Goal: Task Accomplishment & Management: Complete application form

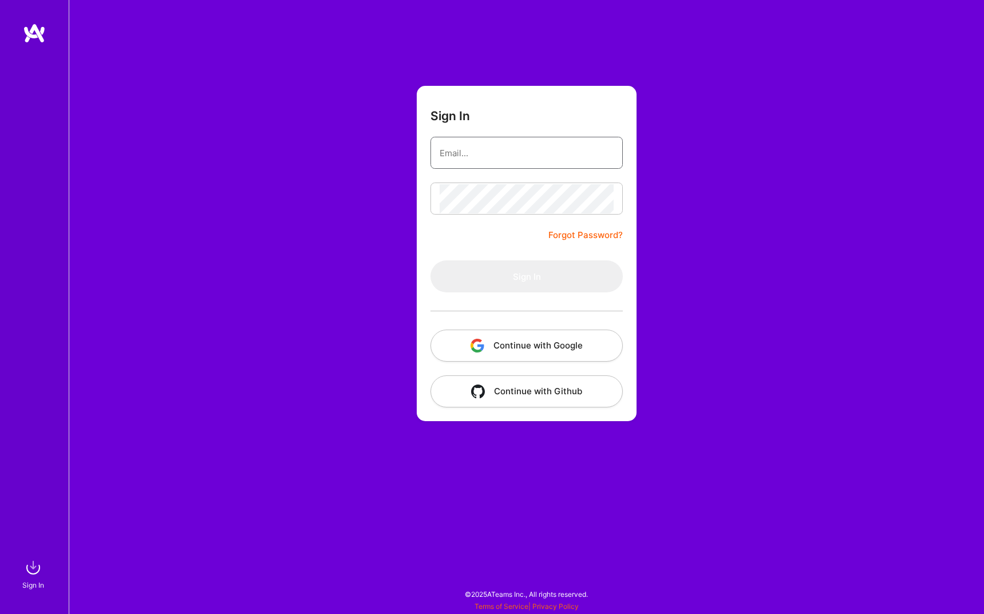
click at [484, 161] on input "email" at bounding box center [527, 153] width 174 height 29
type input "benmliang@gmail.com"
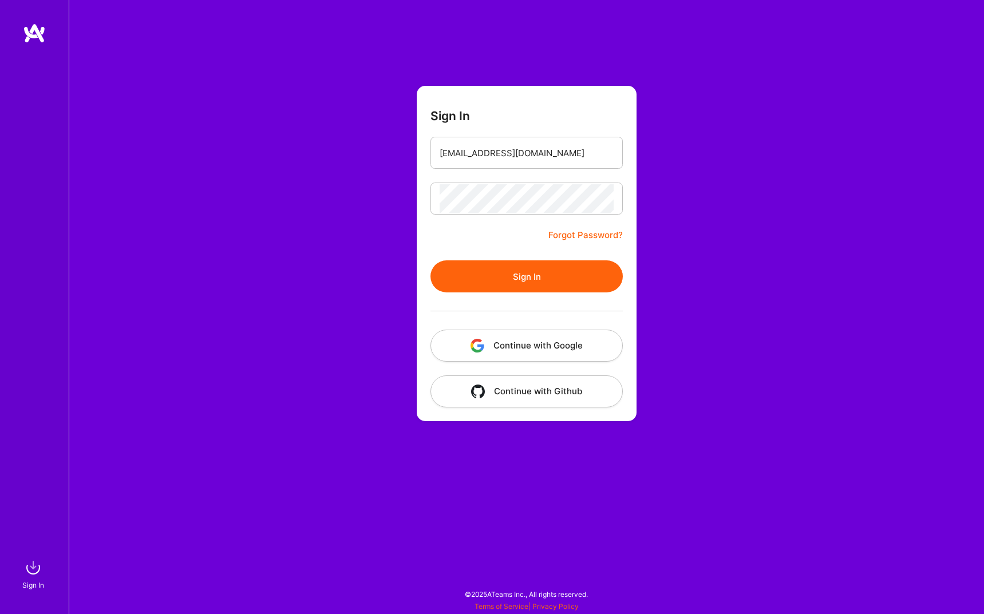
click at [546, 269] on button "Sign In" at bounding box center [527, 276] width 192 height 32
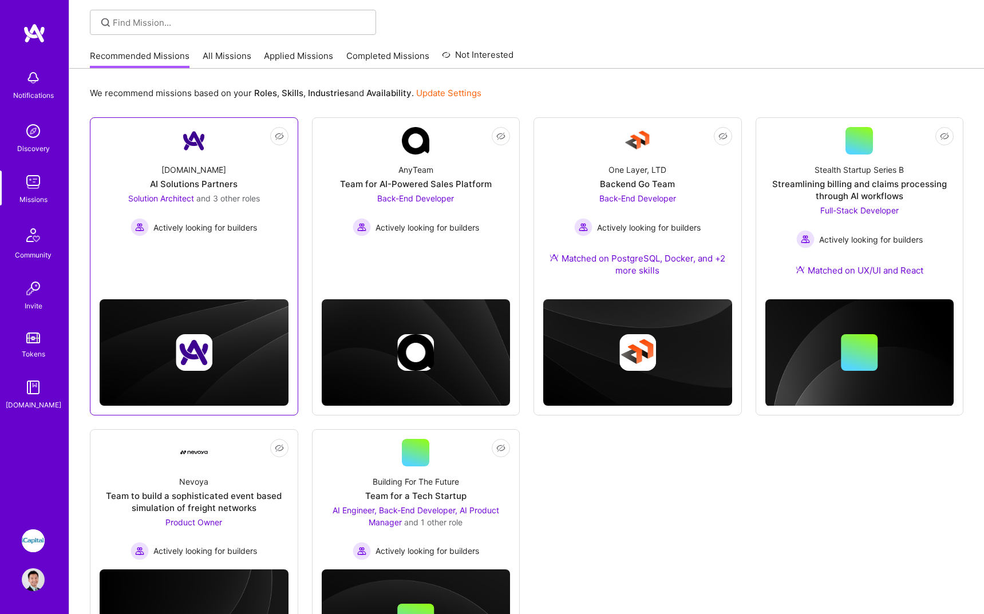
scroll to position [79, 0]
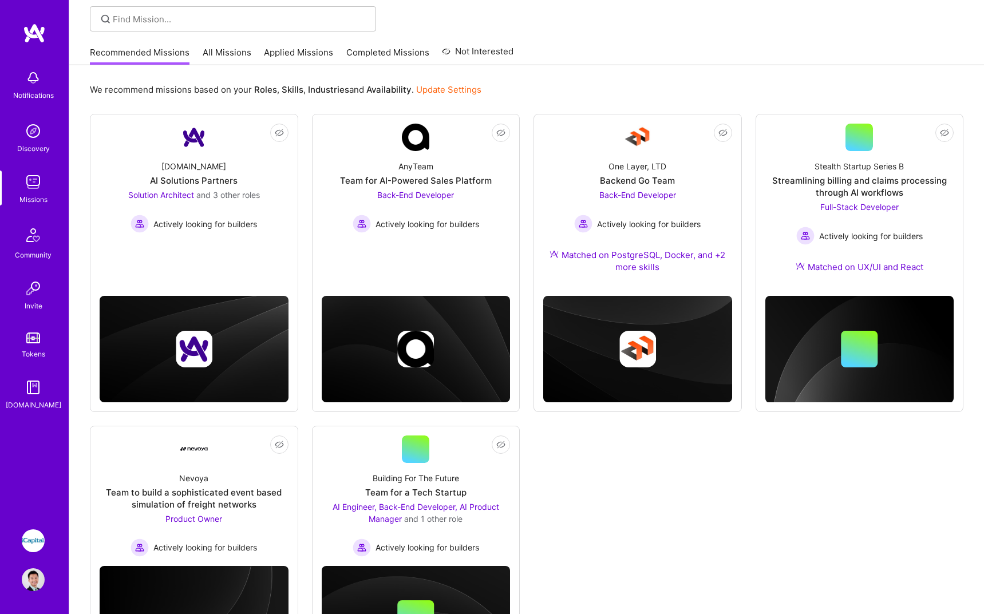
click at [33, 531] on img at bounding box center [33, 541] width 23 height 23
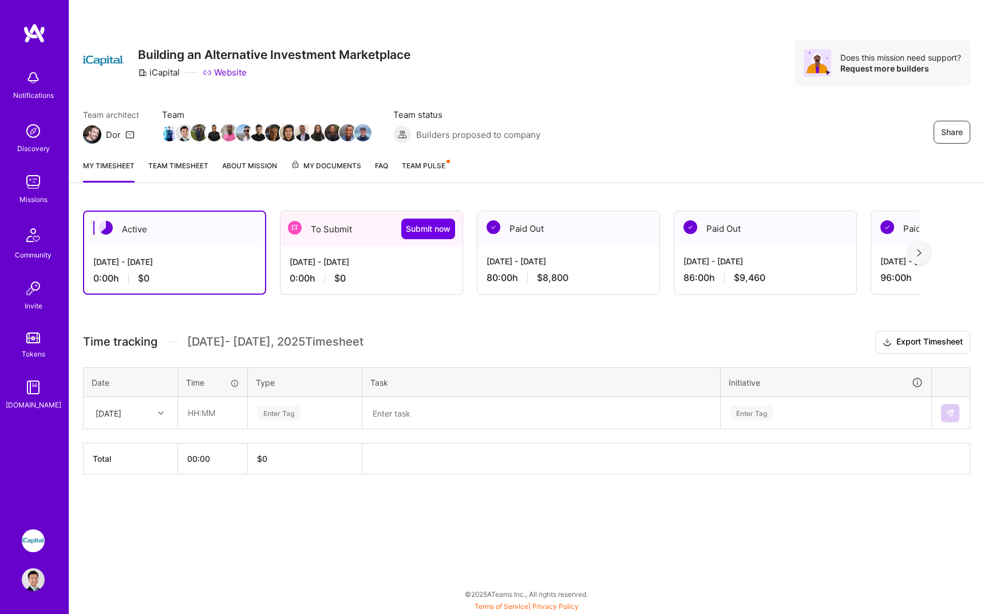
click at [375, 237] on div "To Submit Submit now" at bounding box center [372, 228] width 182 height 35
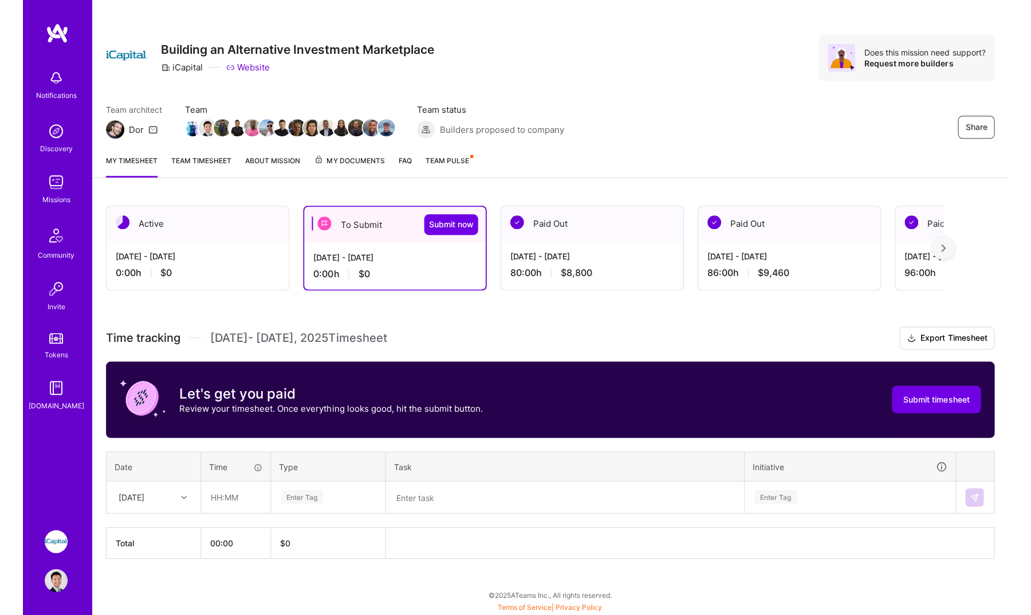
scroll to position [5, 0]
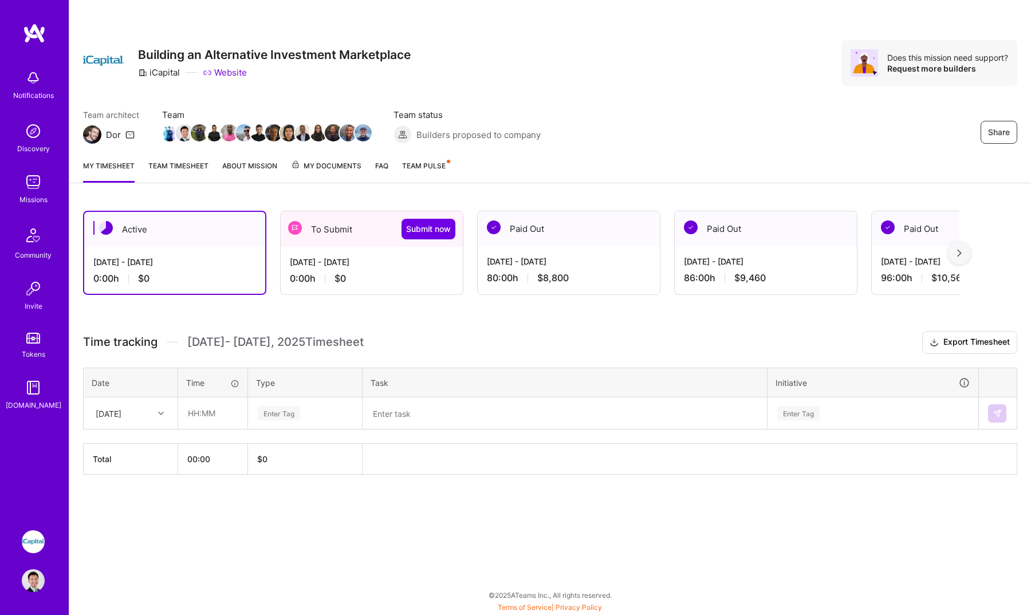
click at [377, 252] on div "[DATE] - [DATE] 0:00 h $0" at bounding box center [372, 270] width 182 height 47
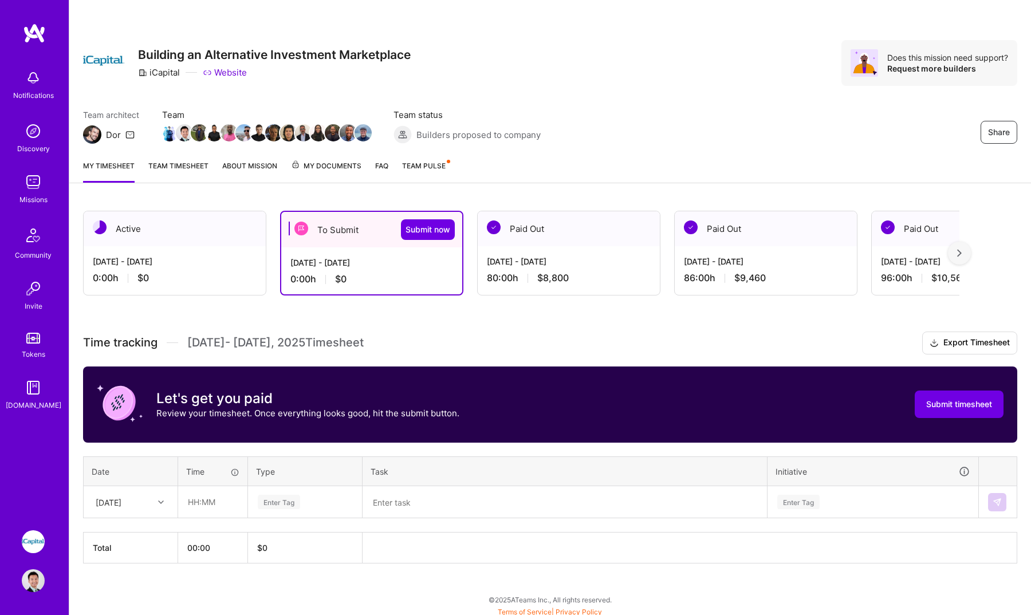
drag, startPoint x: 372, startPoint y: 340, endPoint x: 188, endPoint y: 339, distance: 183.8
click at [187, 339] on h3 "Time tracking [DATE] - [DATE] Timesheet Export Timesheet" at bounding box center [550, 342] width 934 height 23
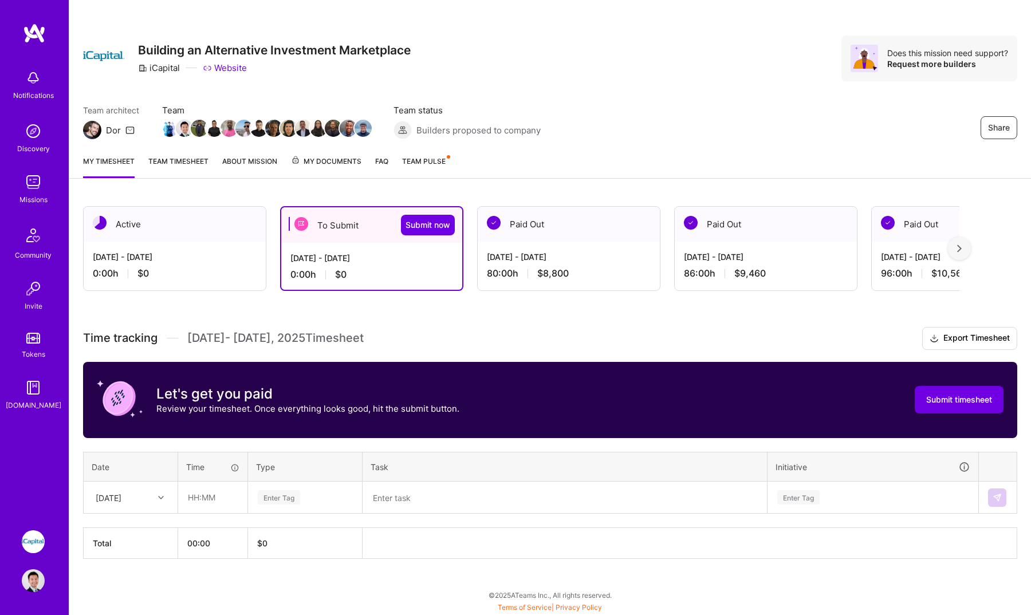
scroll to position [5, 0]
click at [208, 495] on input "text" at bounding box center [213, 497] width 68 height 30
click at [147, 494] on div "[DATE]" at bounding box center [122, 497] width 64 height 19
click at [126, 591] on div "[DATE]" at bounding box center [130, 591] width 93 height 21
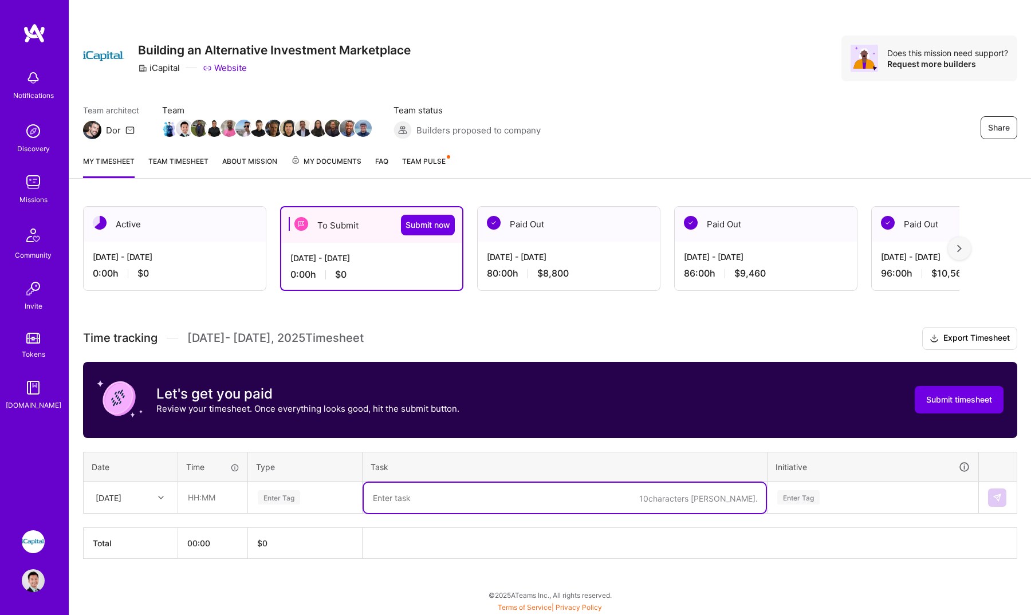
click at [427, 503] on textarea at bounding box center [565, 498] width 402 height 30
paste textarea "Track batch management update"
type textarea "Track batch management update"
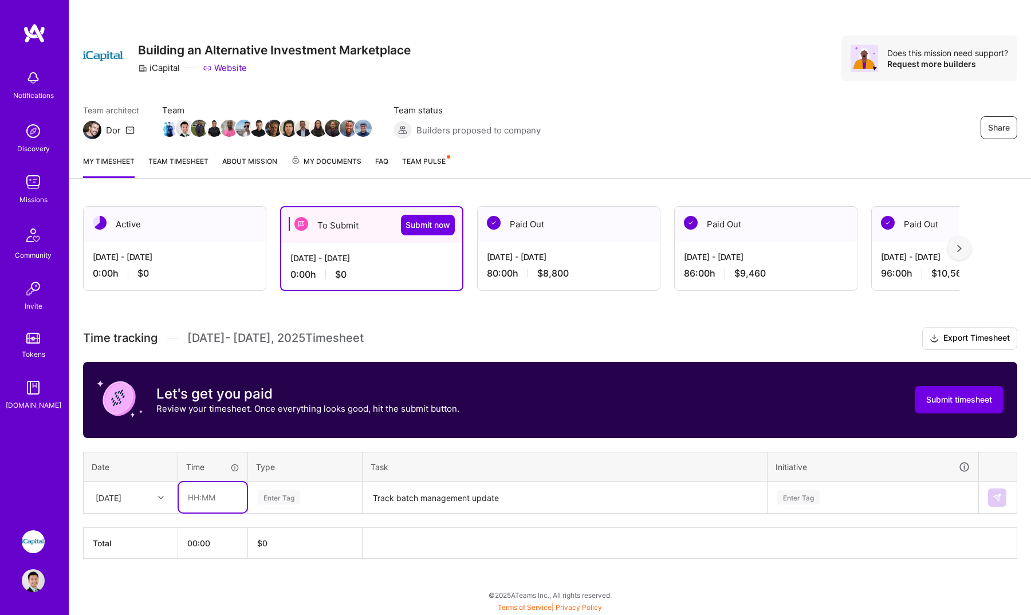
click at [217, 498] on input "text" at bounding box center [213, 497] width 68 height 30
type input "08:00"
click at [269, 499] on div "Enter Tag" at bounding box center [279, 497] width 42 height 18
type input "d"
type input "en"
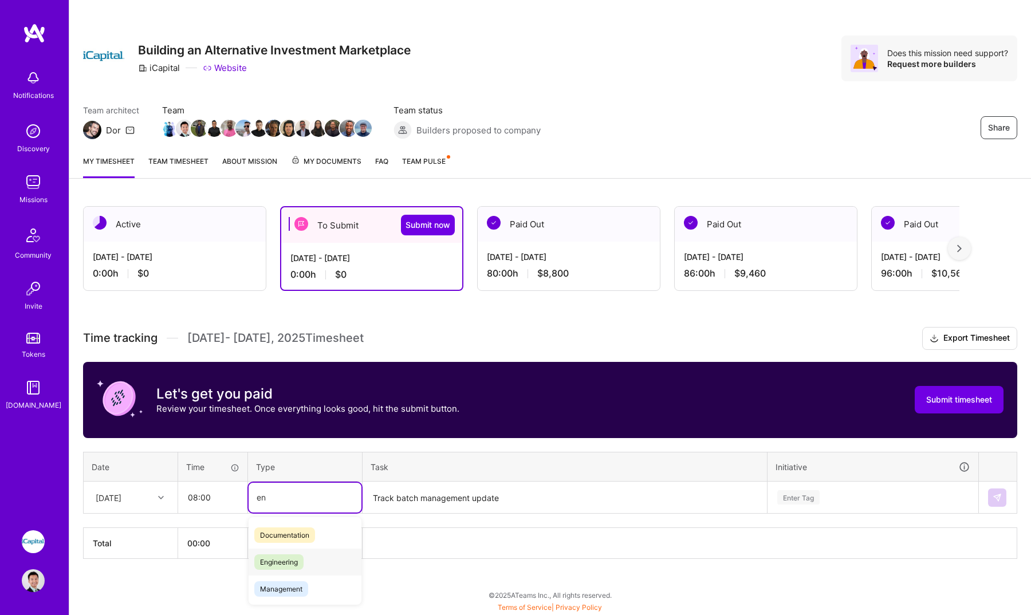
click at [310, 567] on div "Engineering" at bounding box center [304, 561] width 113 height 27
click at [805, 502] on div "Enter Tag" at bounding box center [873, 498] width 210 height 30
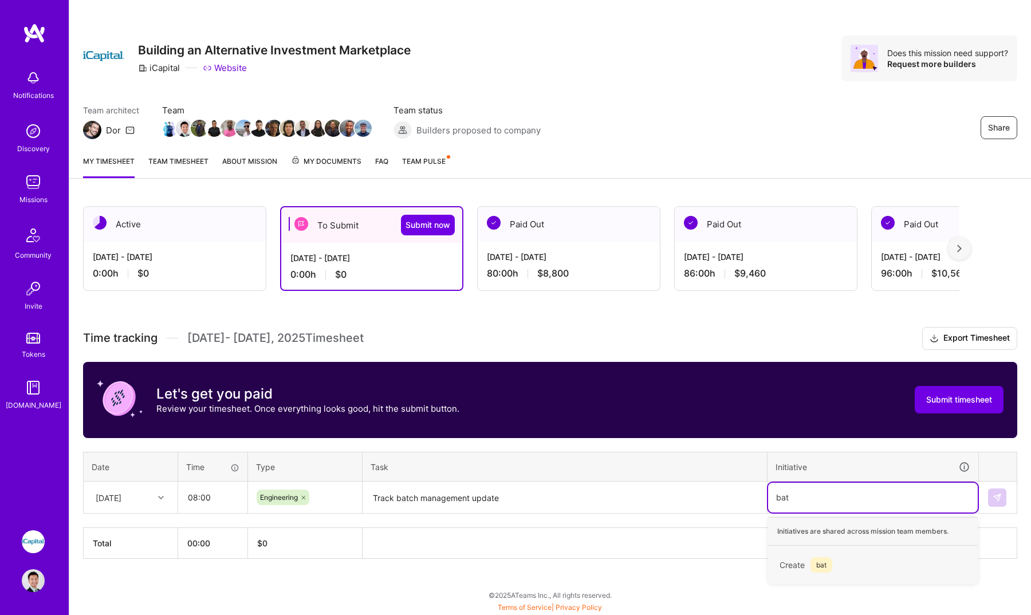
scroll to position [5, 0]
type input "admin"
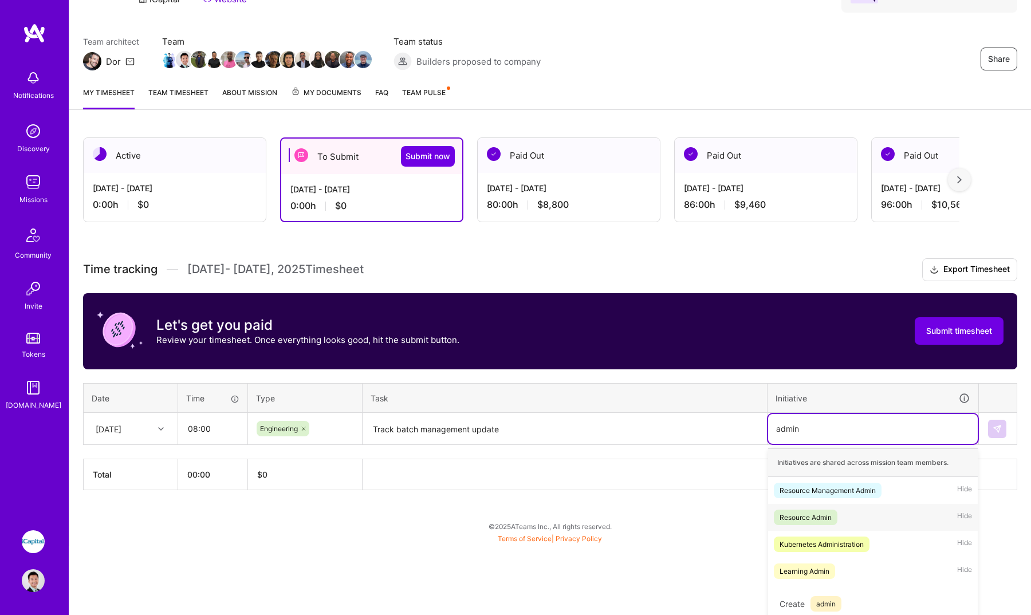
scroll to position [74, 0]
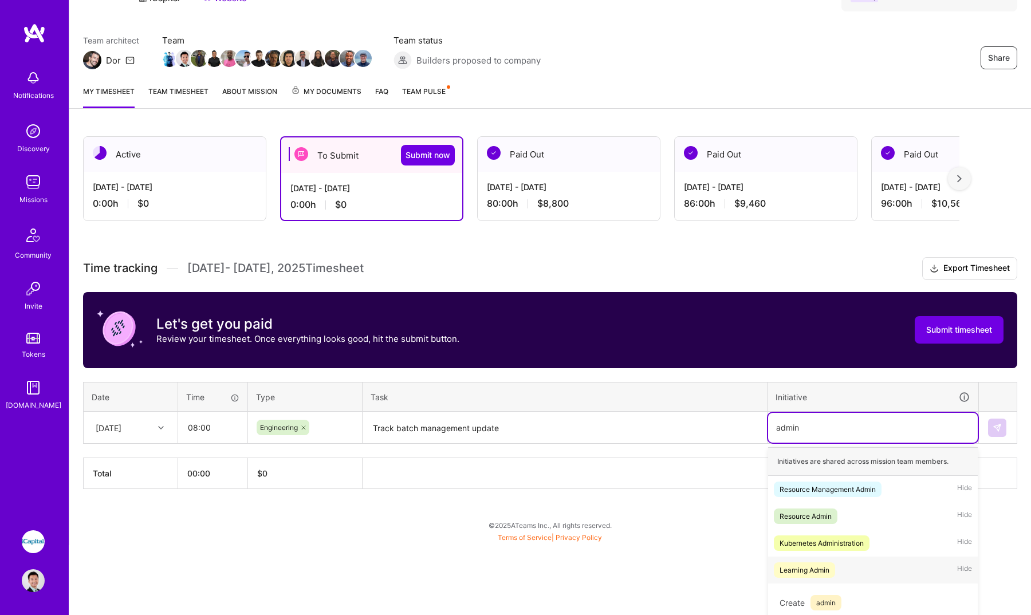
click at [846, 570] on div "Learning Admin Hide" at bounding box center [873, 569] width 210 height 27
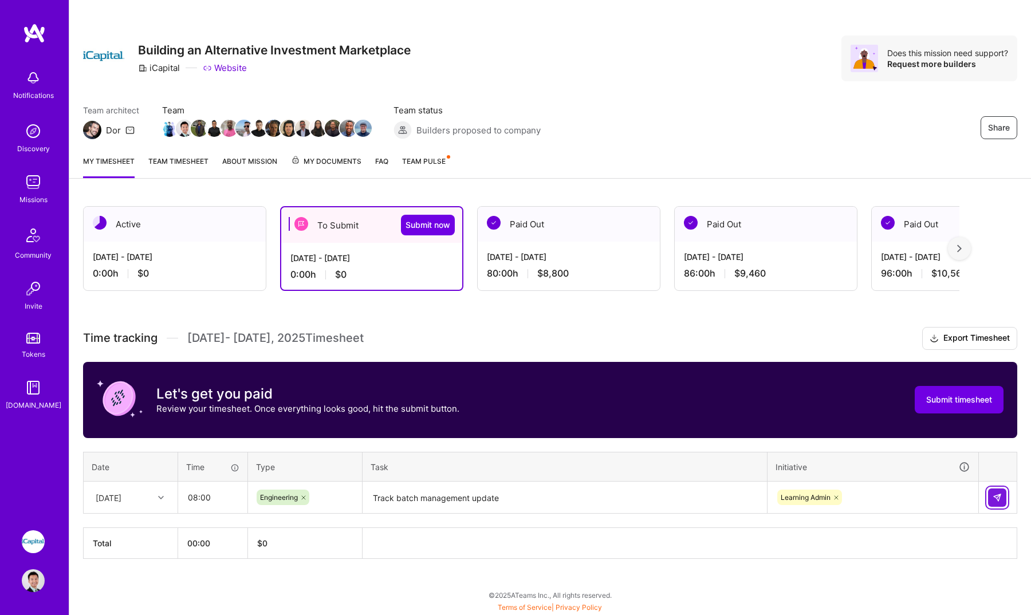
click at [994, 499] on img at bounding box center [996, 497] width 9 height 9
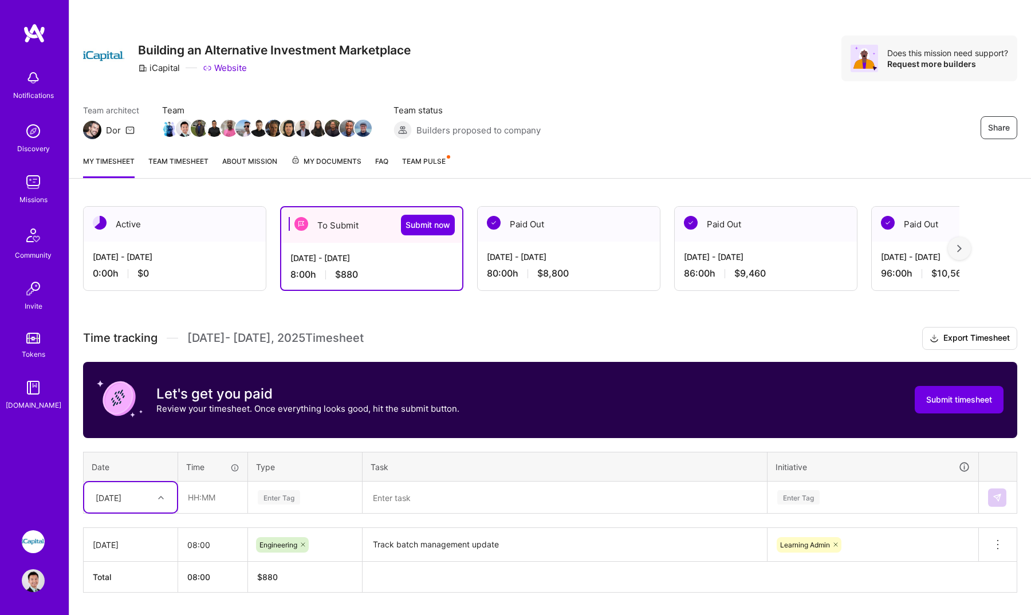
click at [133, 502] on div "option [DATE], selected. Select is focused ,type to refine list, press Down to …" at bounding box center [130, 497] width 93 height 30
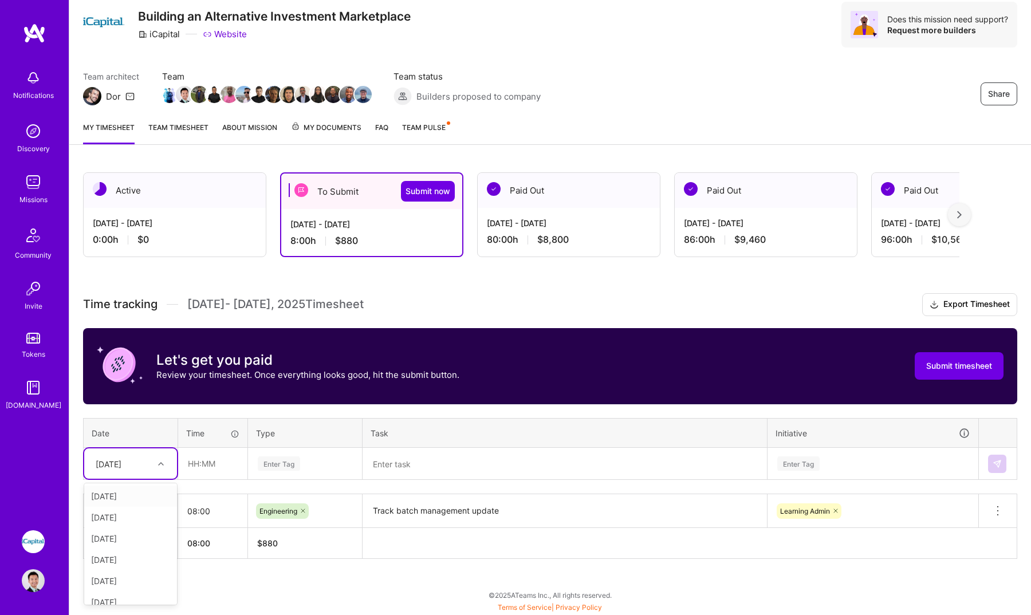
scroll to position [180, 0]
click at [148, 544] on div "[DATE]" at bounding box center [130, 549] width 93 height 21
click at [220, 468] on input "text" at bounding box center [213, 463] width 68 height 30
type input "08:00"
click at [281, 468] on div "Enter Tag" at bounding box center [279, 464] width 42 height 18
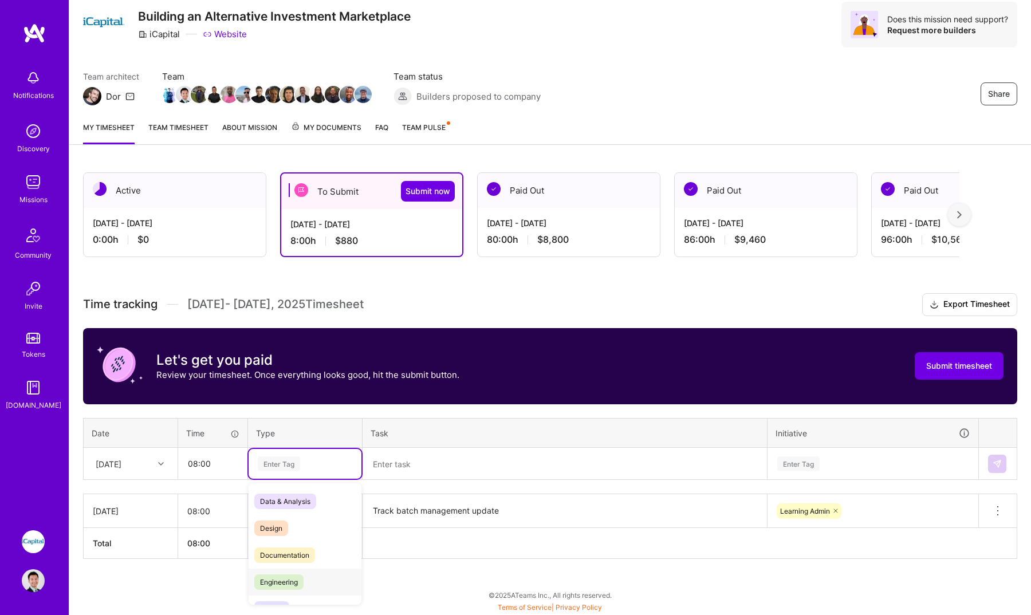
click at [292, 575] on span "Engineering" at bounding box center [278, 581] width 49 height 15
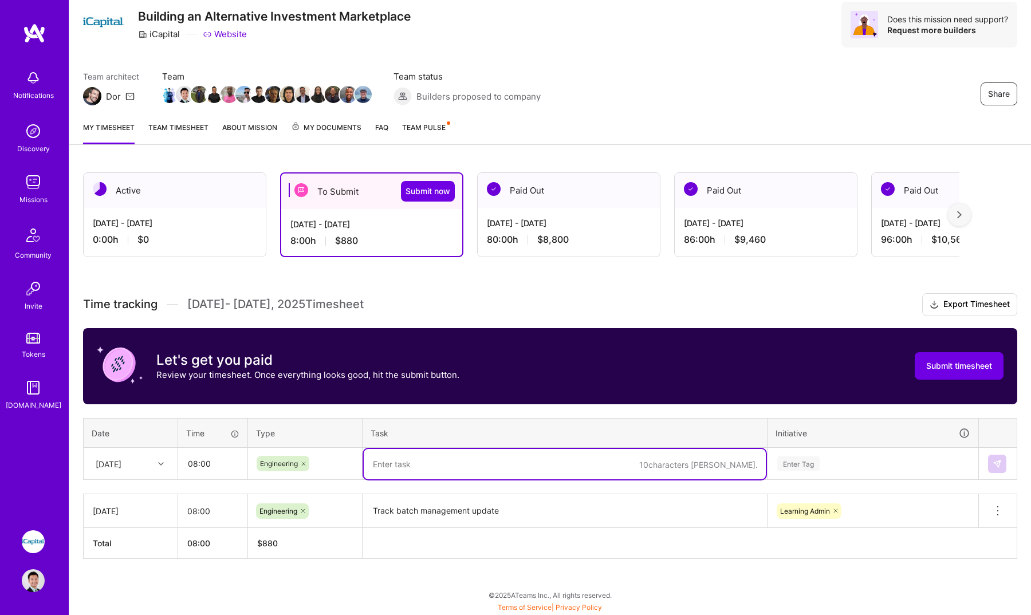
click at [448, 471] on textarea at bounding box center [565, 464] width 402 height 30
paste textarea "PDF next button not working"
type textarea "PDF next button not working"
click at [790, 467] on div "Enter Tag" at bounding box center [873, 464] width 210 height 30
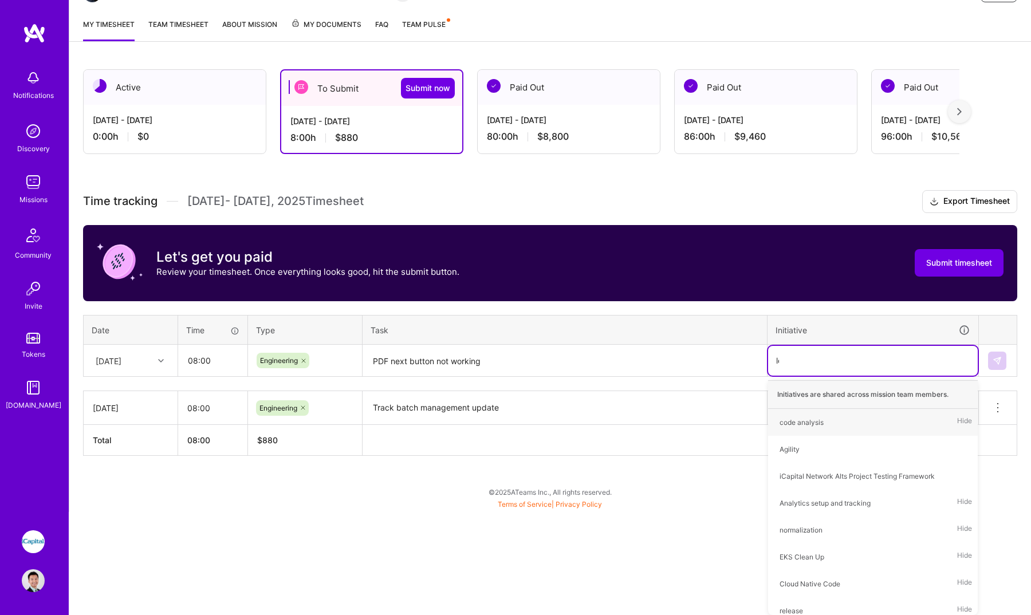
scroll to position [38, 0]
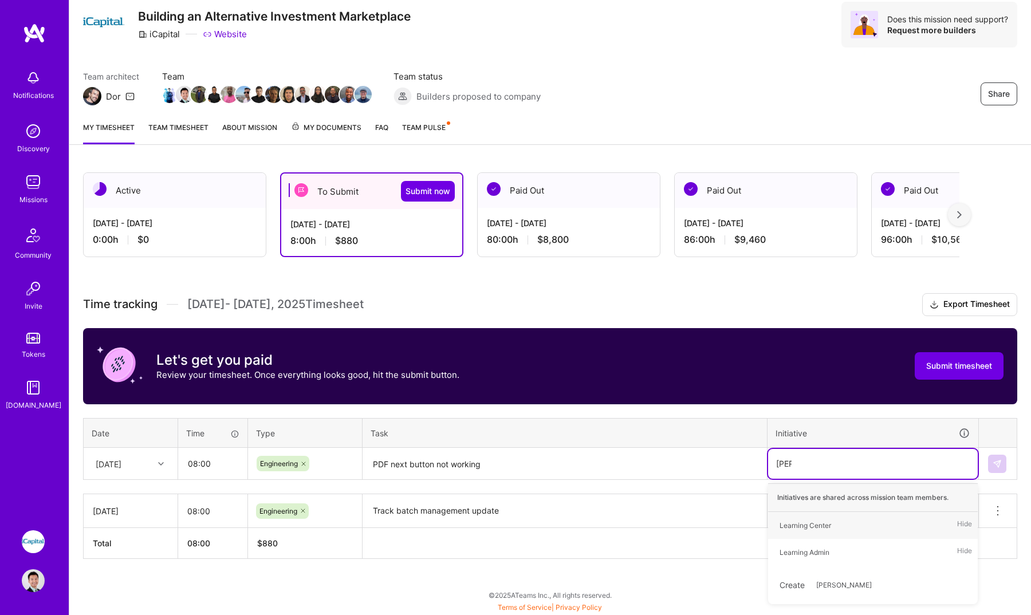
type input "learn"
click at [807, 526] on div "Learning Center" at bounding box center [805, 525] width 52 height 12
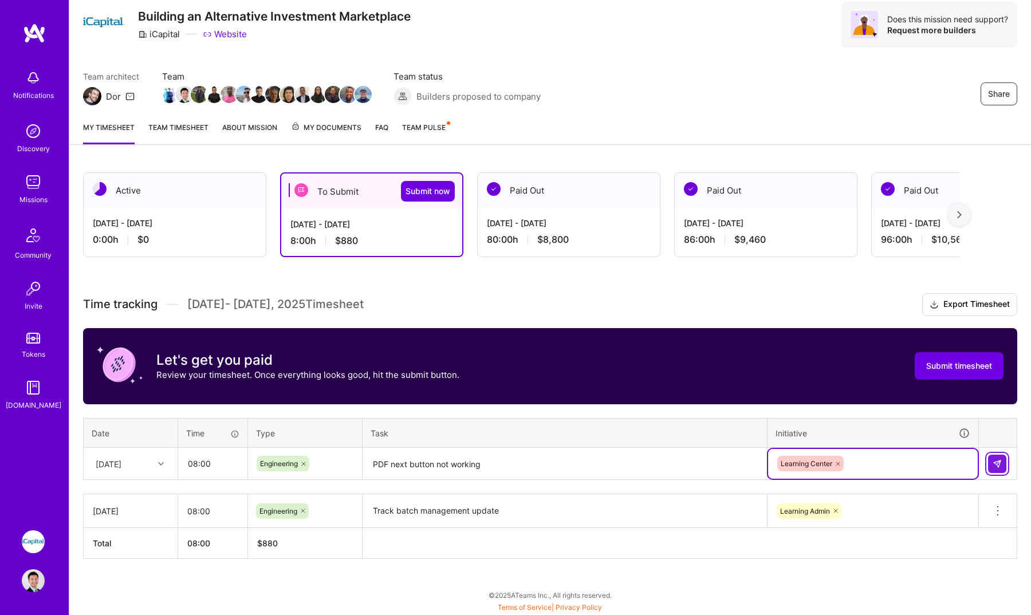
click at [997, 468] on img at bounding box center [996, 463] width 9 height 9
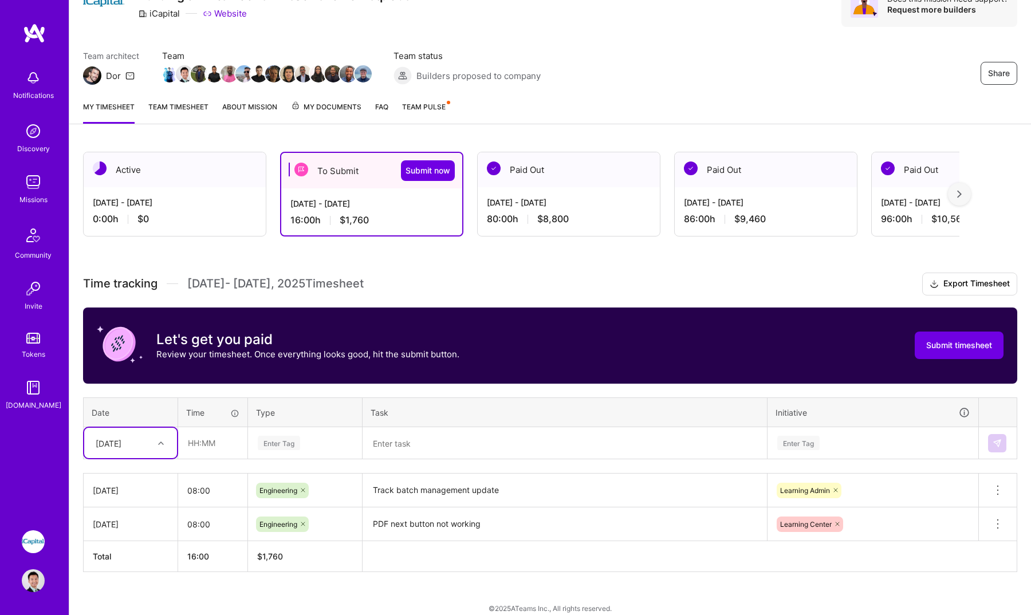
click at [150, 458] on div "option [DATE], selected. Select is focused ,type to refine list, press Down to …" at bounding box center [130, 443] width 93 height 30
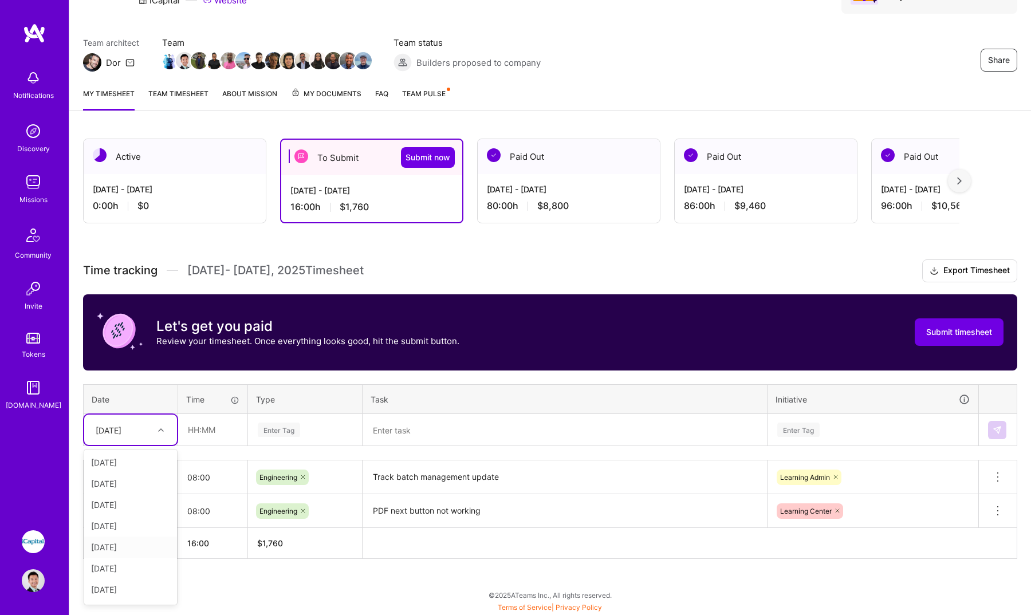
scroll to position [37, 0]
click at [131, 593] on div "[DATE]" at bounding box center [130, 595] width 93 height 21
click at [215, 444] on input "text" at bounding box center [213, 430] width 68 height 30
type input "08:00"
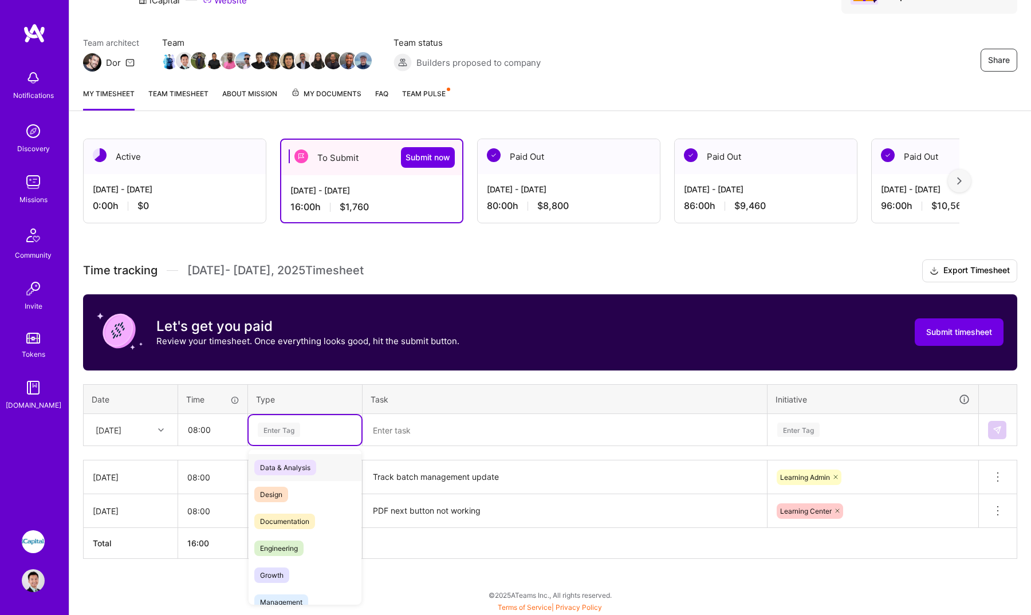
click at [294, 429] on div "Enter Tag" at bounding box center [279, 430] width 42 height 18
click at [301, 538] on div "Engineering" at bounding box center [304, 548] width 113 height 27
click at [477, 438] on textarea at bounding box center [565, 430] width 402 height 30
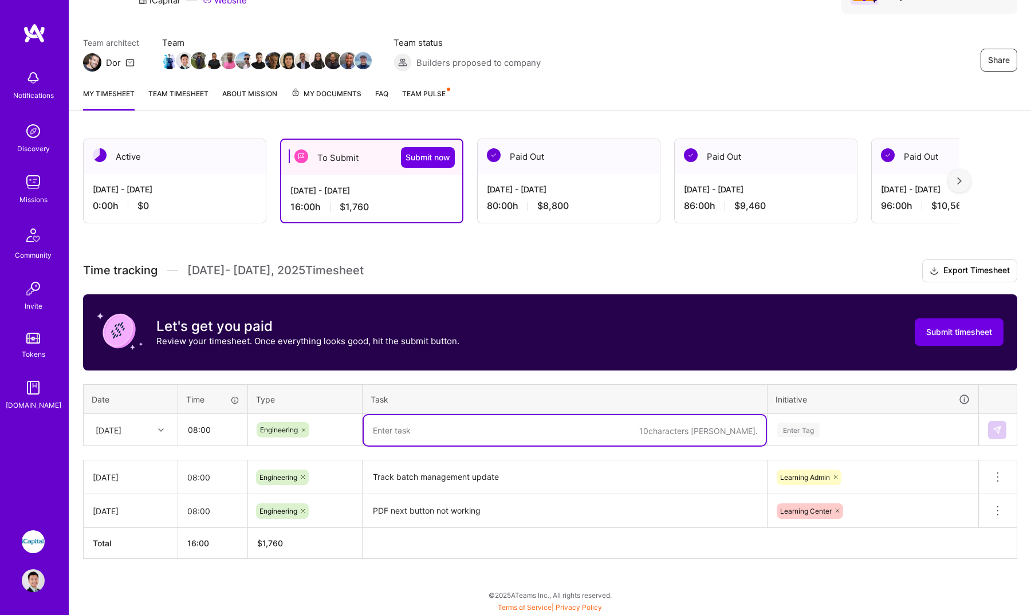
paste textarea "Generate shareable every single time when admin share it"
type textarea "Generate shareable every single time when admin share it"
click at [894, 420] on div "Enter Tag" at bounding box center [873, 430] width 210 height 30
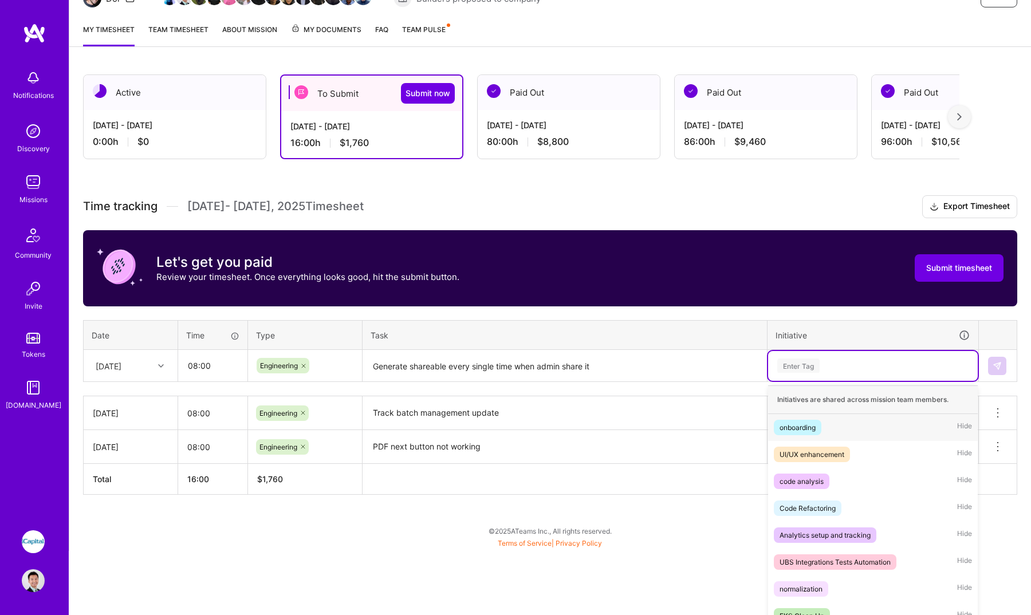
scroll to position [141, 0]
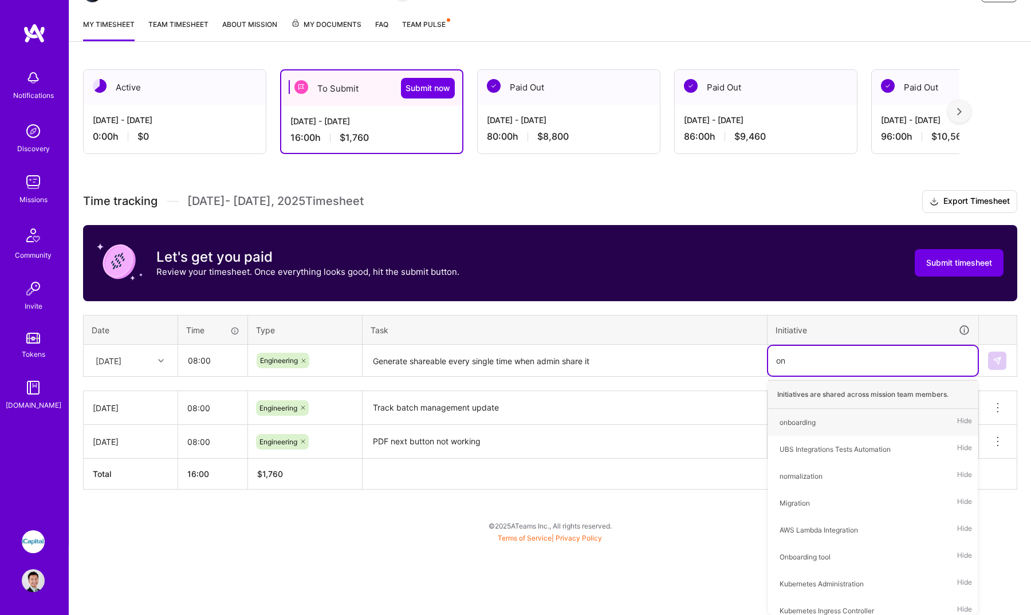
type input "onb"
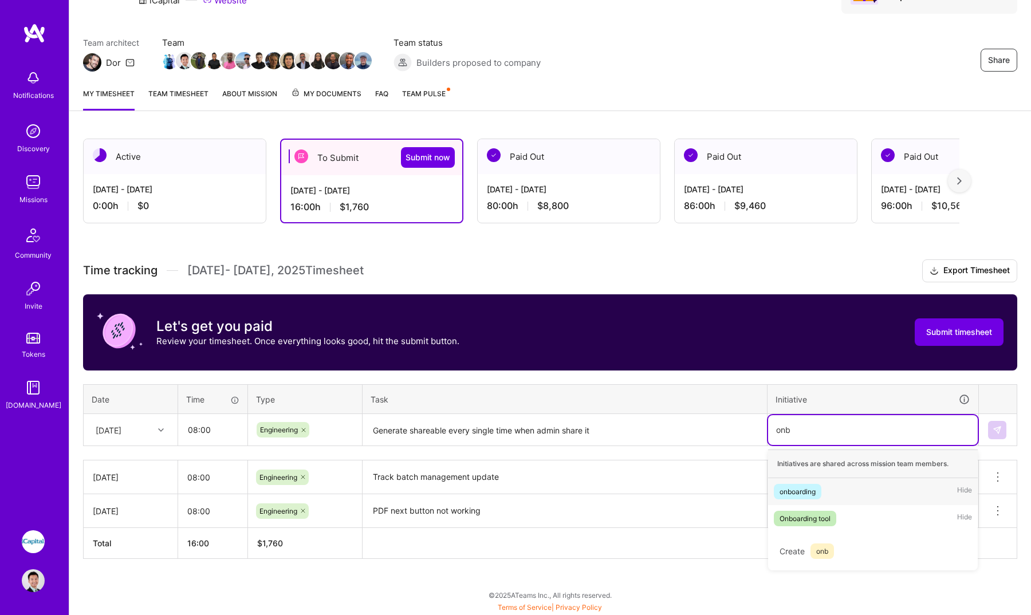
scroll to position [72, 0]
click at [863, 515] on div "Onboarding tool Hide" at bounding box center [873, 518] width 210 height 27
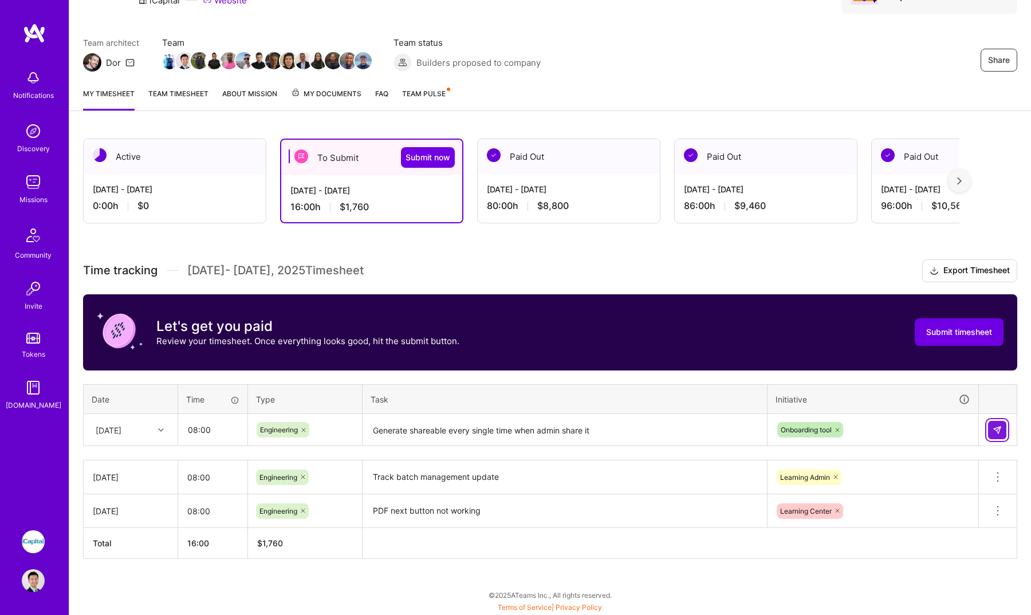
click at [1001, 433] on img at bounding box center [996, 429] width 9 height 9
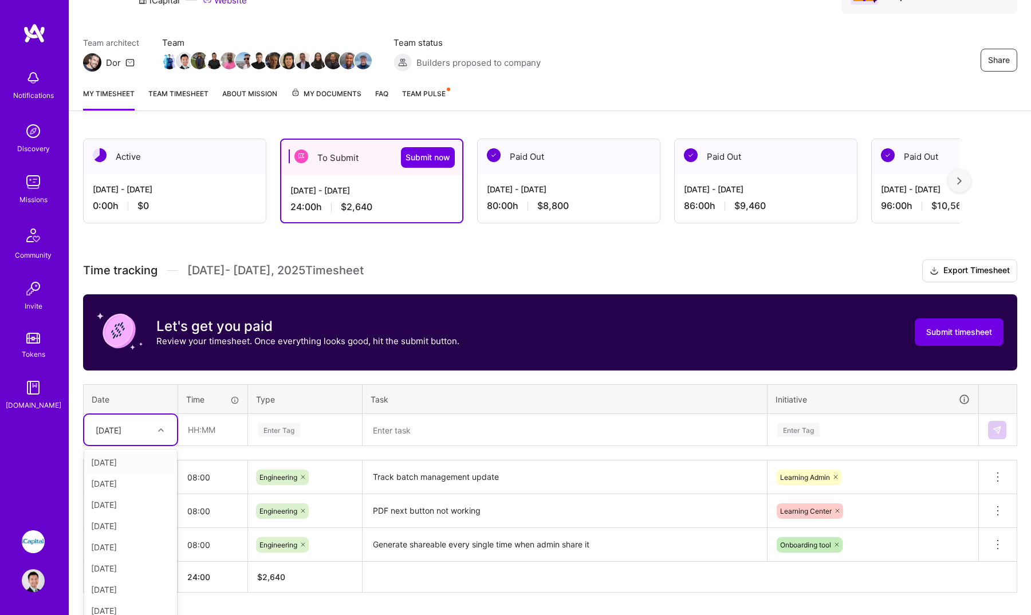
click at [148, 432] on div "[DATE]" at bounding box center [130, 430] width 93 height 30
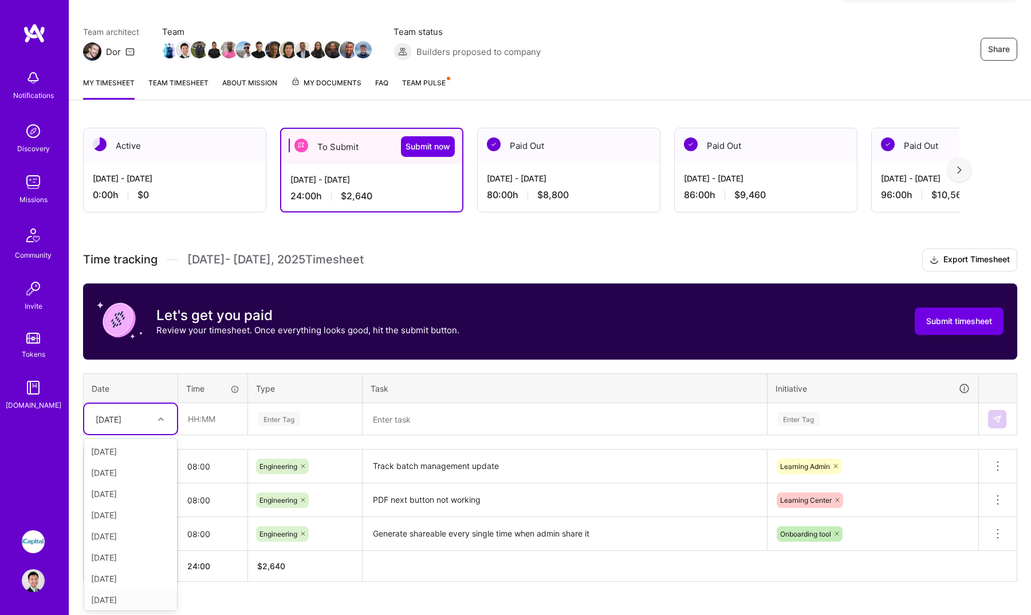
click at [129, 594] on div "[DATE]" at bounding box center [130, 599] width 93 height 21
click at [227, 431] on input "text" at bounding box center [213, 419] width 68 height 30
type input "08:00"
click at [316, 415] on div "Enter Tag" at bounding box center [304, 419] width 97 height 14
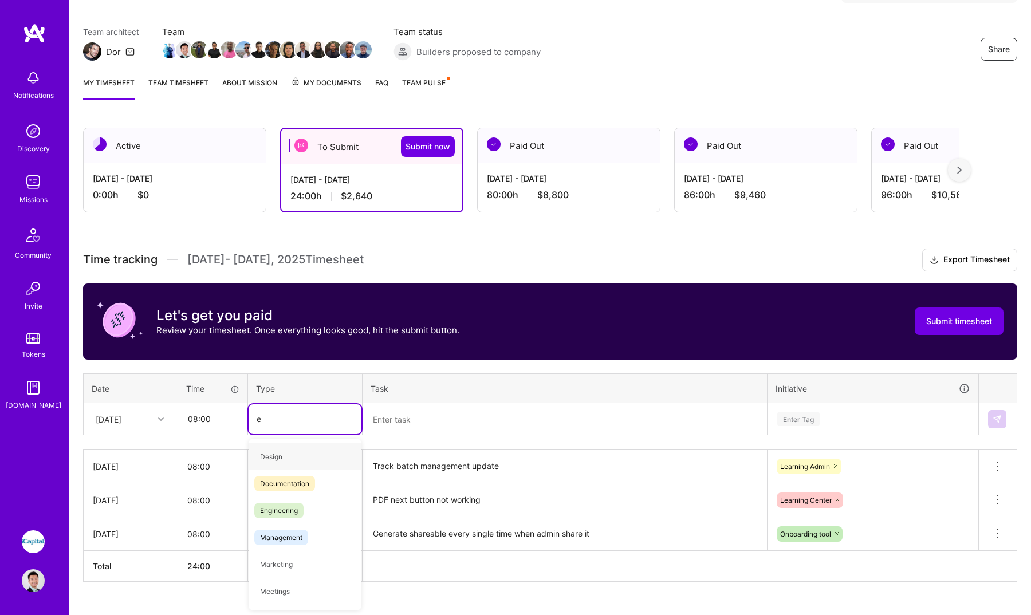
type input "en"
click at [324, 479] on div "Engineering" at bounding box center [304, 483] width 113 height 27
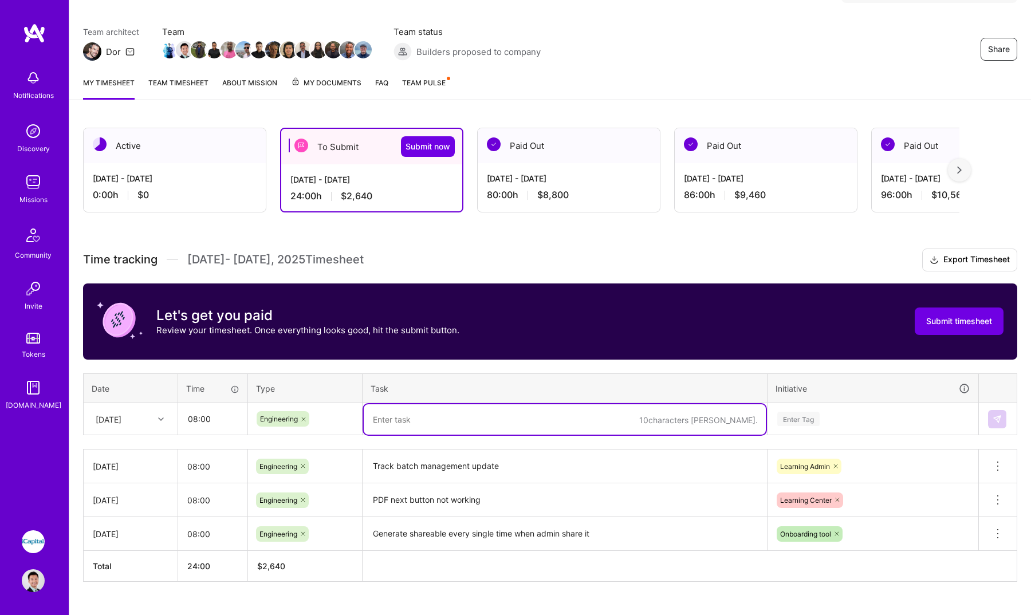
click at [470, 428] on textarea at bounding box center [565, 419] width 402 height 30
paste textarea "Replace new author-info API endpoints"
type textarea "Replace new author-info API endpoints"
click at [856, 417] on div "Enter Tag" at bounding box center [873, 419] width 210 height 30
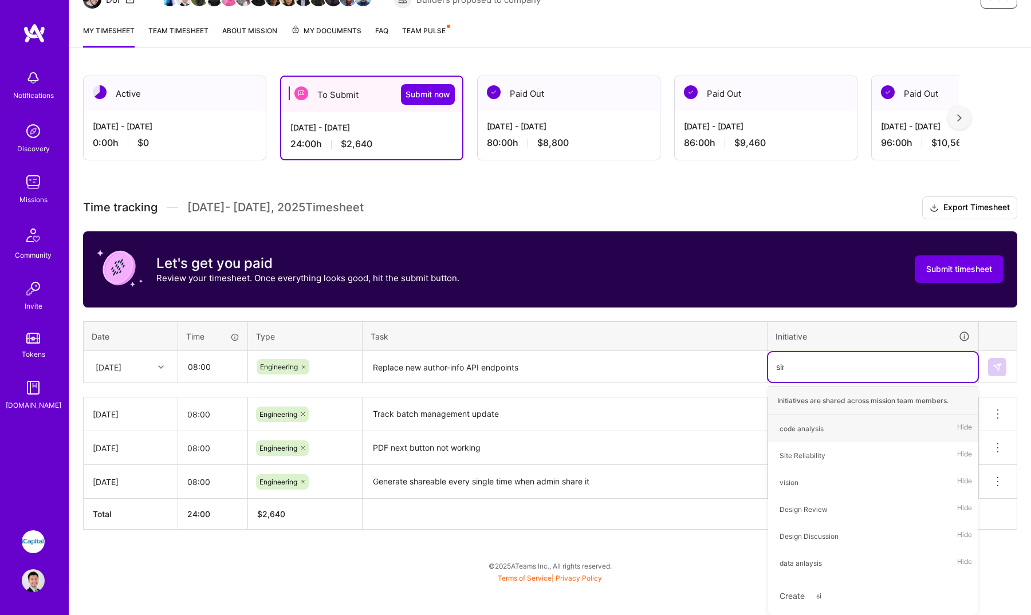
scroll to position [106, 0]
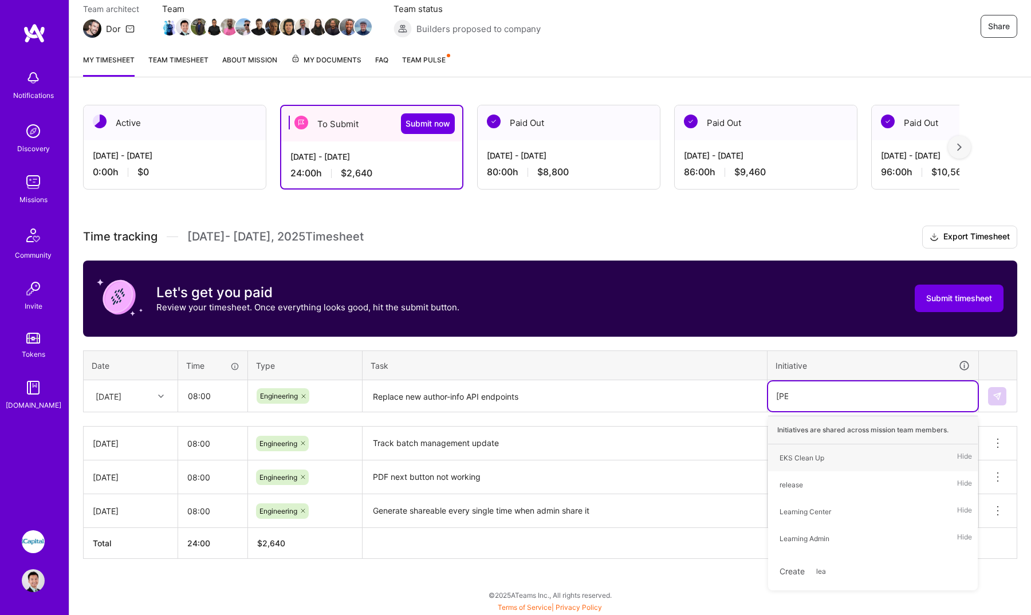
type input "learn"
click at [914, 458] on div "Learning Center Hide" at bounding box center [873, 457] width 210 height 27
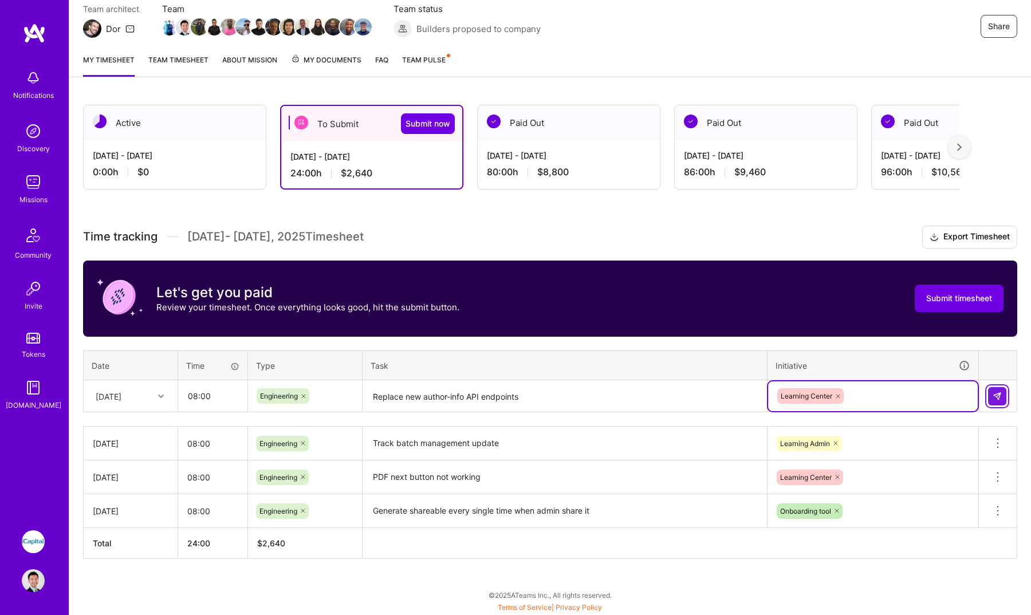
click at [1000, 398] on img at bounding box center [996, 396] width 9 height 9
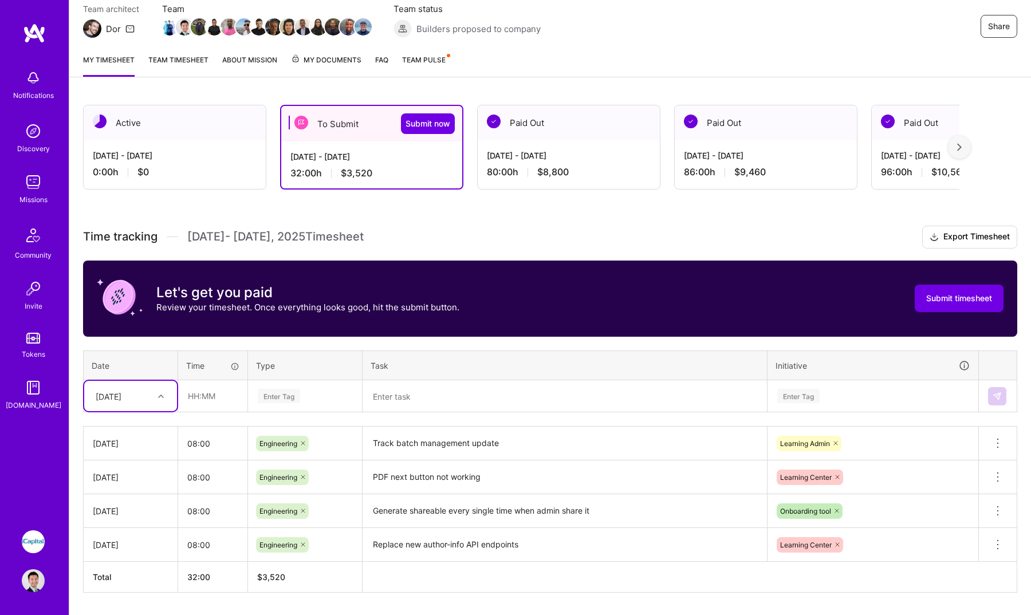
click at [155, 404] on div at bounding box center [162, 395] width 18 height 19
click at [135, 495] on div "[DATE]" at bounding box center [130, 491] width 93 height 21
click at [226, 402] on input "text" at bounding box center [213, 396] width 68 height 30
type input "08:00"
click at [312, 399] on div "Enter Tag" at bounding box center [304, 396] width 97 height 14
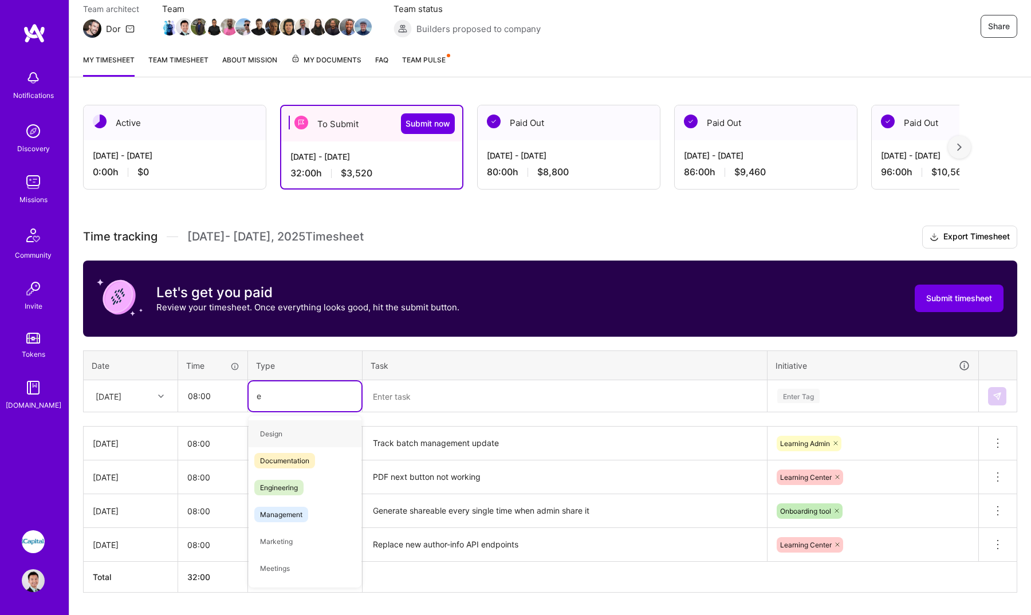
type input "en"
click at [304, 453] on div "Engineering" at bounding box center [304, 460] width 113 height 27
click at [468, 396] on textarea at bounding box center [565, 396] width 402 height 30
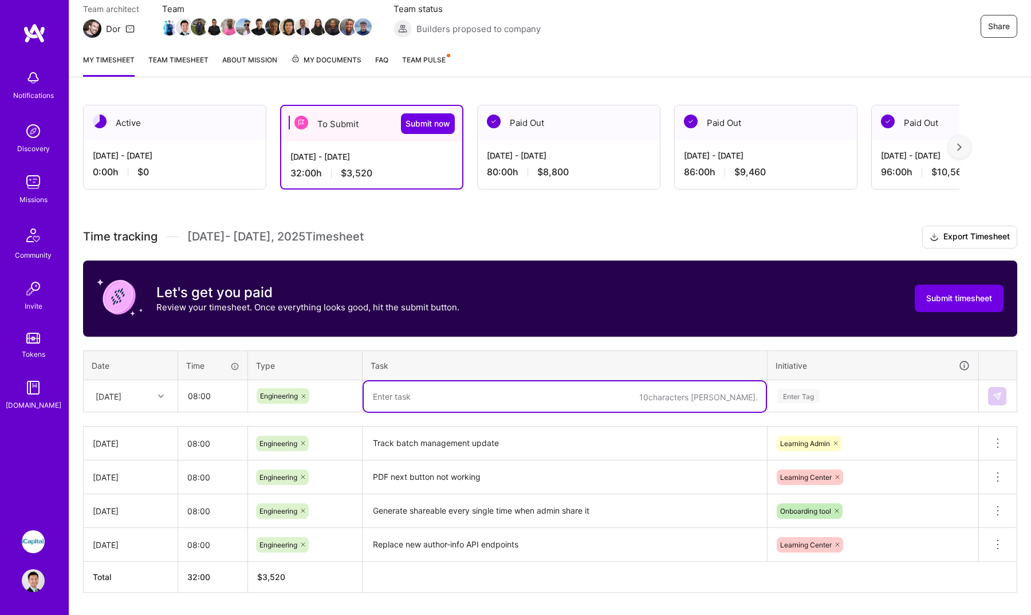
paste textarea "Enhance BulkActionFooter and TrackDisplayTable for alternative investment cours…"
type textarea "Enhance BulkActionFooter and TrackDisplayTable for alternative investment cours…"
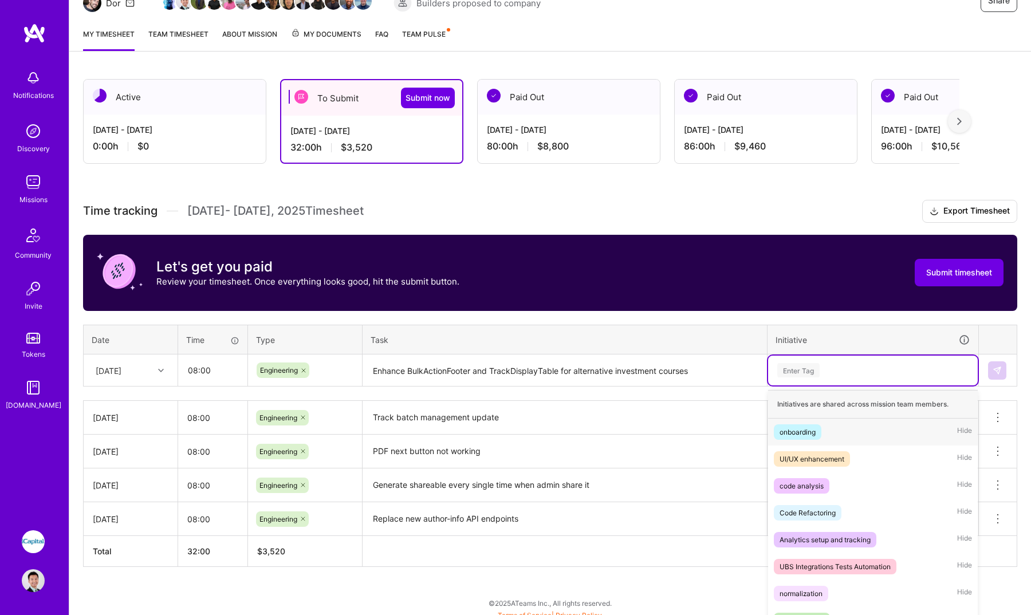
click at [839, 385] on div "option Learning Center, selected. option onboarding focused, 1 of 72. 72 result…" at bounding box center [873, 371] width 210 height 30
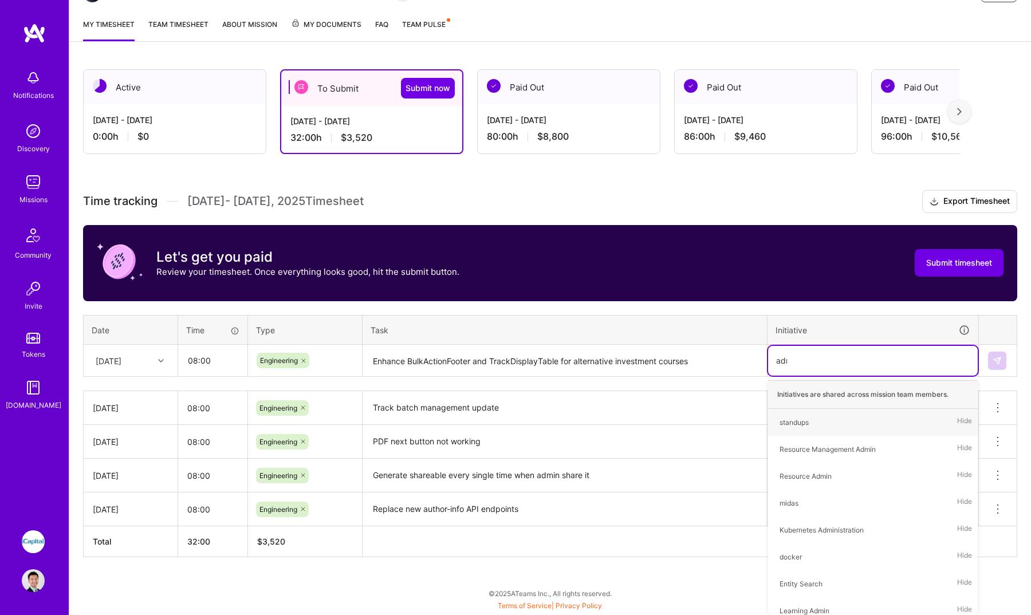
scroll to position [140, 0]
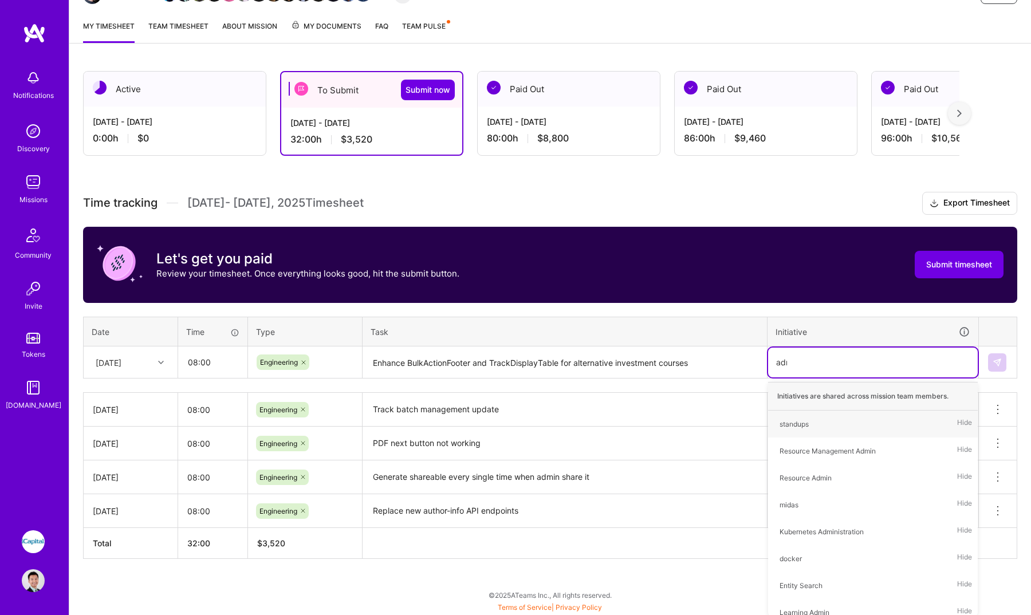
type input "admin"
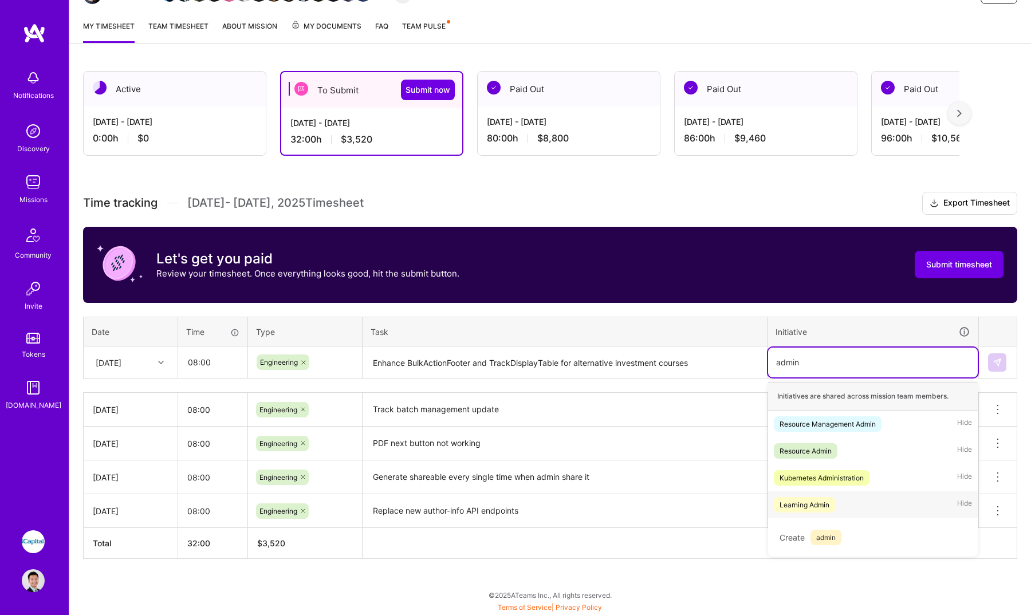
click at [880, 499] on div "Learning Admin Hide" at bounding box center [873, 504] width 210 height 27
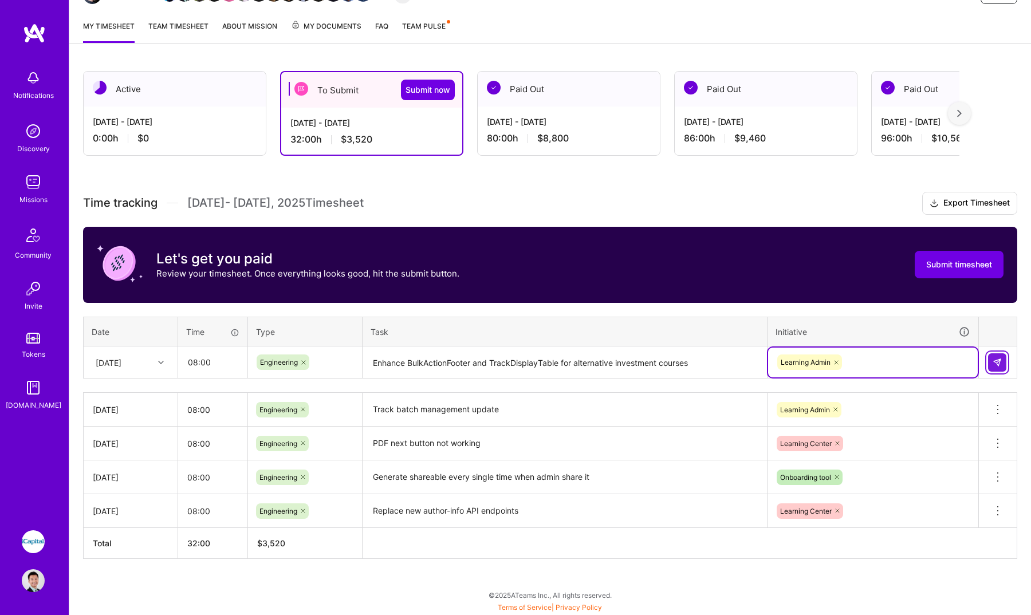
click at [997, 366] on img at bounding box center [996, 362] width 9 height 9
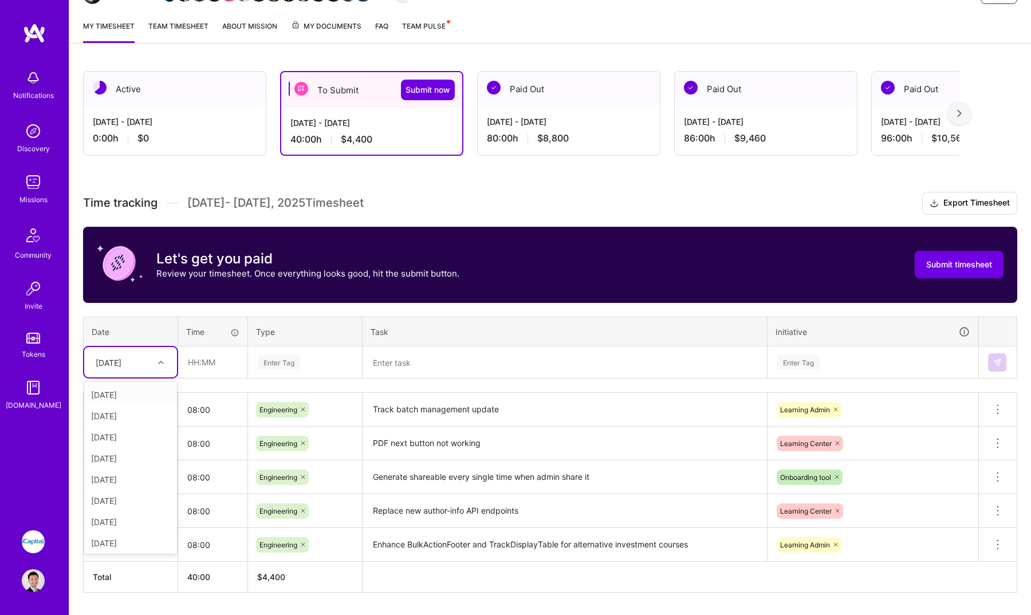
click at [139, 357] on div "[DATE]" at bounding box center [122, 362] width 64 height 19
click at [140, 433] on div "[DATE]" at bounding box center [130, 437] width 93 height 21
click at [221, 369] on input "text" at bounding box center [213, 362] width 68 height 30
type input "08:00"
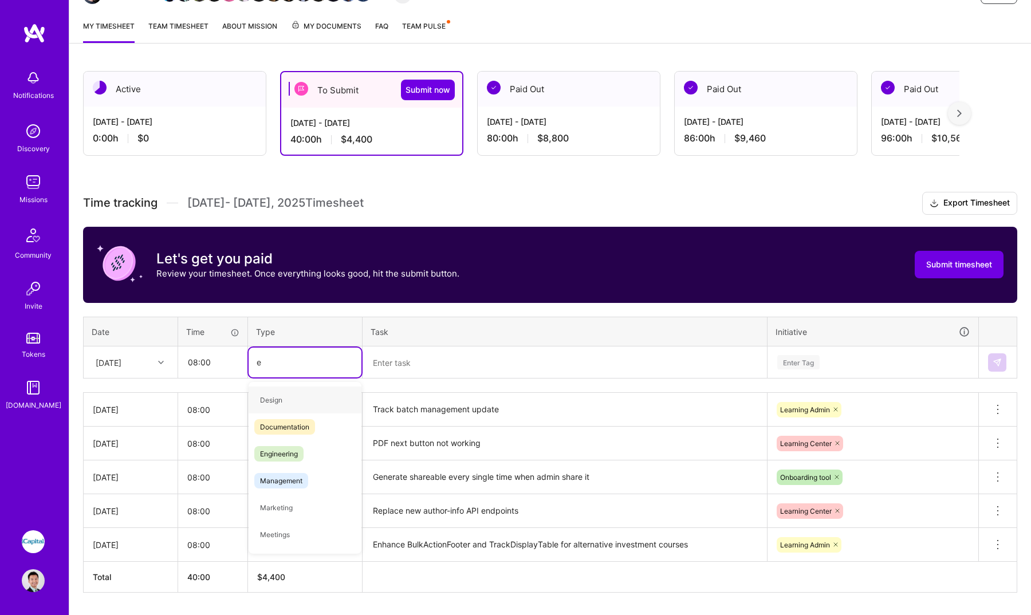
type input "en"
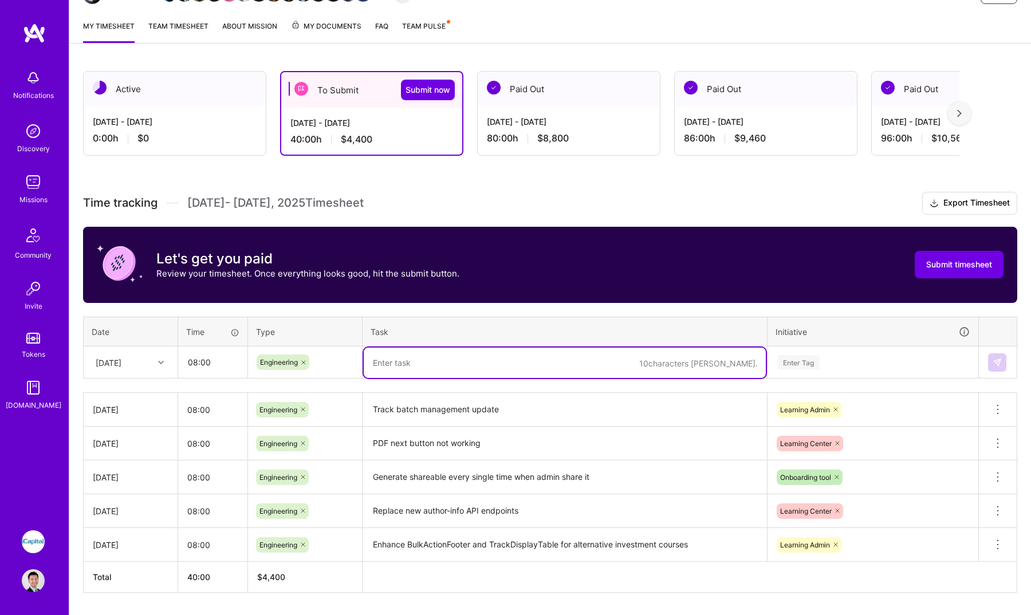
paste textarea "Add null check to prevent from crashing the app"
type textarea "Add null check to prevent from crashing the app"
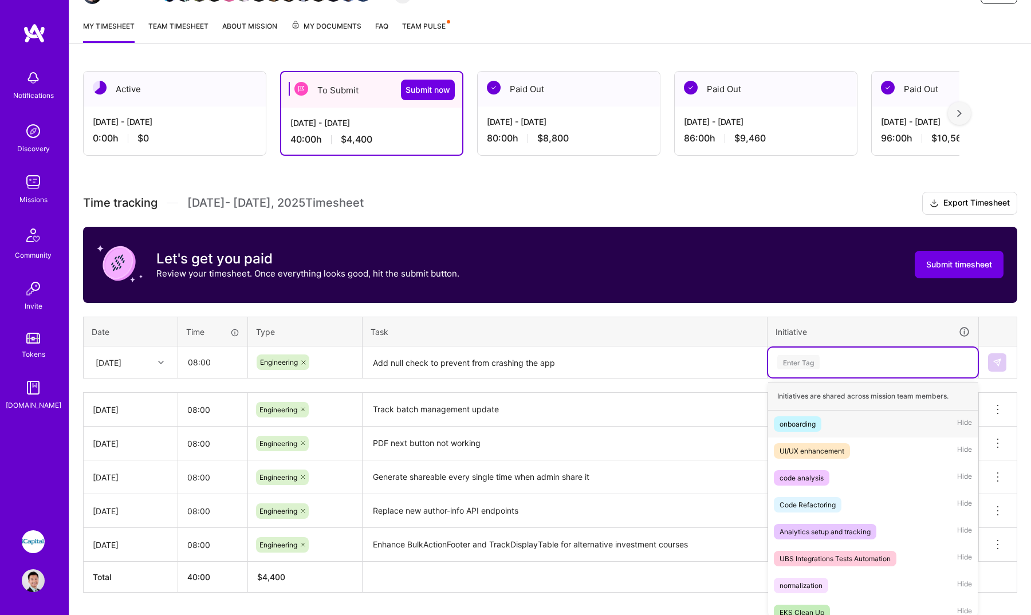
click at [876, 370] on div "Enter Tag" at bounding box center [873, 363] width 210 height 30
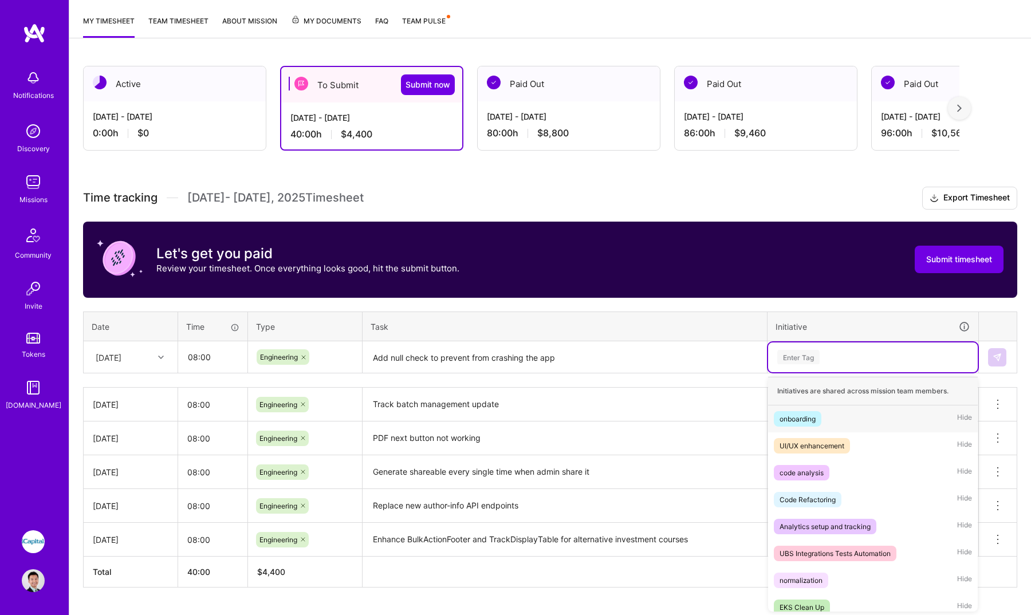
scroll to position [145, 0]
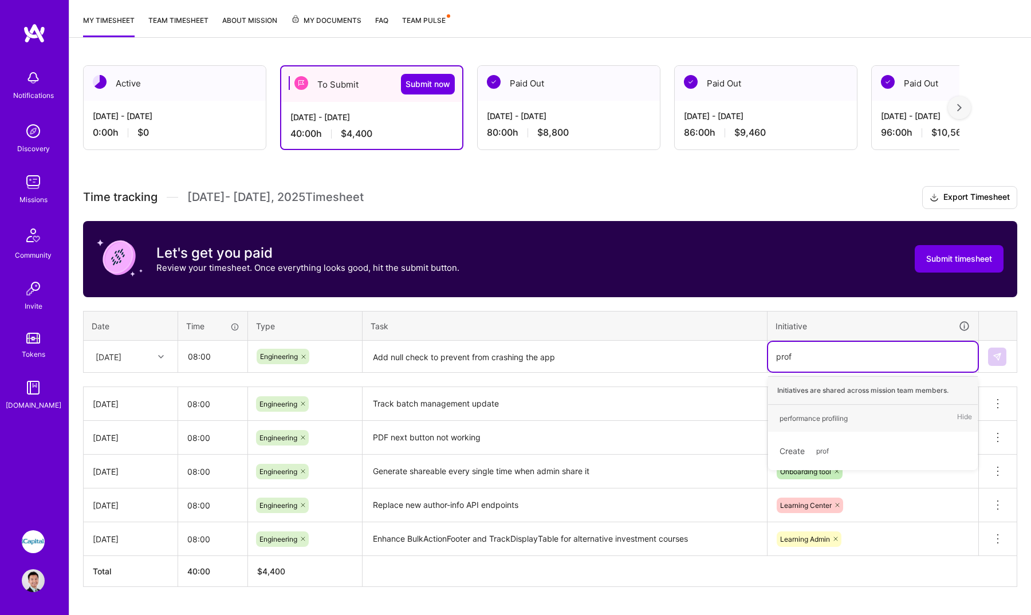
type input "d"
type input "prod"
click at [887, 417] on div "Production Issue Handling Hide" at bounding box center [873, 418] width 210 height 27
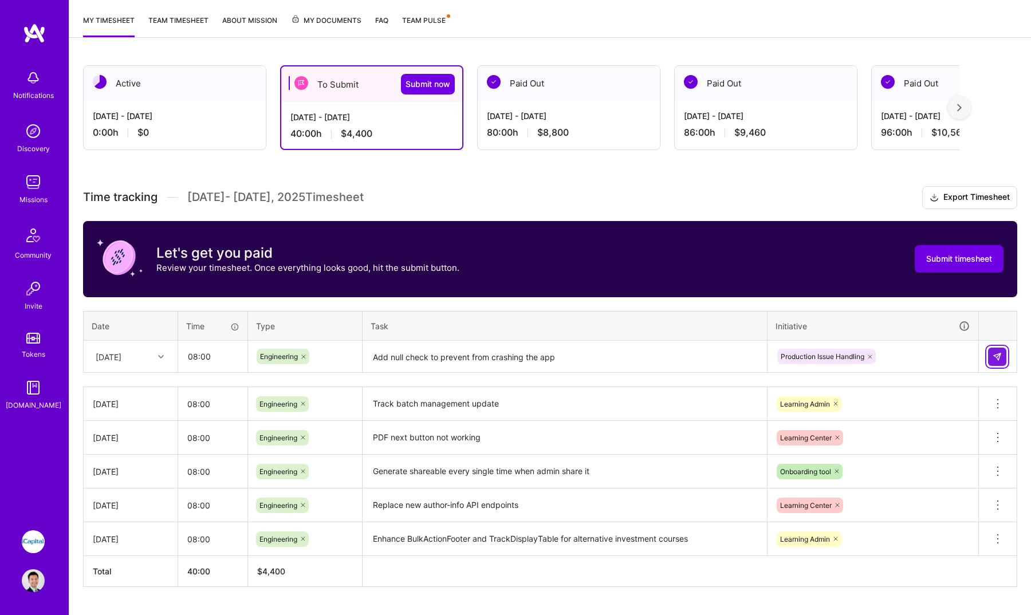
click at [1001, 361] on button at bounding box center [997, 357] width 18 height 18
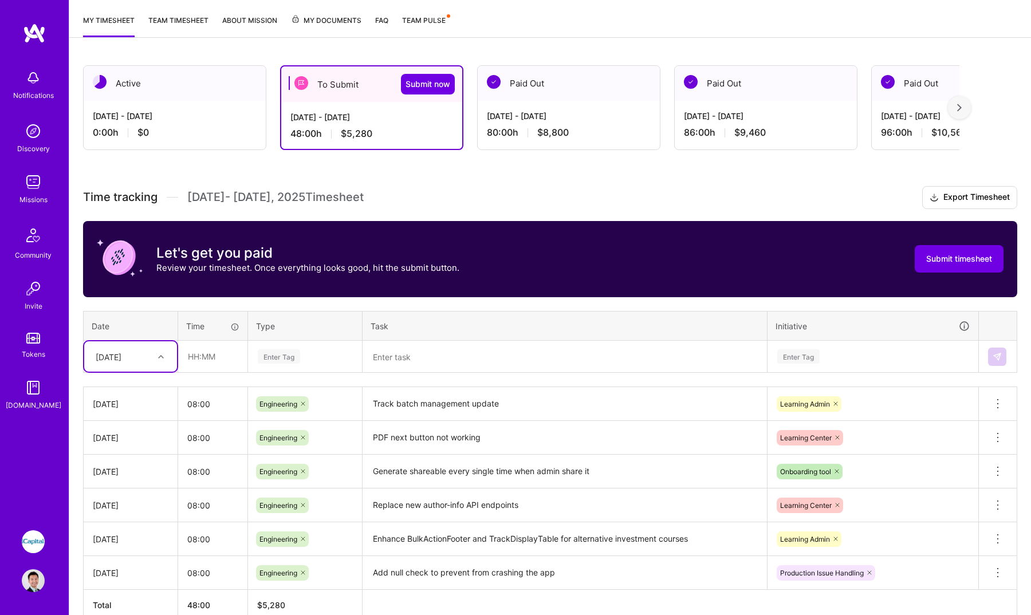
drag, startPoint x: 1001, startPoint y: 361, endPoint x: 173, endPoint y: 353, distance: 827.9
click at [173, 353] on div "[DATE]" at bounding box center [130, 356] width 93 height 30
click at [137, 412] on div "[DATE]" at bounding box center [130, 410] width 93 height 21
click at [218, 356] on input "text" at bounding box center [213, 356] width 68 height 30
type input "08:00"
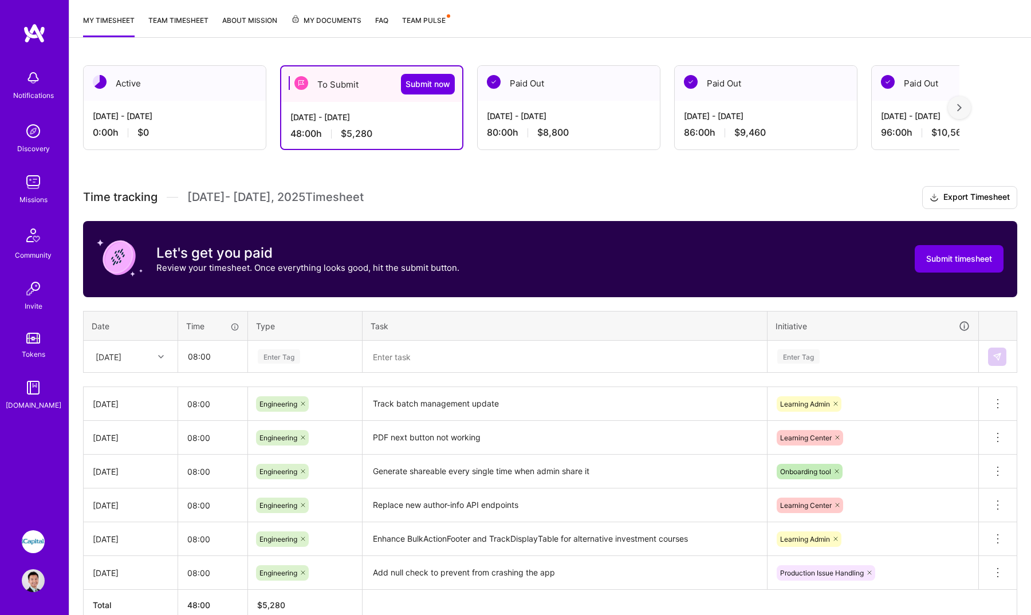
click at [293, 354] on div "Enter Tag" at bounding box center [279, 357] width 42 height 18
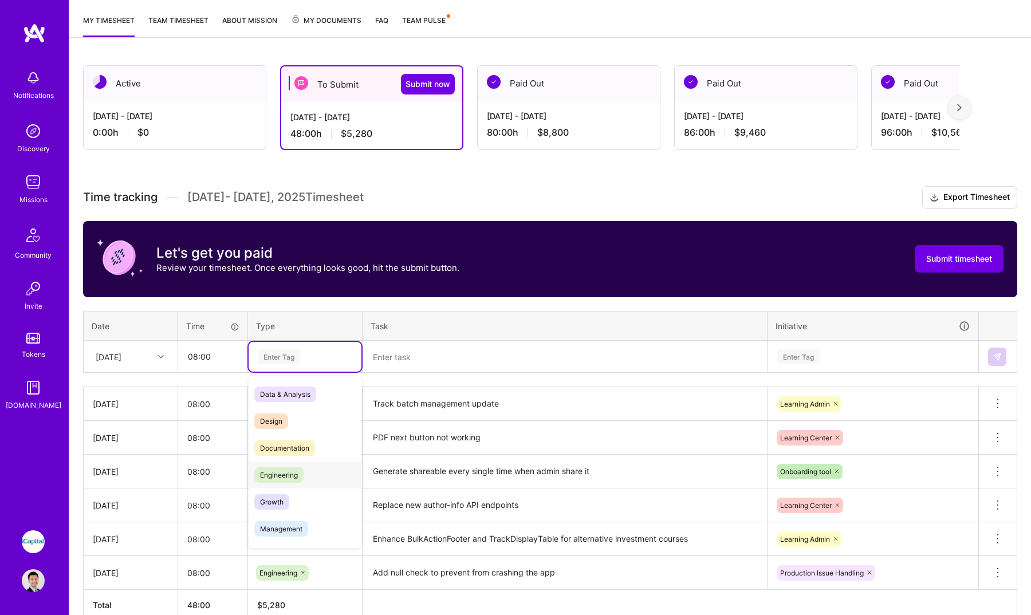
click at [307, 473] on div "Engineering" at bounding box center [304, 474] width 113 height 27
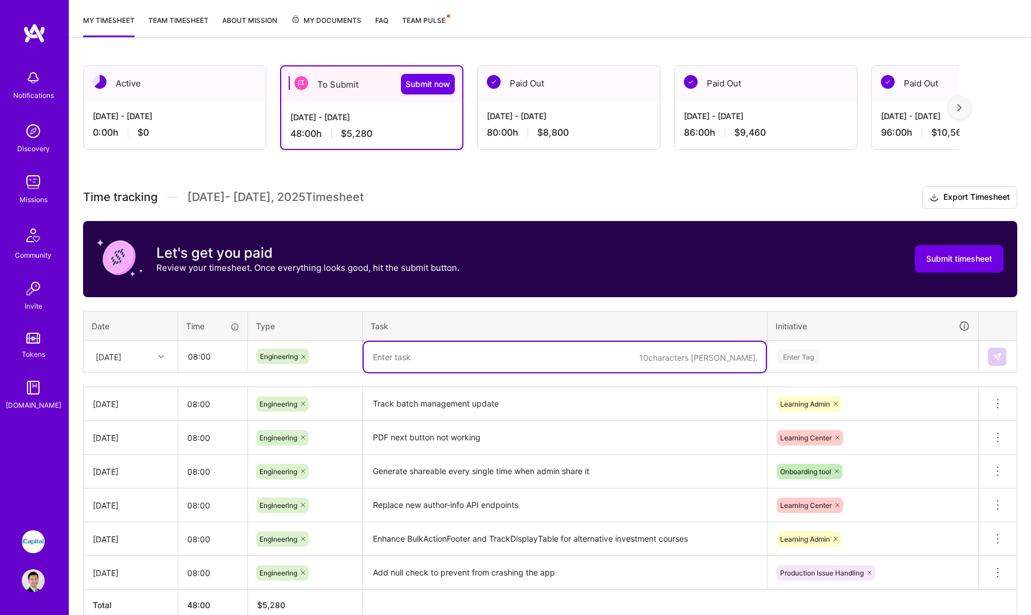
click at [492, 362] on textarea at bounding box center [565, 357] width 402 height 30
paste textarea "Add batch functionality to the track management in education configuration"
type textarea "Add batch functionality to the track management in education configuration"
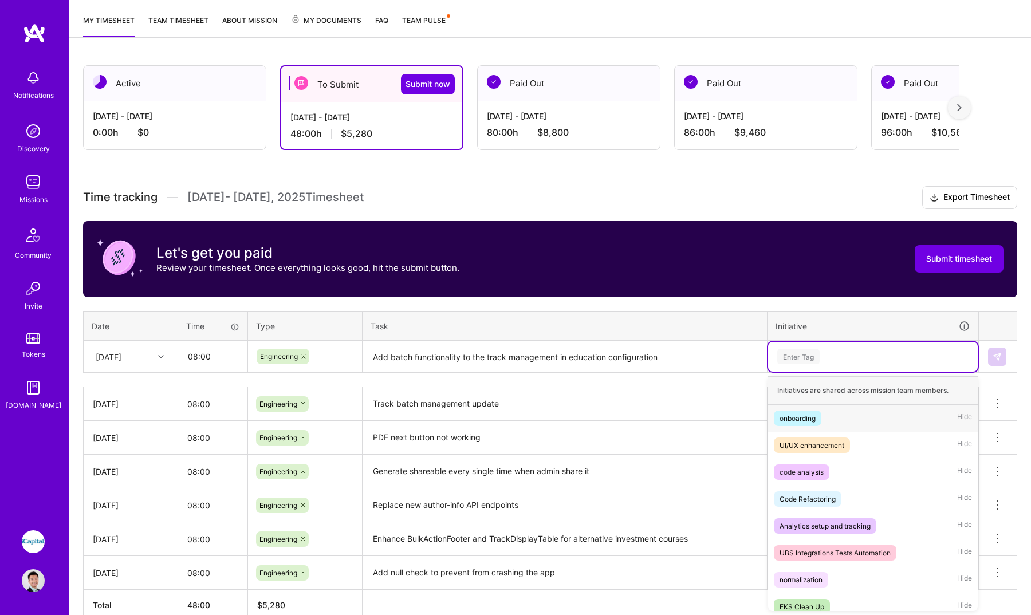
click at [833, 347] on div "Enter Tag" at bounding box center [873, 357] width 210 height 30
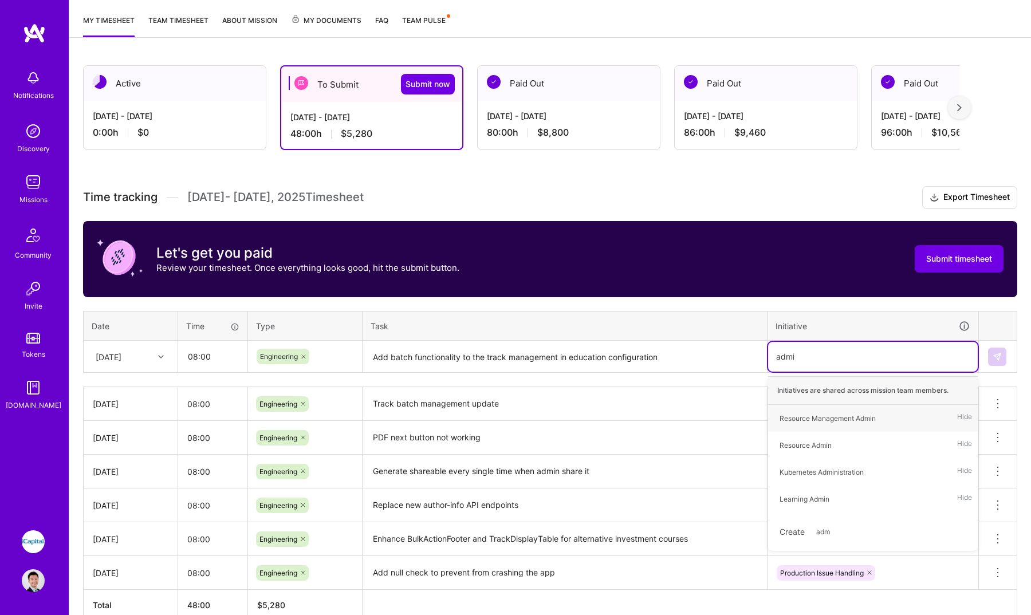
type input "admin"
click at [858, 435] on div "Resource Admin Hide" at bounding box center [873, 445] width 210 height 27
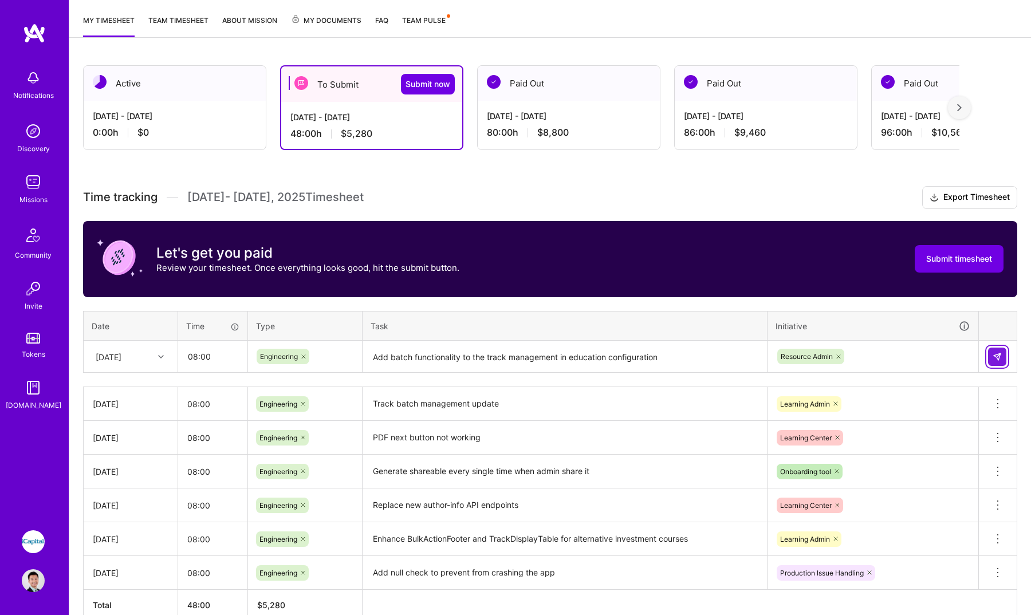
click at [997, 359] on img at bounding box center [996, 356] width 9 height 9
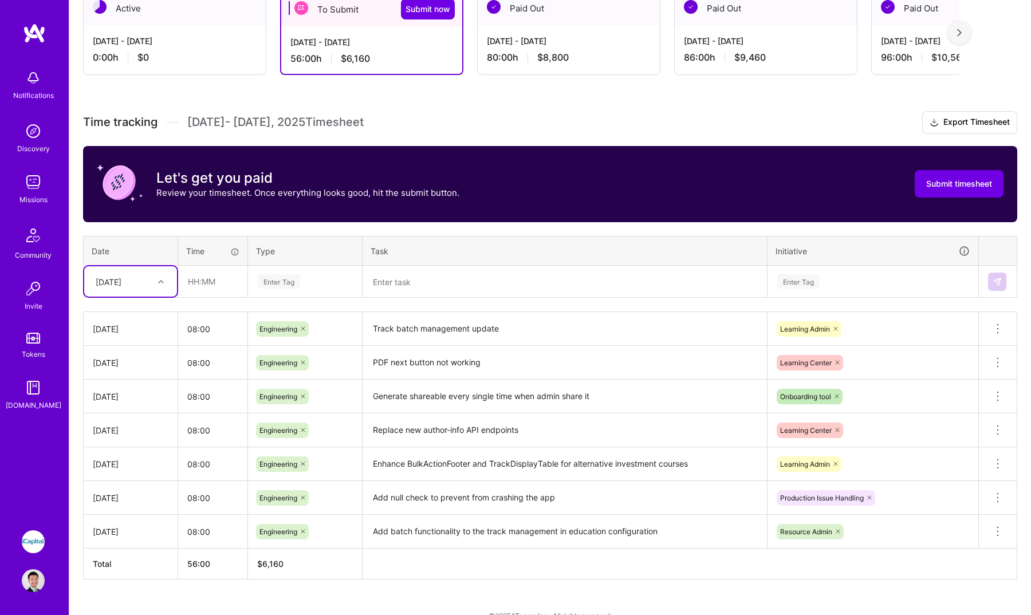
scroll to position [218, 0]
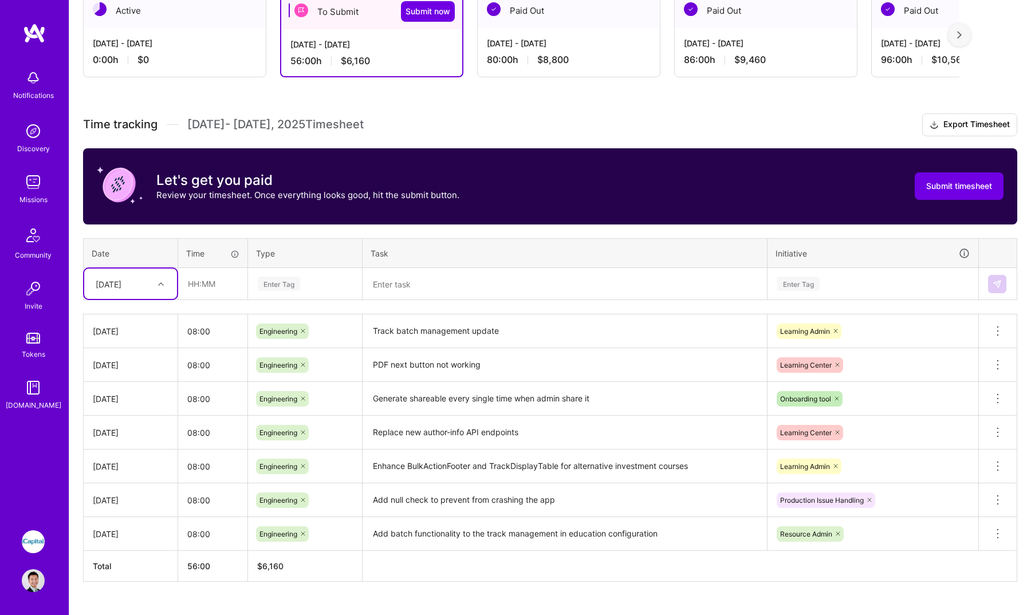
click at [477, 89] on div "Active [DATE] - [DATE] 0:00 h $0 To Submit Submit now [DATE] - [DATE] 56:00 h $…" at bounding box center [549, 308] width 961 height 659
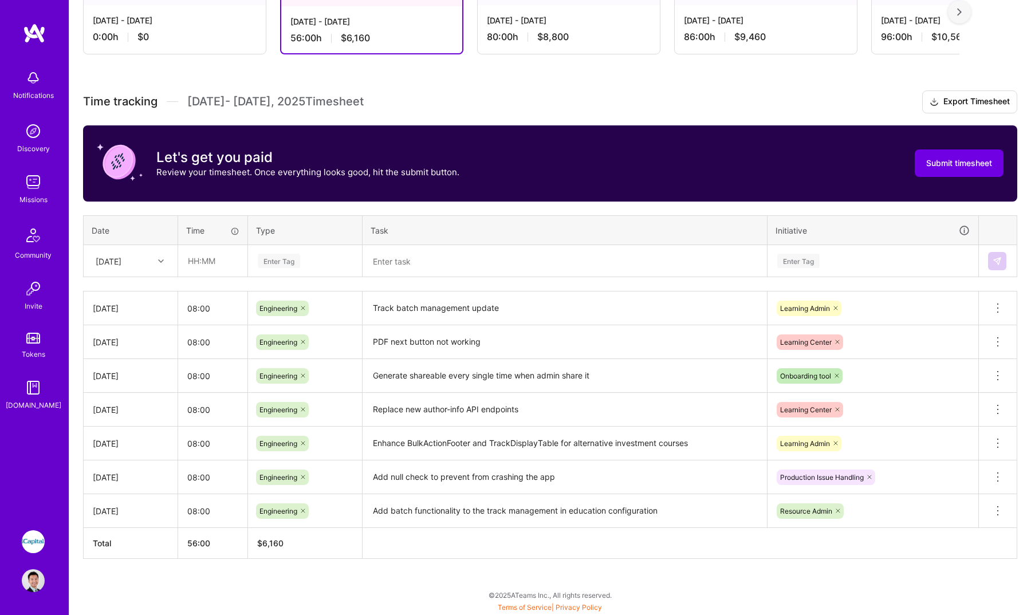
scroll to position [241, 0]
click at [155, 270] on div at bounding box center [162, 260] width 18 height 19
click at [154, 357] on div "[DATE]" at bounding box center [130, 356] width 93 height 21
click at [234, 270] on input "text" at bounding box center [213, 261] width 68 height 30
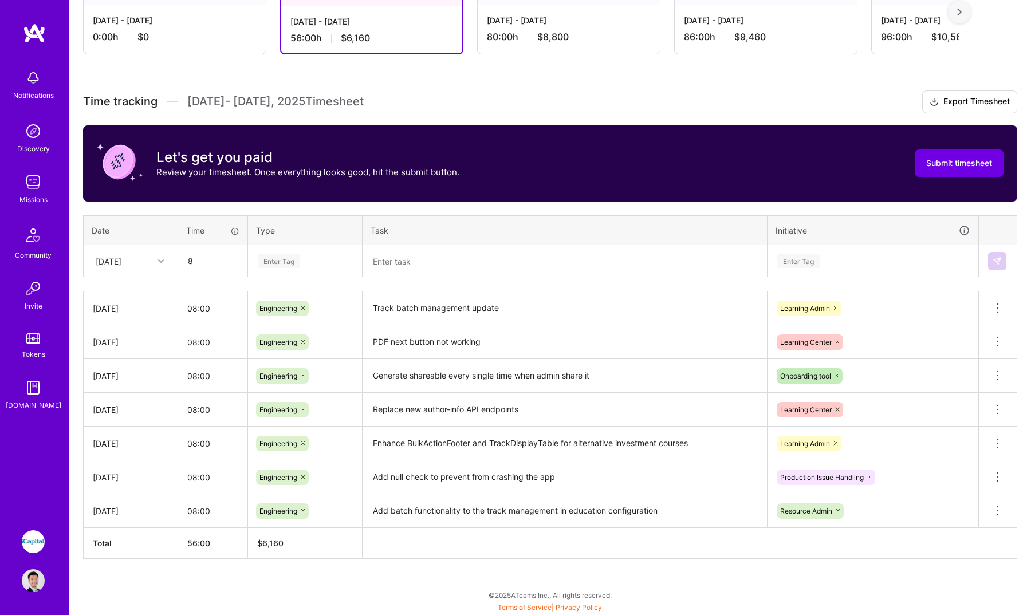
type input "08:00"
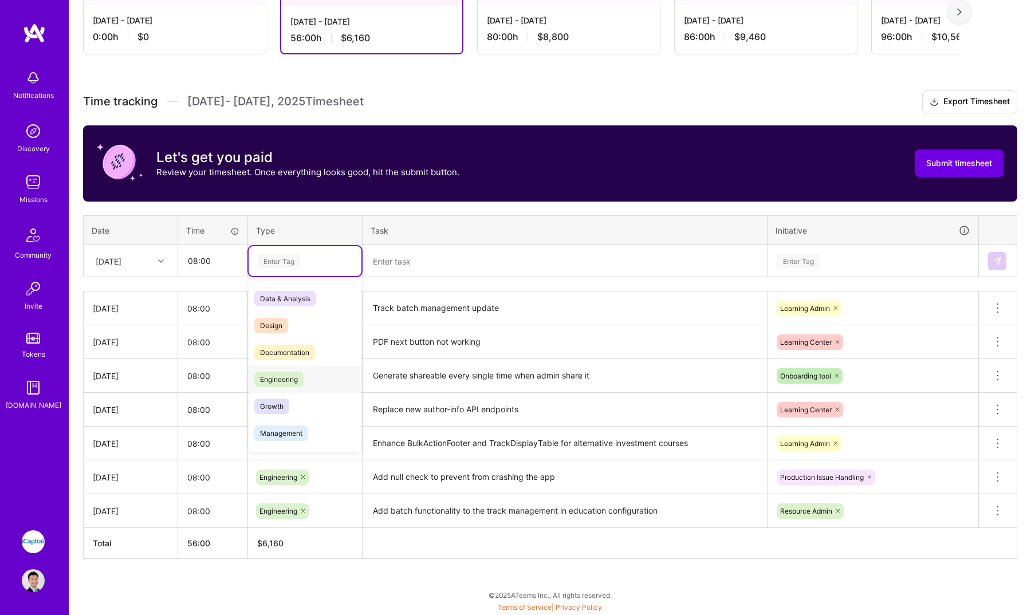
click at [290, 373] on span "Engineering" at bounding box center [278, 379] width 49 height 15
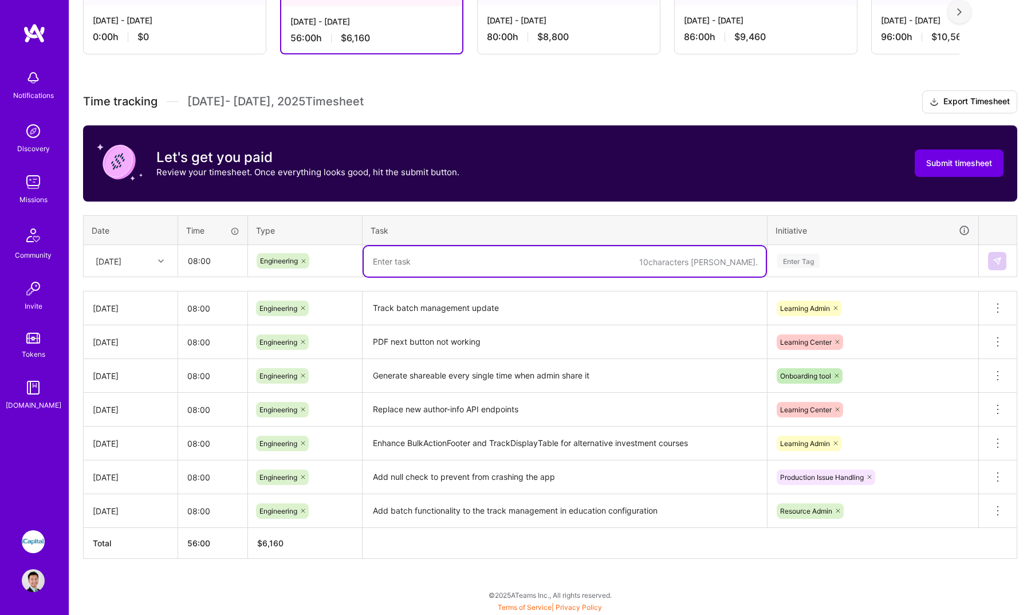
click at [491, 255] on textarea at bounding box center [565, 261] width 402 height 30
type textarea "Update the track batch management"
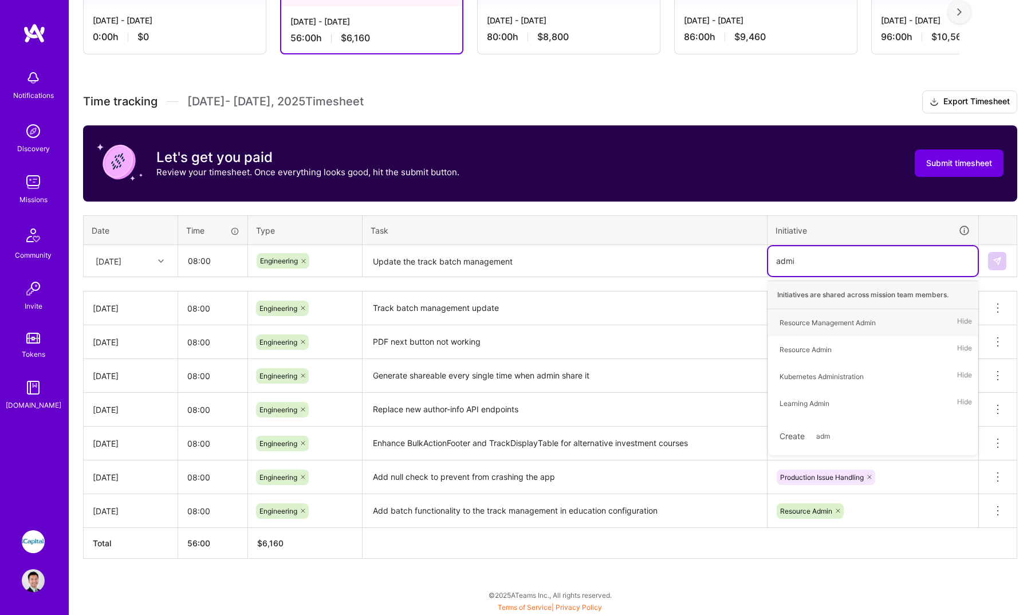
type input "admin"
click at [826, 397] on div "Learning Admin" at bounding box center [804, 403] width 50 height 12
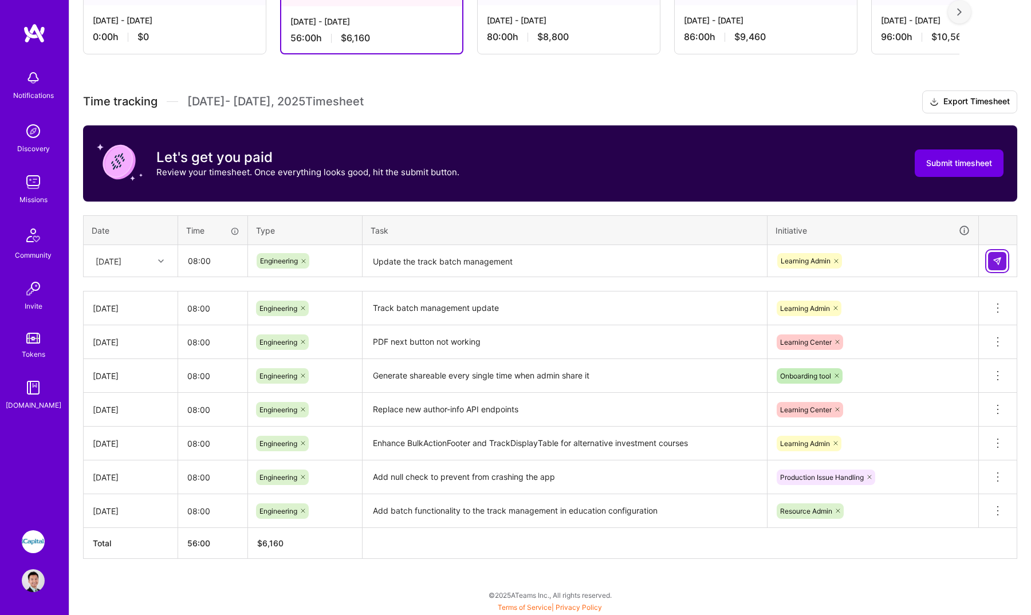
click at [1004, 258] on button at bounding box center [997, 261] width 18 height 18
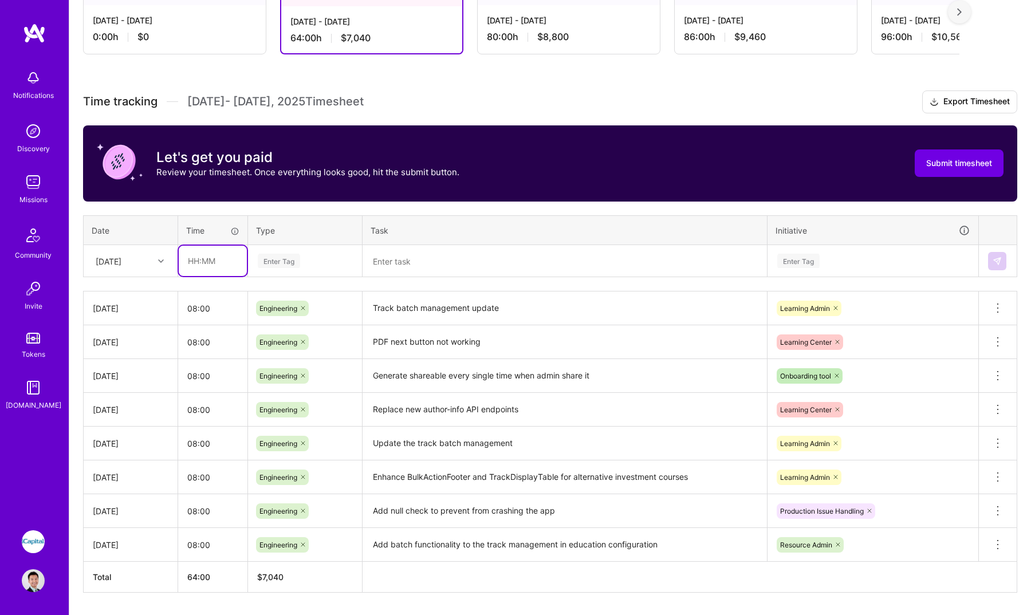
click at [217, 264] on input "text" at bounding box center [213, 261] width 68 height 30
type input "08:00"
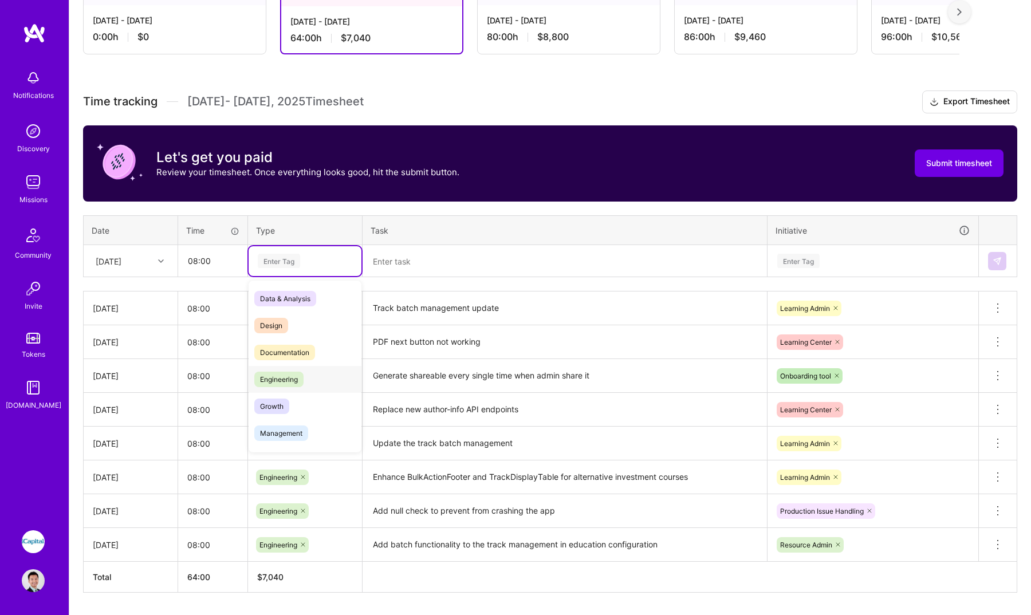
click at [264, 374] on span "Engineering" at bounding box center [278, 379] width 49 height 15
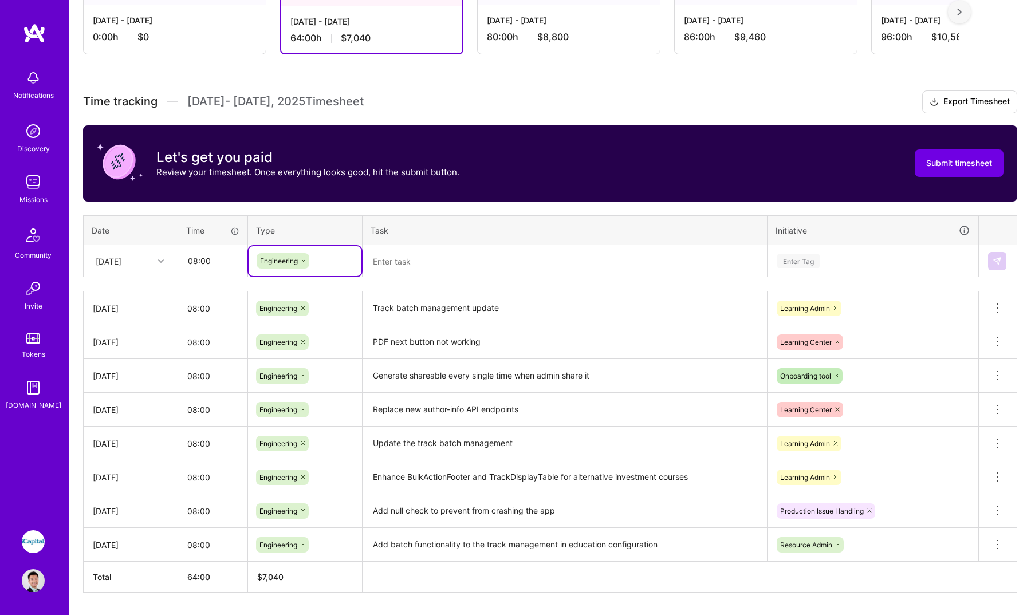
click at [434, 255] on textarea at bounding box center [565, 261] width 402 height 30
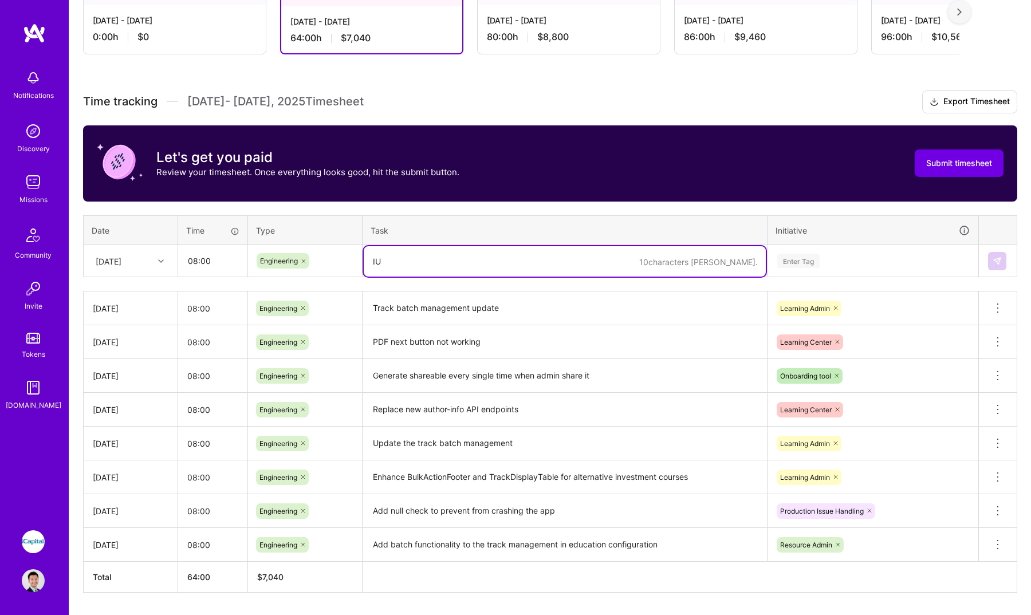
type textarea "I"
paste textarea "Blocking issue"
type textarea "Investigate a Blocking issue in track batch management"
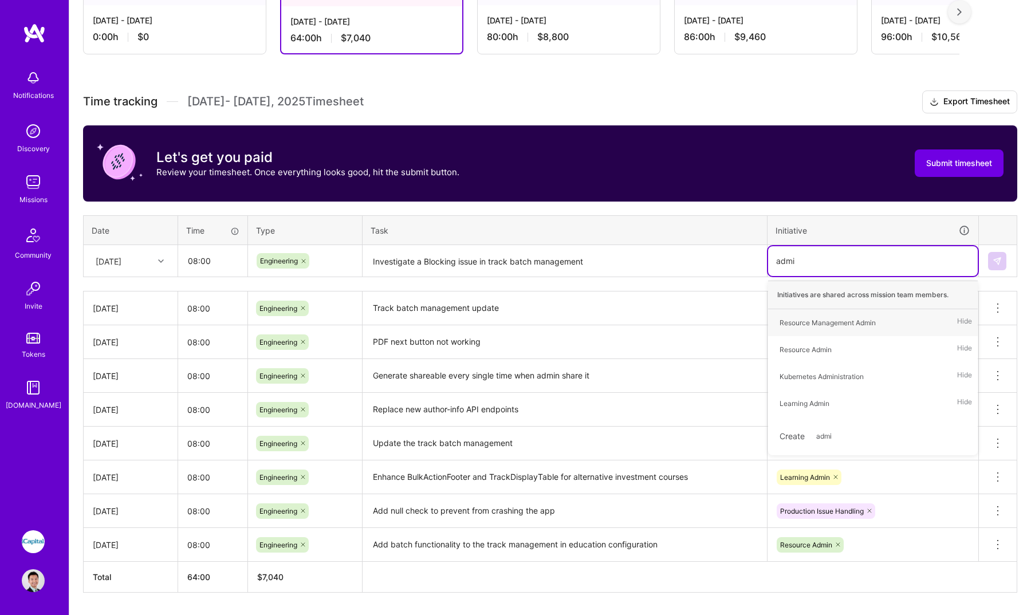
type input "admin"
click at [818, 414] on div "Learning Admin Hide" at bounding box center [873, 403] width 210 height 27
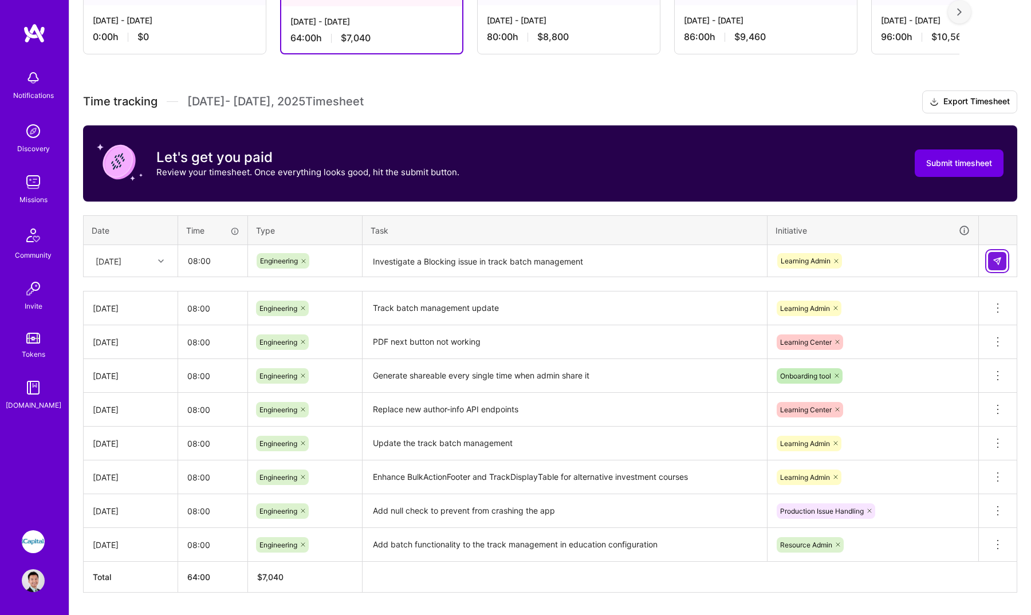
click at [992, 264] on button at bounding box center [997, 261] width 18 height 18
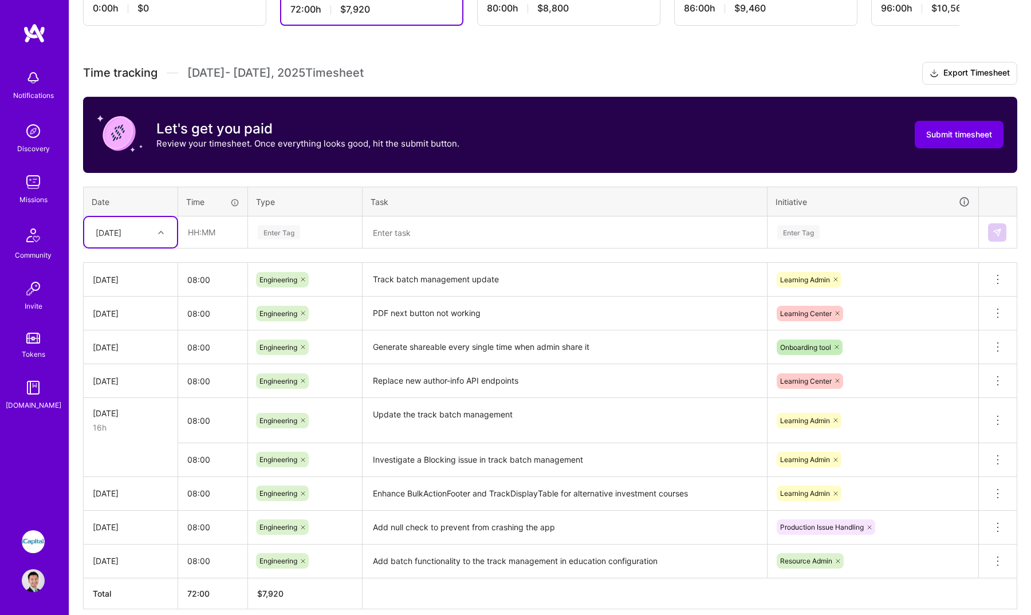
scroll to position [266, 0]
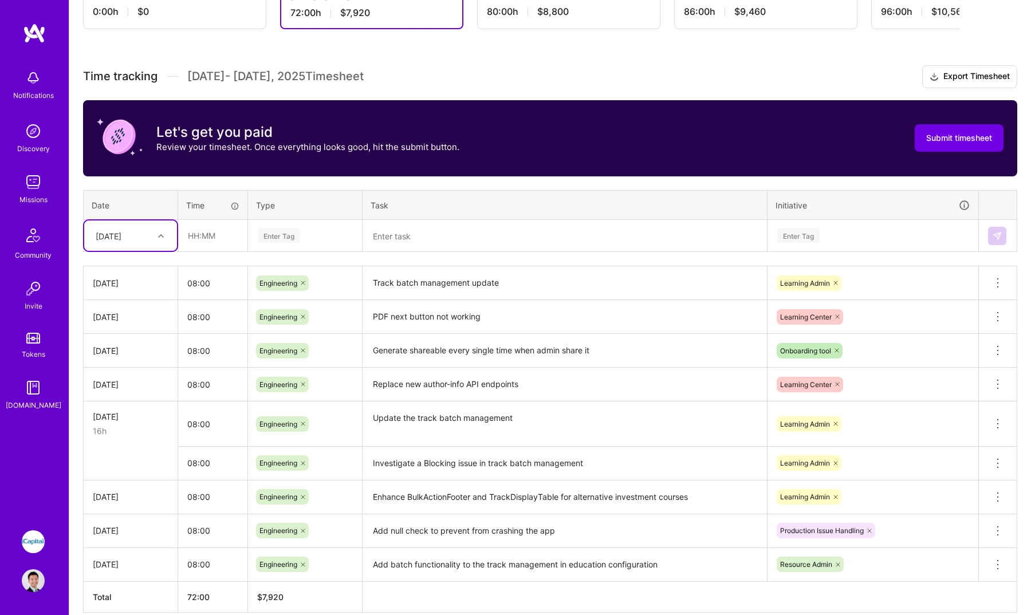
click at [569, 463] on textarea "Investigate a Blocking issue in track batch management" at bounding box center [565, 463] width 402 height 31
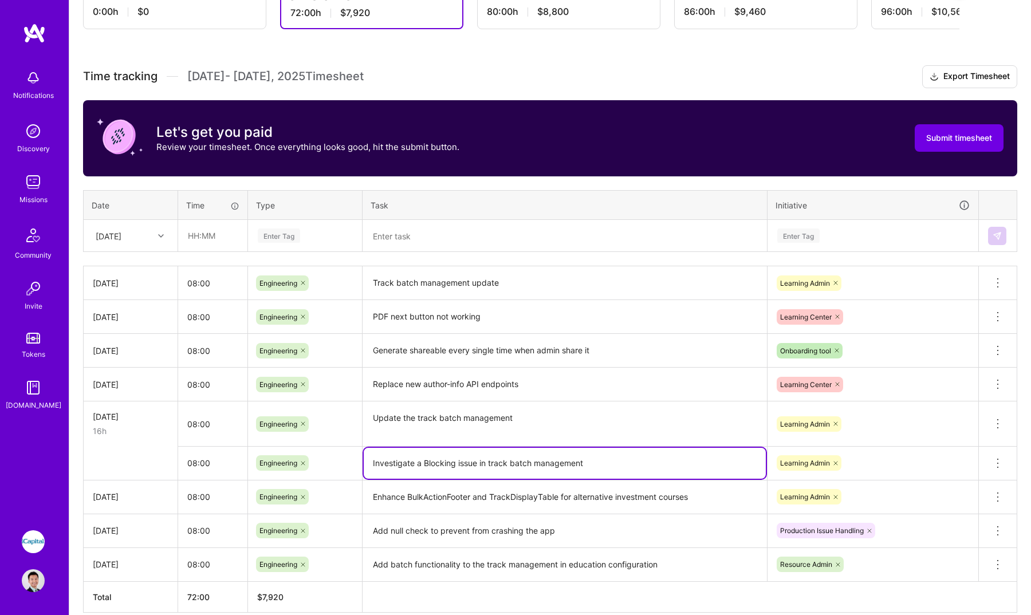
drag, startPoint x: 569, startPoint y: 463, endPoint x: 411, endPoint y: 463, distance: 157.4
click at [410, 463] on textarea "Investigate a Blocking issue in track batch management" at bounding box center [565, 463] width 402 height 31
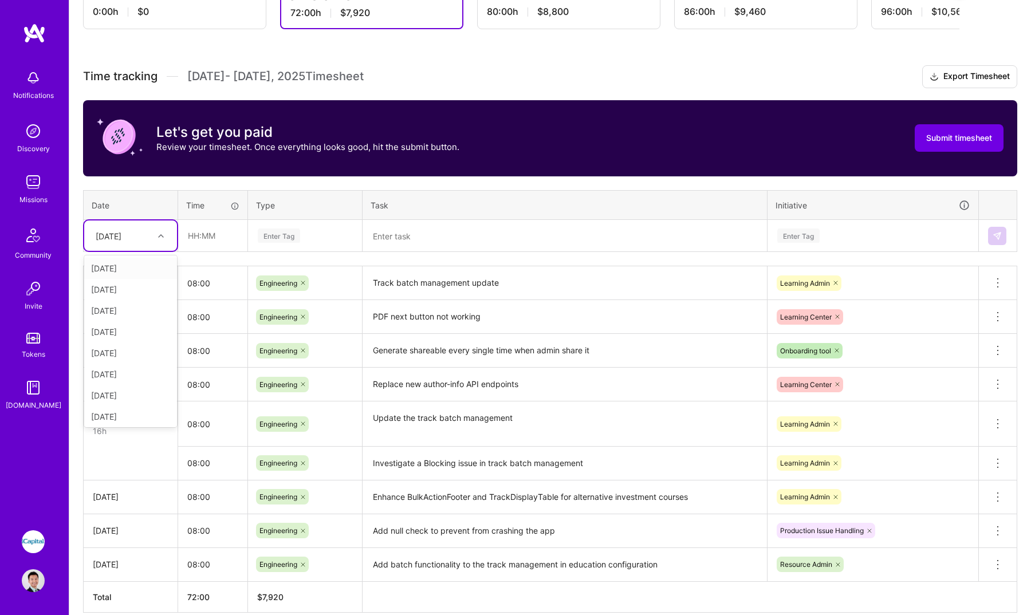
click at [135, 230] on div "[DATE]" at bounding box center [122, 235] width 64 height 19
click at [139, 407] on div "[DATE]" at bounding box center [130, 407] width 93 height 21
click at [222, 228] on input "text" at bounding box center [213, 235] width 68 height 30
type input "08:00"
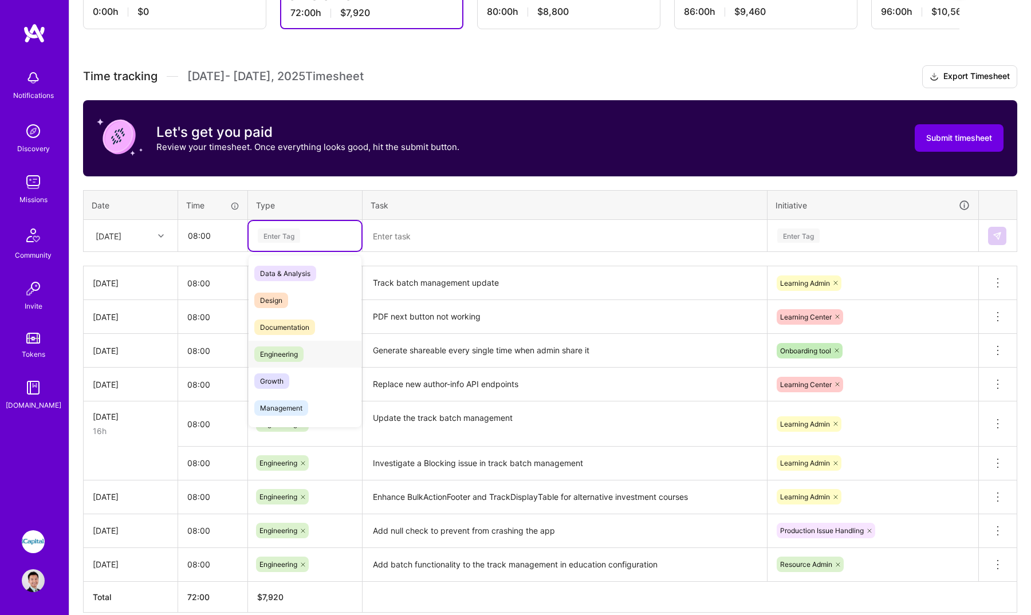
click at [324, 358] on div "Engineering" at bounding box center [304, 354] width 113 height 27
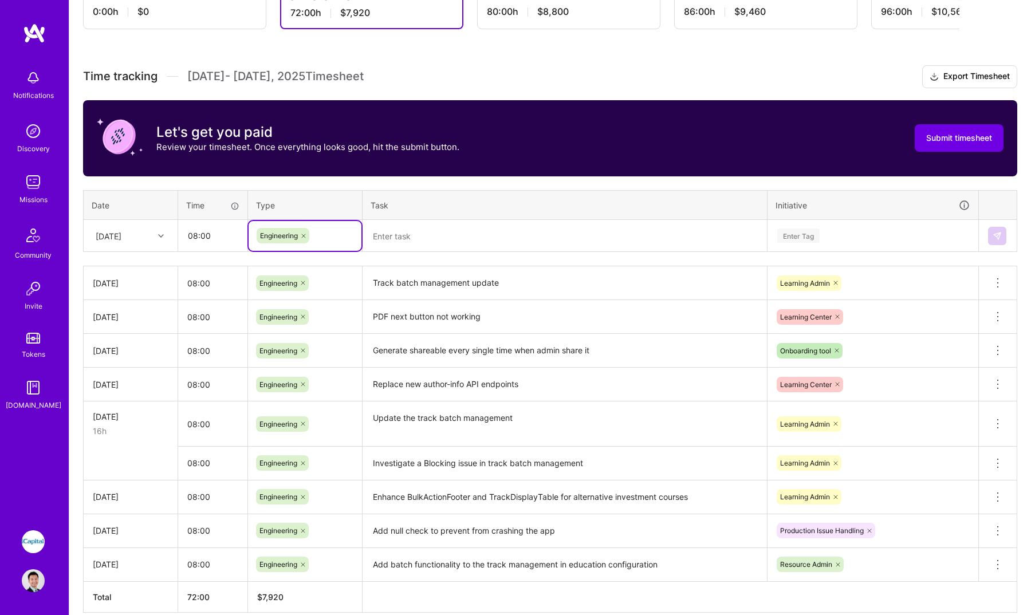
click at [433, 240] on textarea at bounding box center [565, 236] width 402 height 30
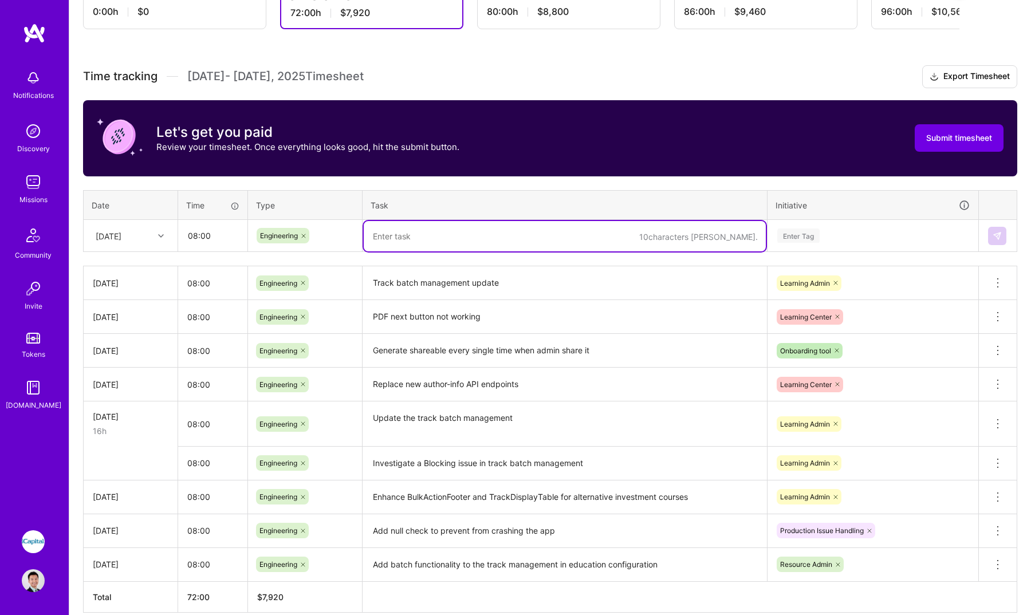
paste textarea "Investigate a Blocking issue in track batch management"
type textarea "Investigate a Blocking issue in track batch management"
click at [799, 234] on div "Enter Tag" at bounding box center [798, 236] width 42 height 18
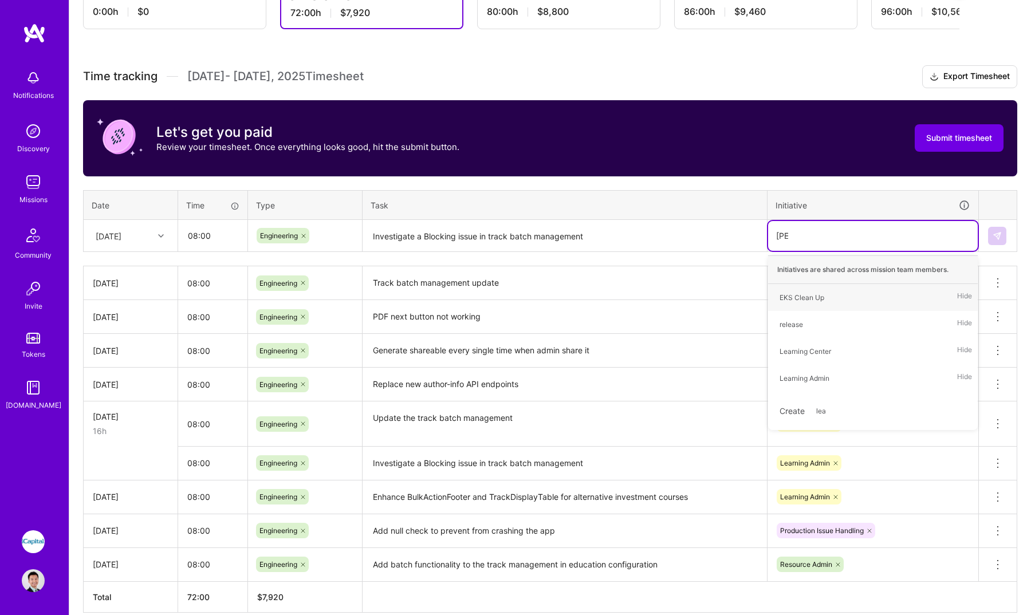
type input "learn"
click at [847, 303] on div "Learning Center Hide" at bounding box center [873, 297] width 210 height 27
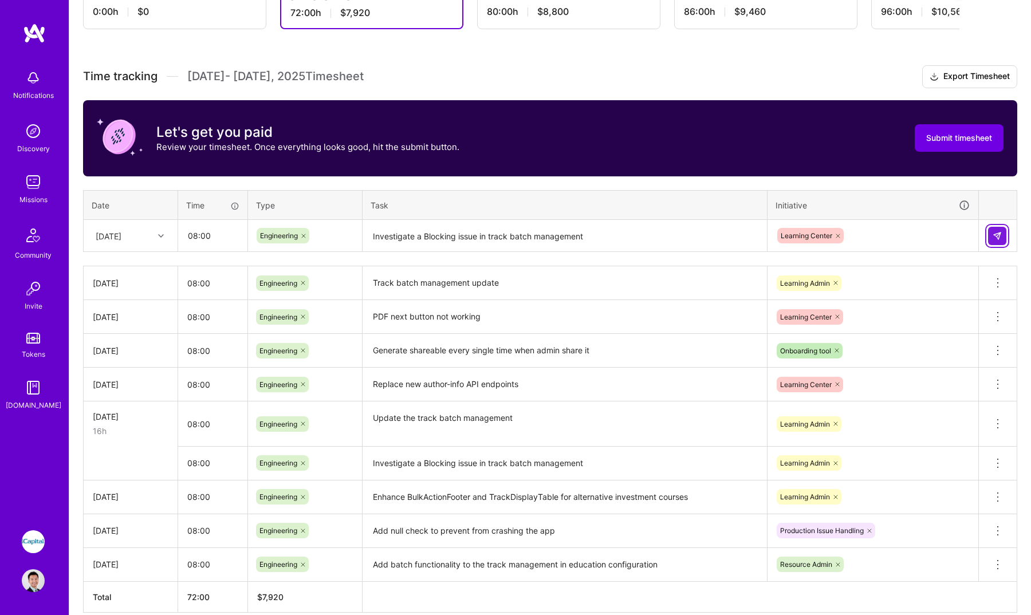
click at [1001, 235] on button at bounding box center [997, 236] width 18 height 18
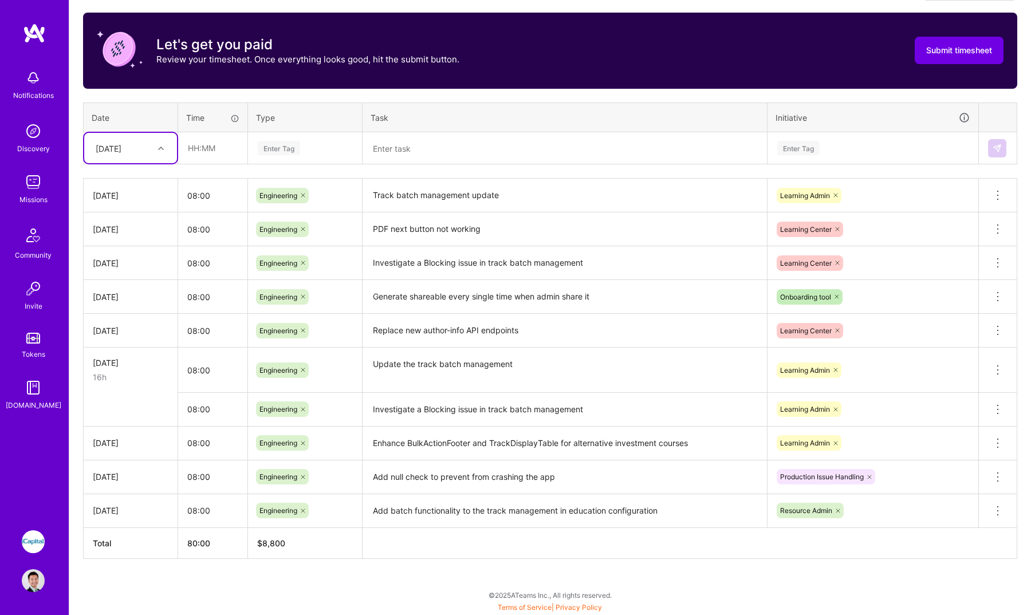
scroll to position [354, 0]
click at [1004, 408] on icon at bounding box center [997, 409] width 14 height 14
click at [964, 429] on button "Delete row" at bounding box center [970, 429] width 60 height 28
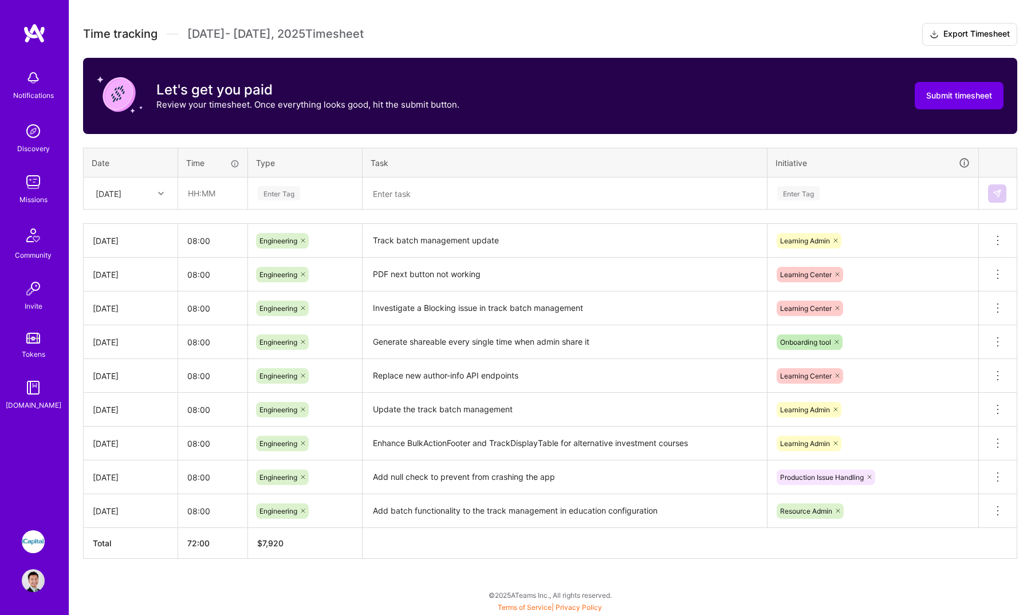
scroll to position [309, 0]
click at [155, 197] on div at bounding box center [162, 193] width 18 height 15
click at [148, 289] on div "[DATE]" at bounding box center [130, 287] width 93 height 21
click at [233, 185] on input "text" at bounding box center [213, 193] width 68 height 30
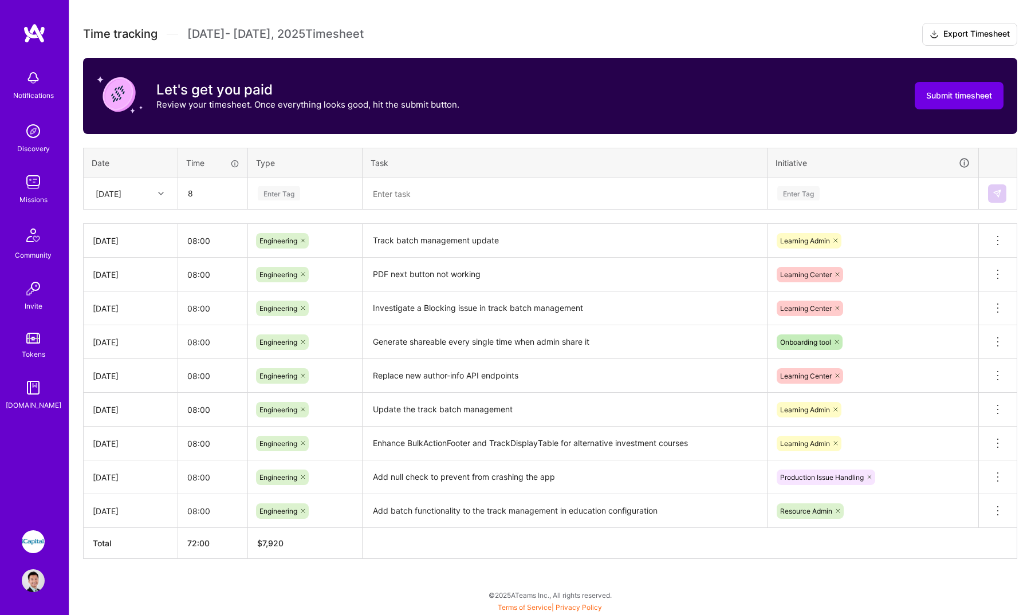
type input "08:00"
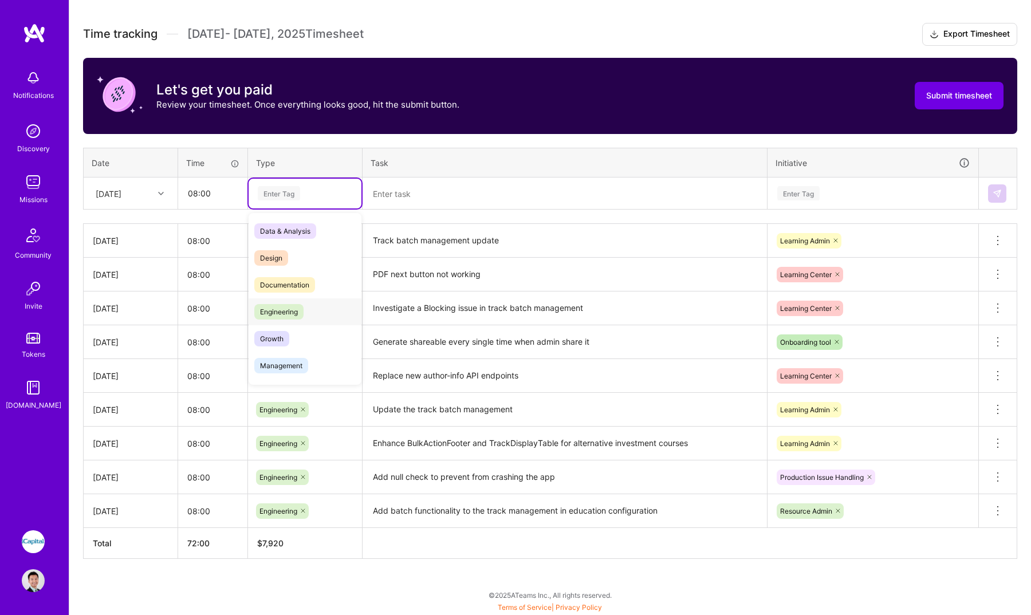
click at [294, 313] on span "Engineering" at bounding box center [278, 311] width 49 height 15
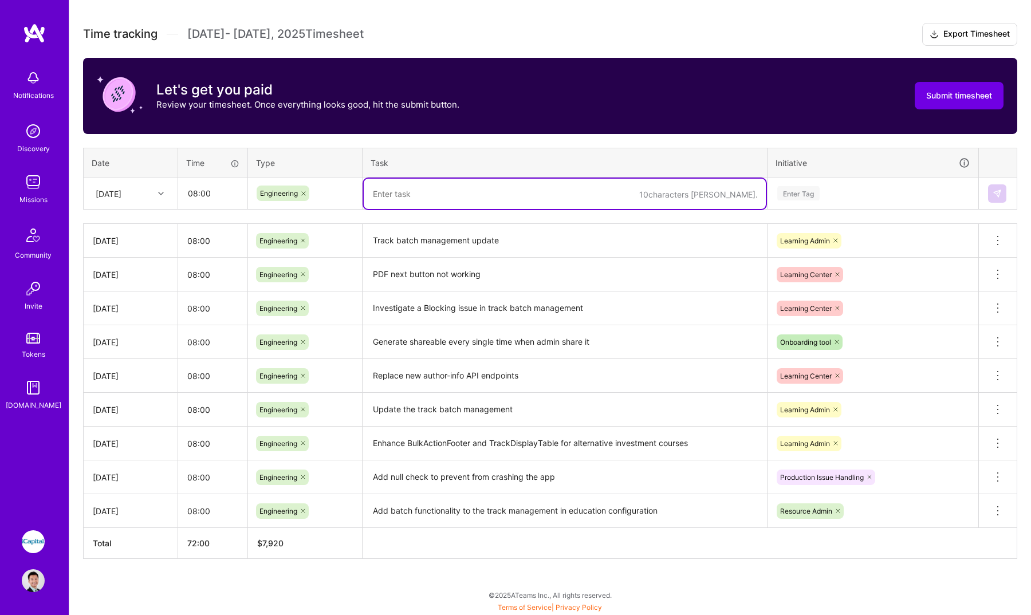
click at [441, 193] on textarea at bounding box center [565, 194] width 402 height 30
type textarea "production deployment support"
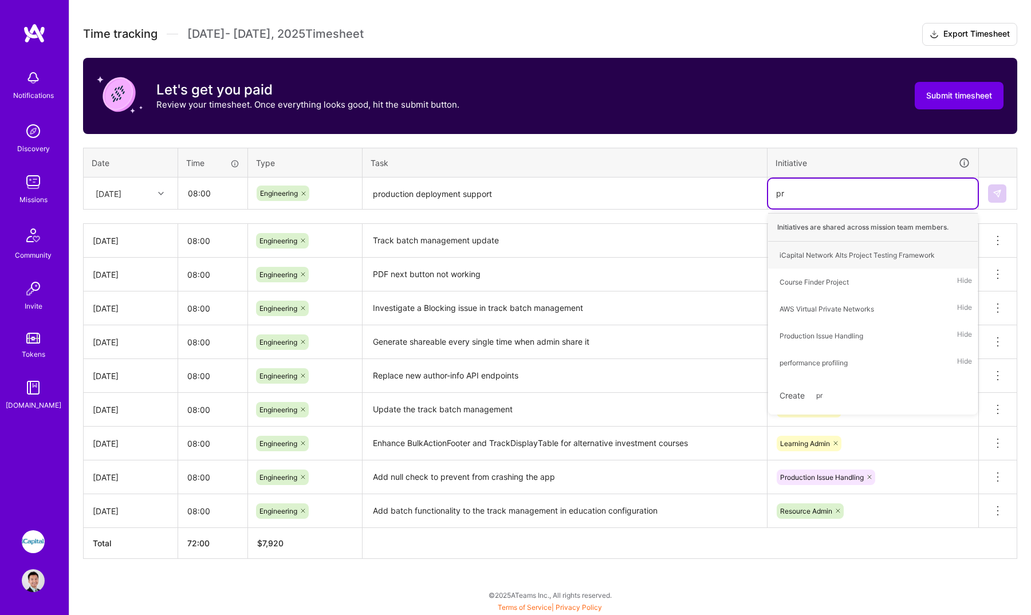
type input "pro"
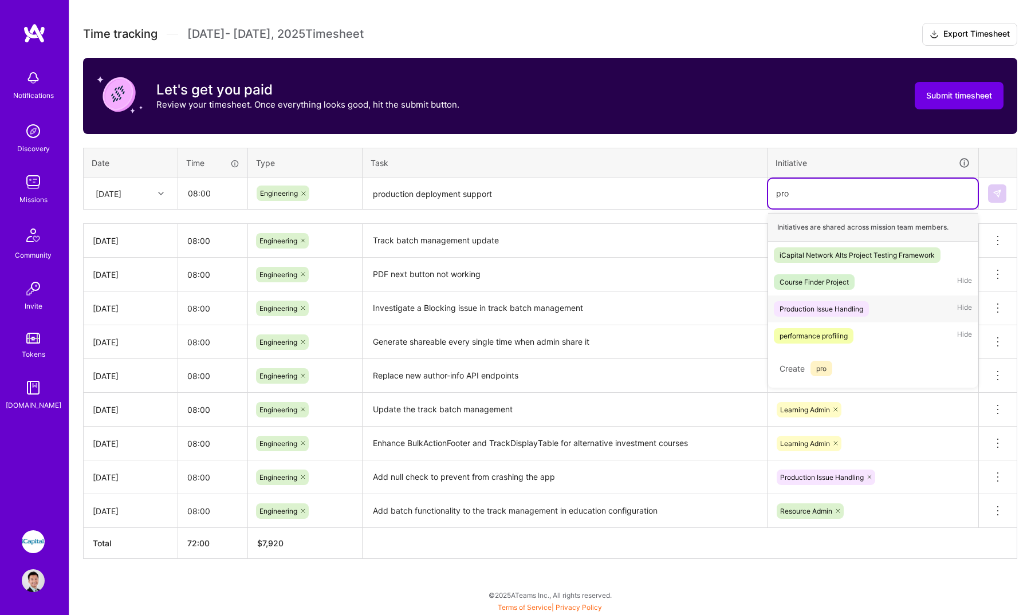
click at [823, 313] on div "Production Issue Handling" at bounding box center [821, 309] width 84 height 12
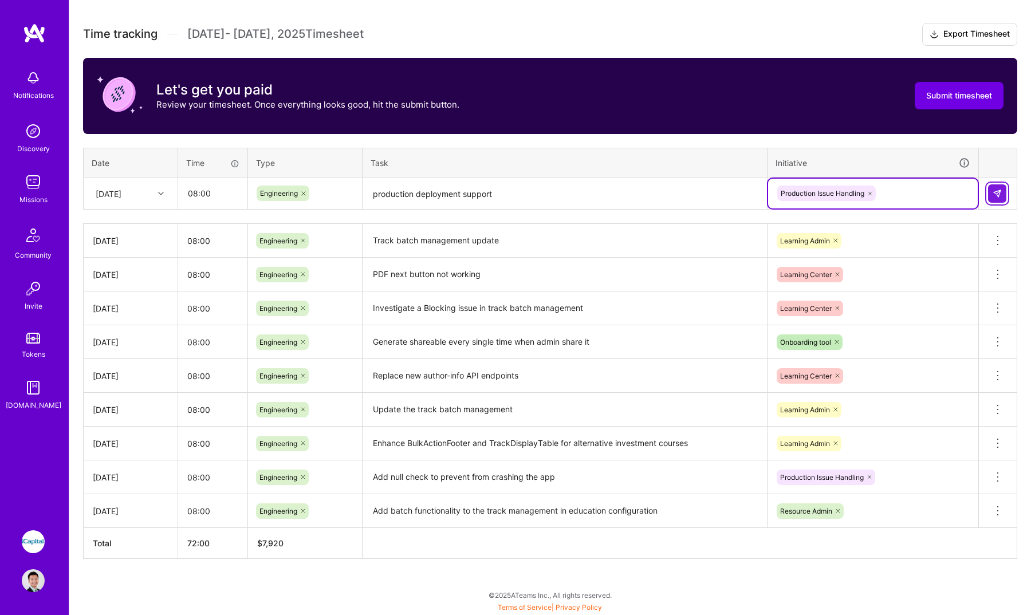
click at [1002, 192] on button at bounding box center [997, 193] width 18 height 18
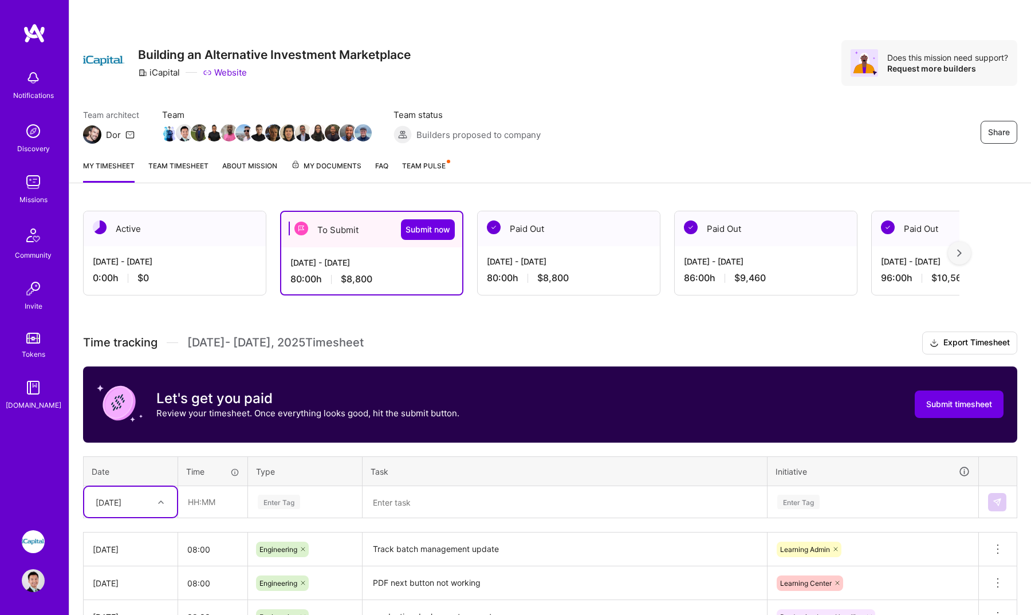
scroll to position [0, 0]
click at [163, 164] on link "Team timesheet" at bounding box center [178, 171] width 60 height 23
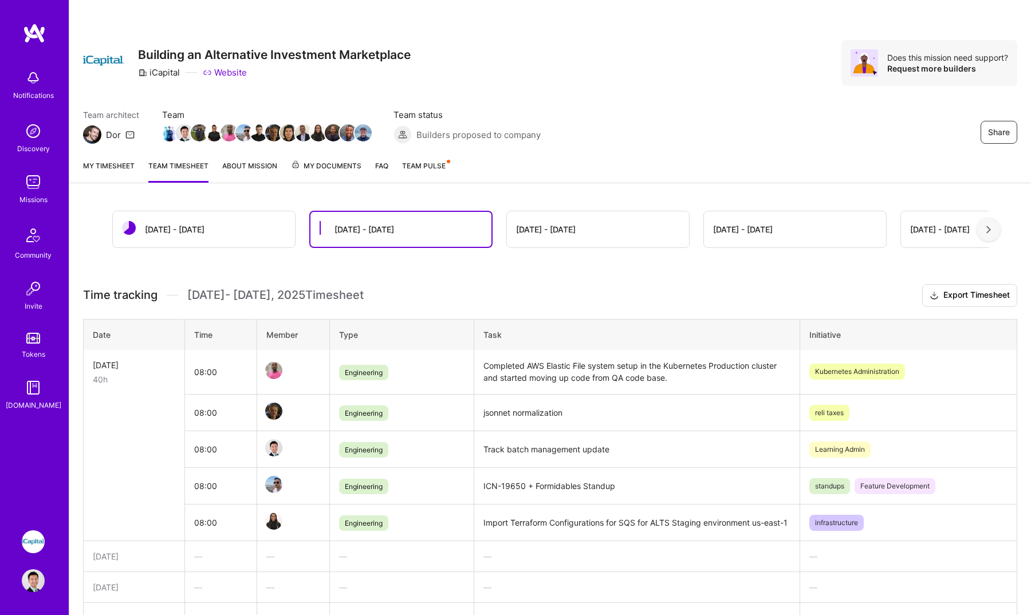
click at [129, 176] on link "My timesheet" at bounding box center [109, 171] width 52 height 23
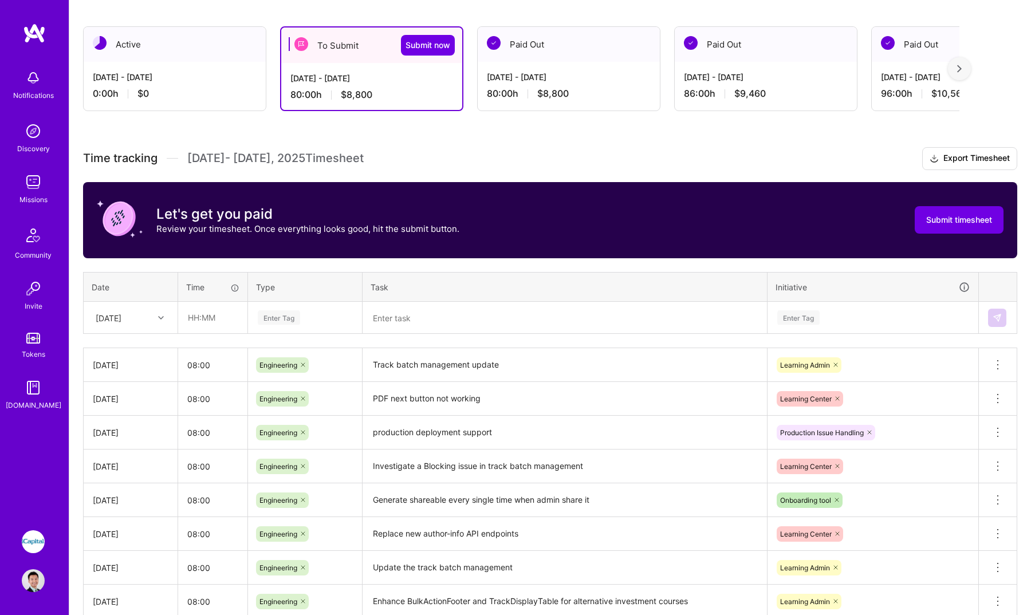
scroll to position [89, 0]
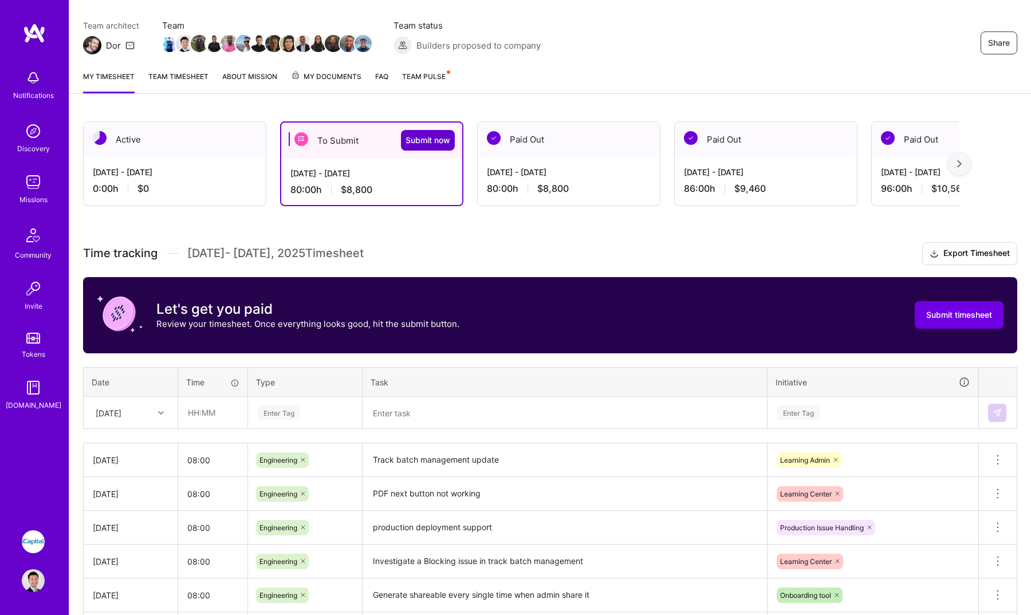
click at [417, 137] on span "Submit now" at bounding box center [427, 140] width 45 height 11
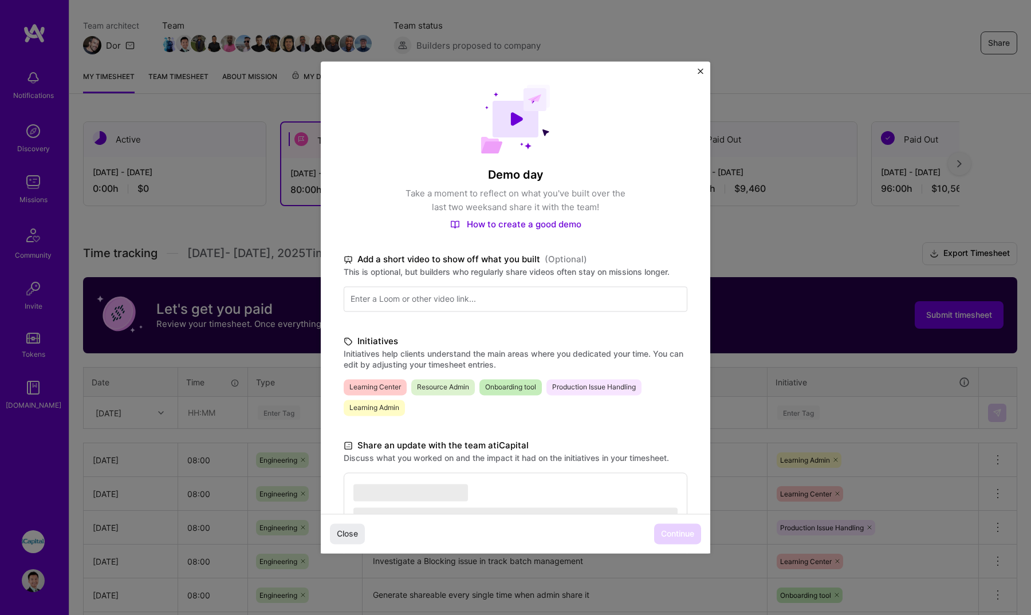
click at [389, 384] on span "Learning Center" at bounding box center [375, 387] width 63 height 16
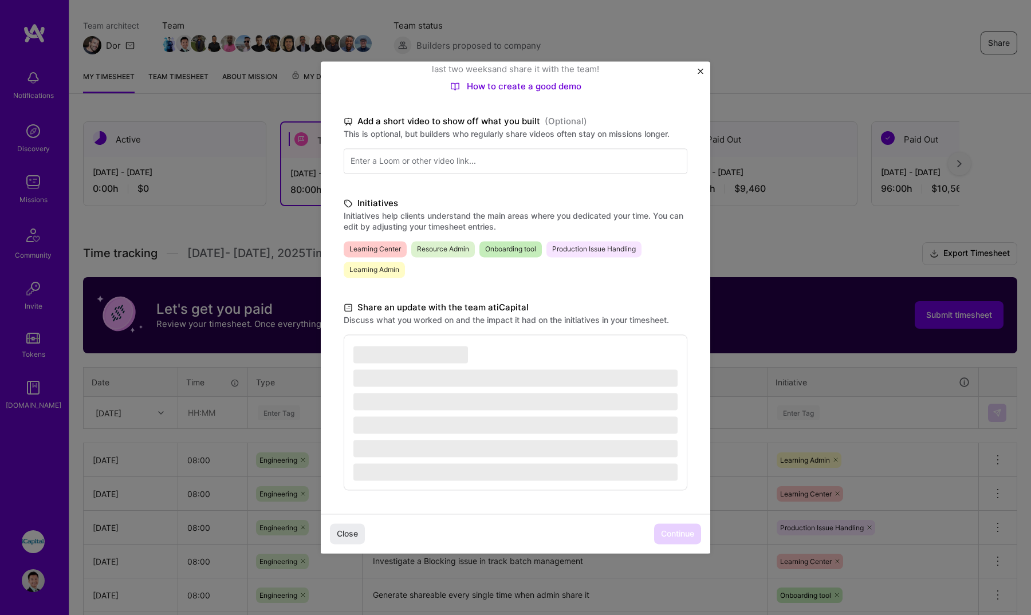
scroll to position [138, 0]
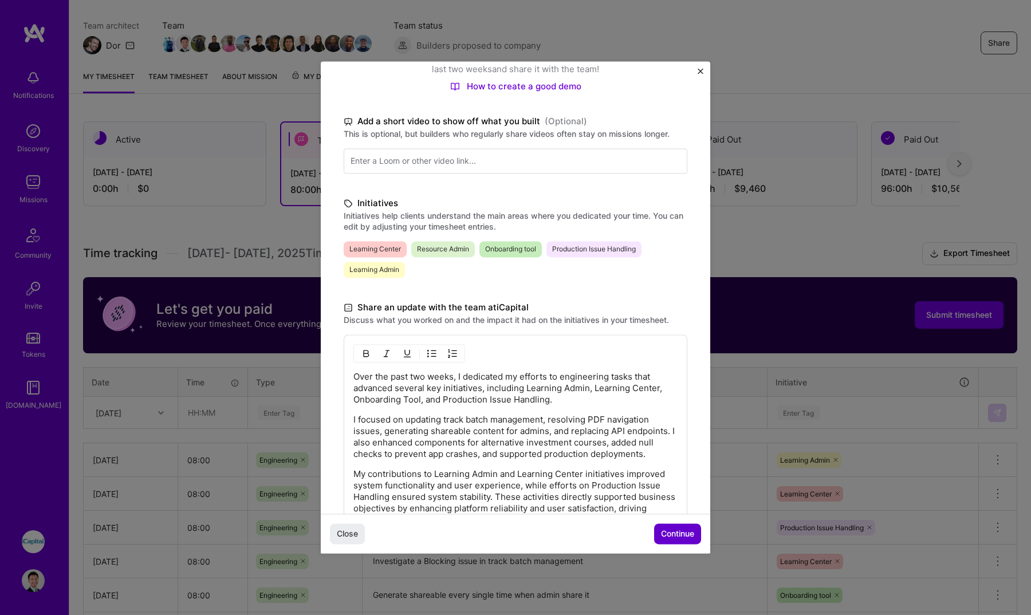
click at [674, 524] on button "Continue" at bounding box center [677, 534] width 47 height 21
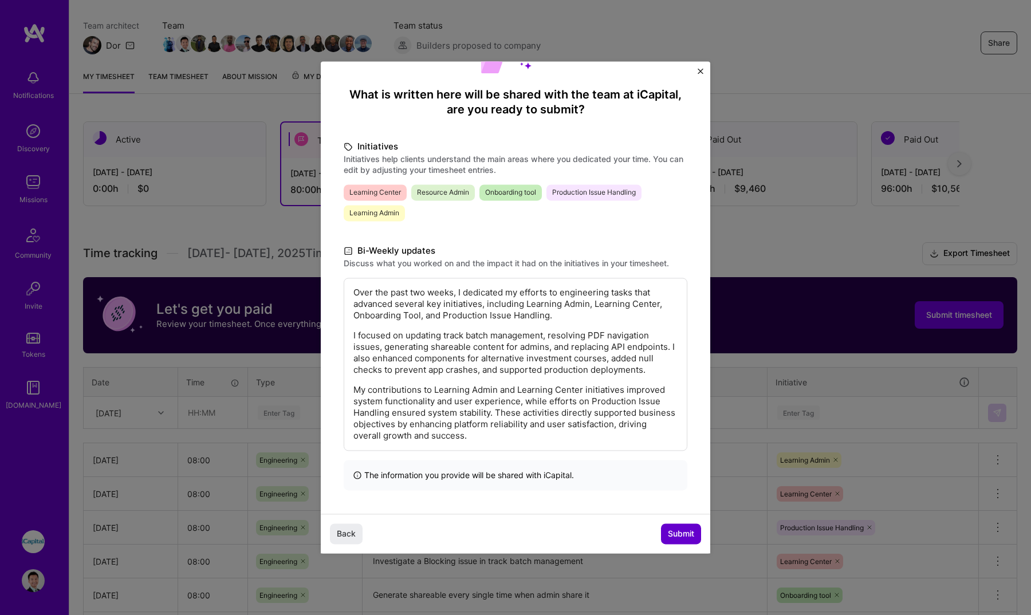
scroll to position [80, 0]
click at [677, 534] on span "Submit" at bounding box center [681, 533] width 26 height 11
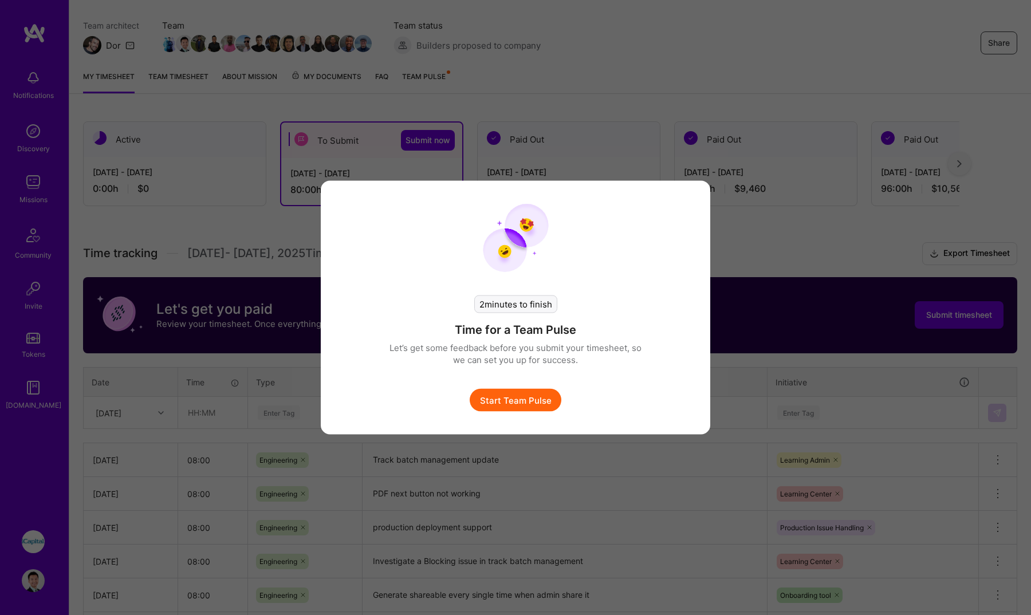
click at [544, 408] on button "Start Team Pulse" at bounding box center [515, 400] width 92 height 23
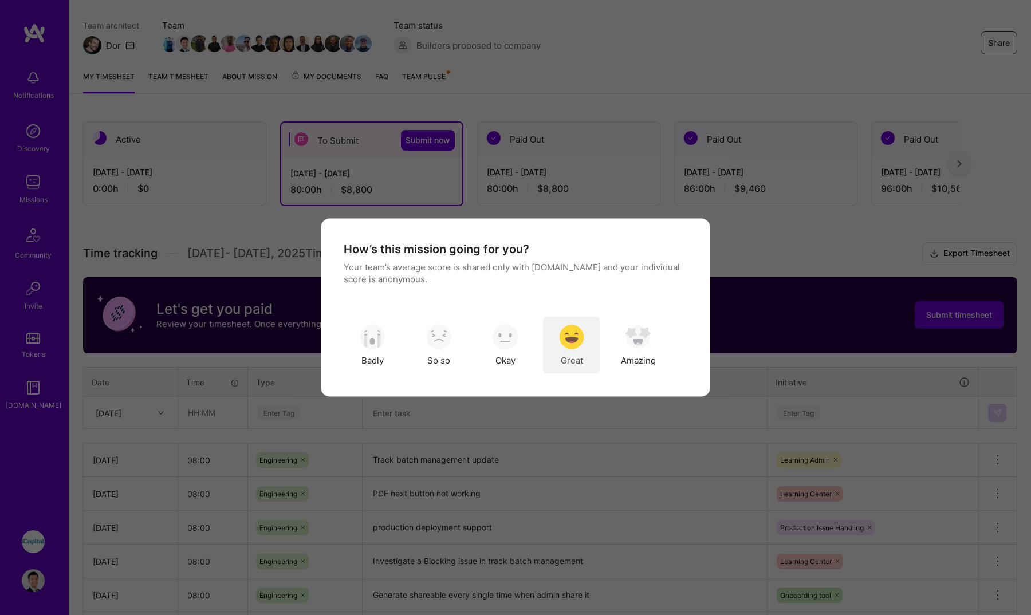
click at [569, 344] on img "modal" at bounding box center [571, 336] width 25 height 25
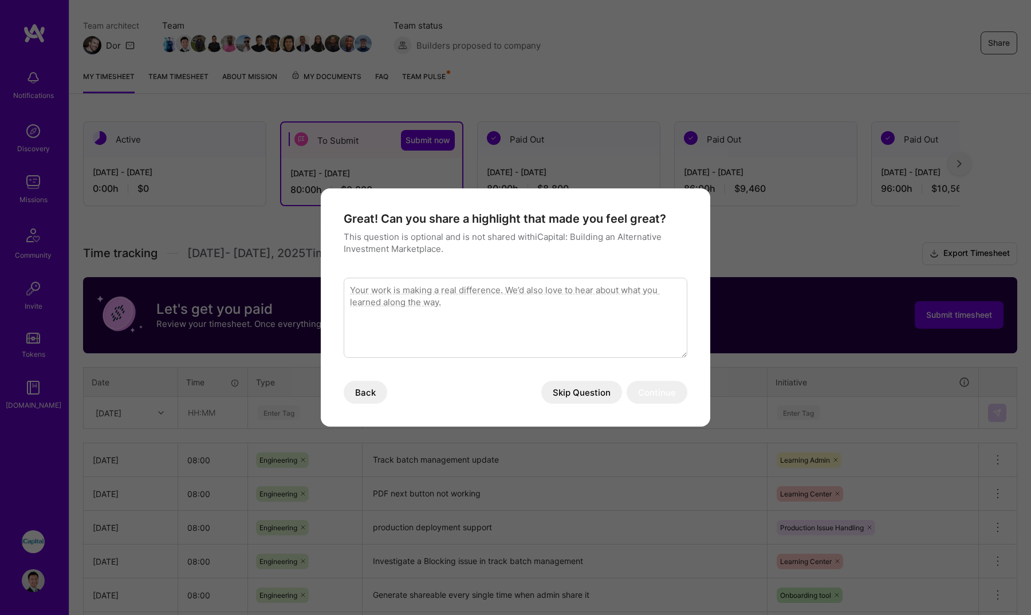
click at [579, 390] on button "Skip Question" at bounding box center [581, 392] width 81 height 23
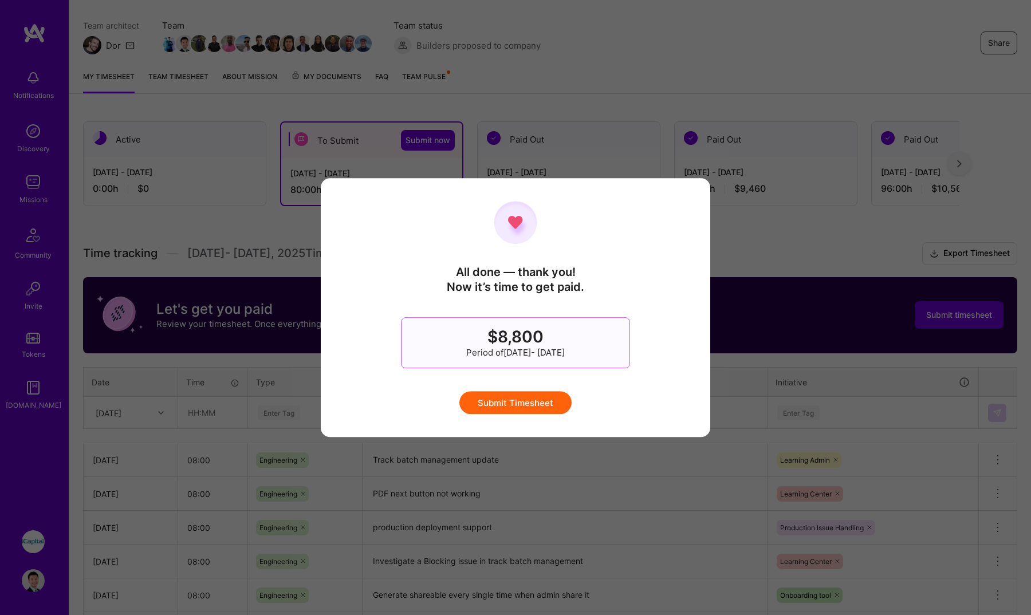
click at [545, 401] on button "Submit Timesheet" at bounding box center [515, 402] width 112 height 23
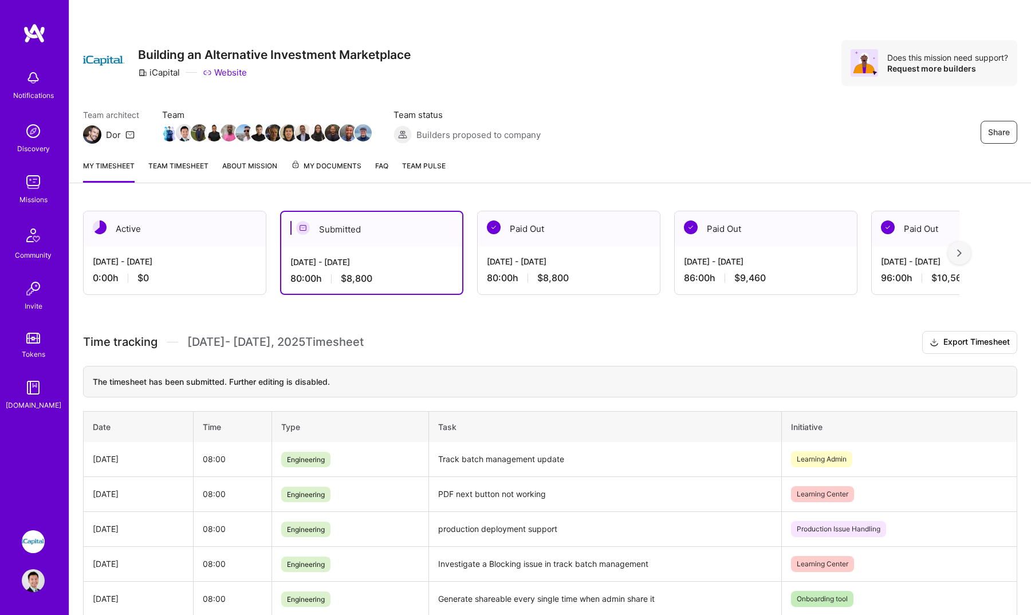
scroll to position [0, 0]
click at [222, 263] on div "[DATE] - [DATE]" at bounding box center [175, 261] width 164 height 12
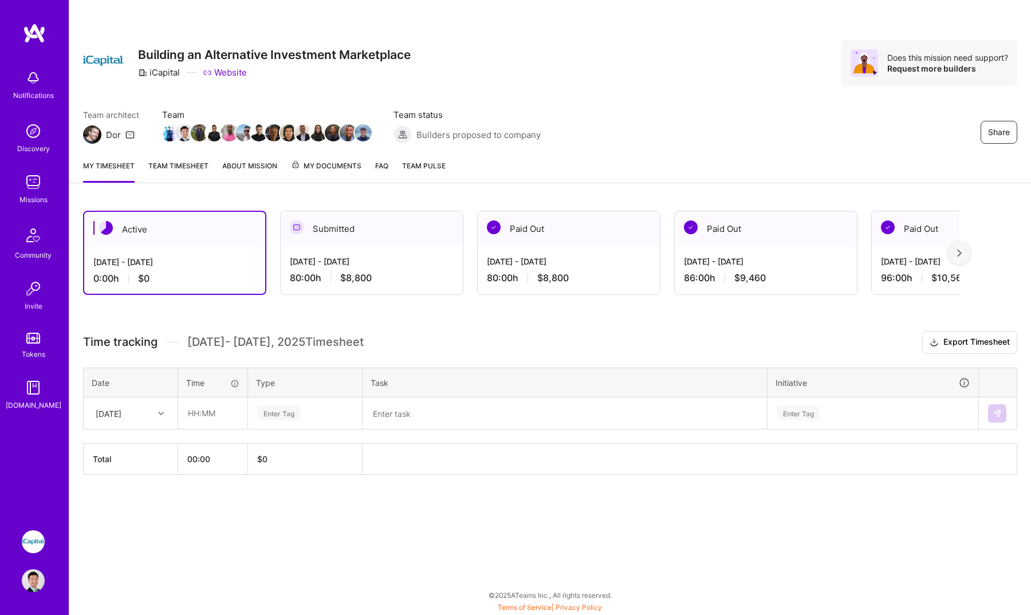
click at [177, 164] on link "Team timesheet" at bounding box center [178, 171] width 60 height 23
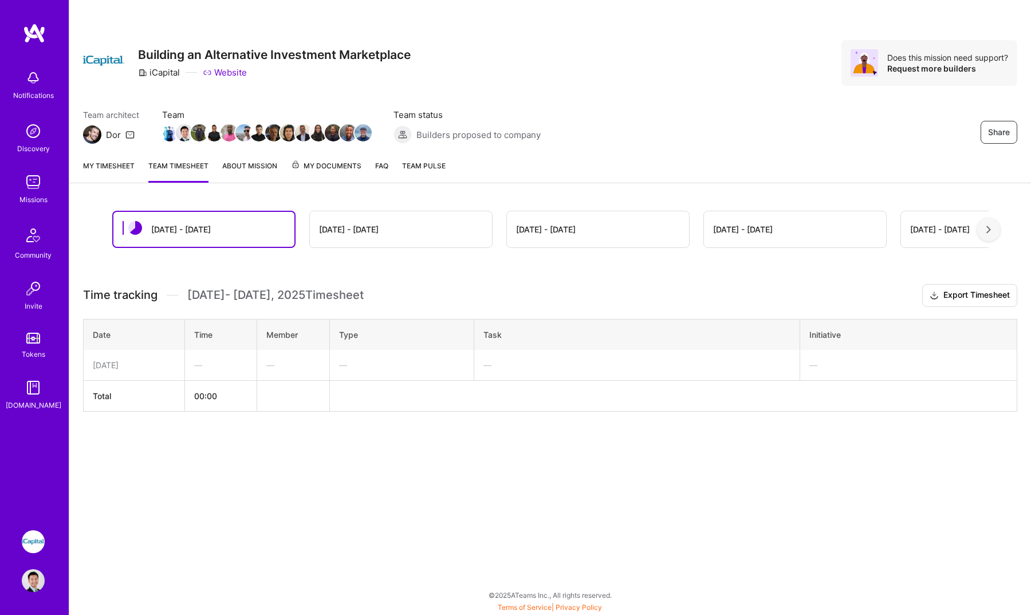
click at [334, 216] on div "[DATE] - [DATE]" at bounding box center [401, 229] width 182 height 36
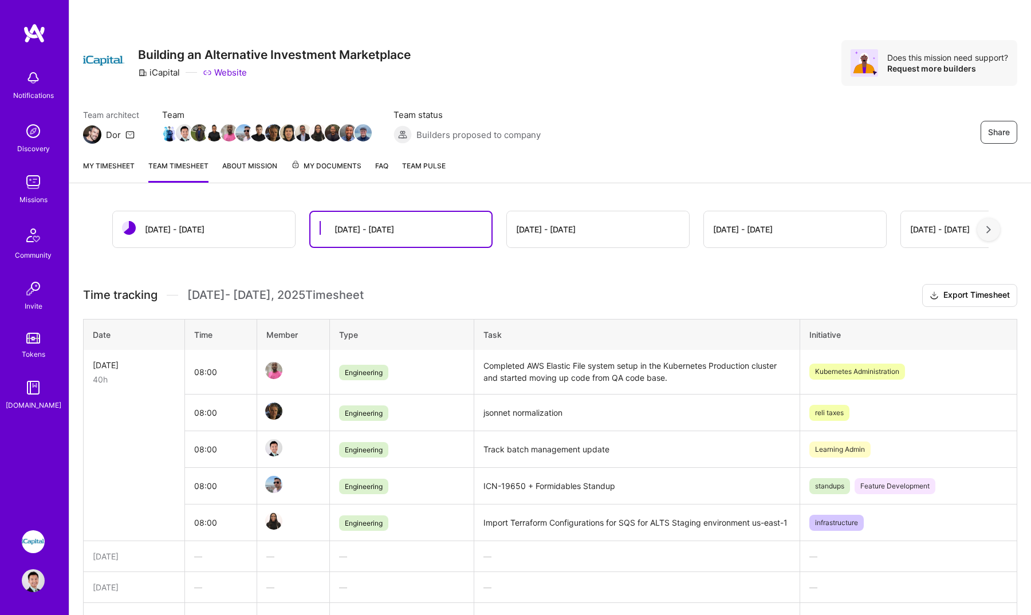
click at [341, 226] on div "[DATE] - [DATE]" at bounding box center [364, 229] width 60 height 12
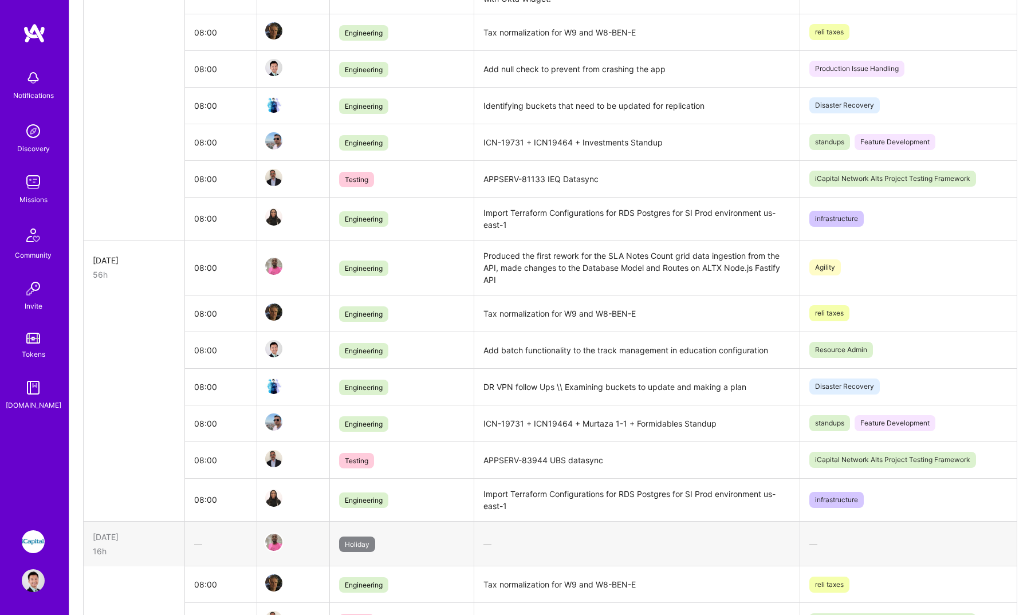
scroll to position [2655, 0]
